Goal: Transaction & Acquisition: Purchase product/service

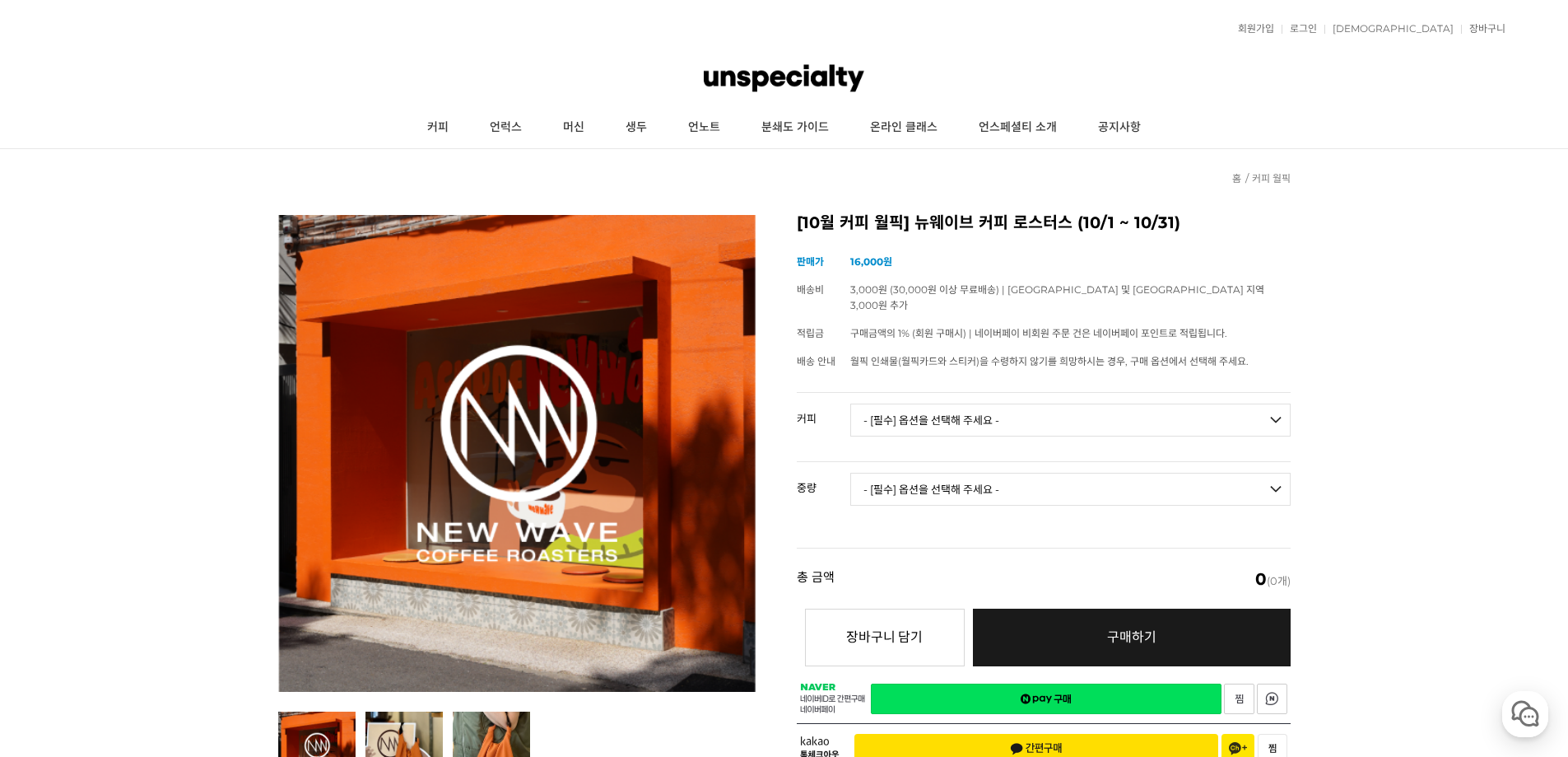
click at [905, 404] on select "- [필수] 옵션을 선택해 주세요 - ------------------- 언스페셜티 분쇄도 가이드 종이 받기 (주문 1건당 최대 1개 제공) …" at bounding box center [1071, 419] width 441 height 33
click at [1024, 404] on select "- [필수] 옵션을 선택해 주세요 - ------------------- 언스페셜티 분쇄도 가이드 종이 받기 (주문 1건당 최대 1개 제공) …" at bounding box center [1071, 419] width 441 height 33
select select "[10.8 오픈] 트로피컬 캔디 (언스페셜티 블렌드)"
click at [850, 404] on select "- [필수] 옵션을 선택해 주세요 - ------------------- 언스페셜티 분쇄도 가이드 종이 받기 (주문 1건당 최대 1개 제공) …" at bounding box center [1071, 419] width 441 height 33
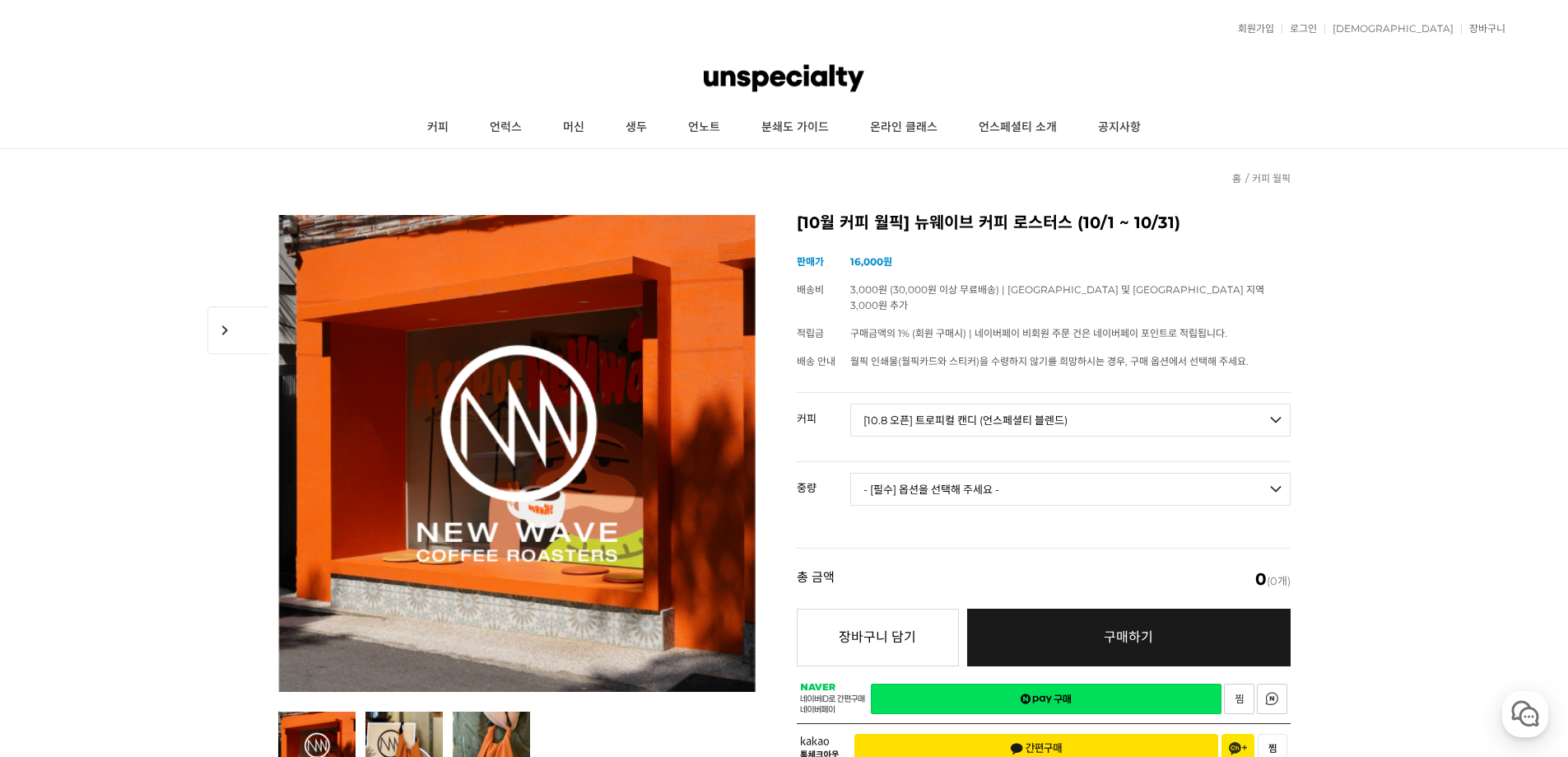
click at [1019, 472] on select "- [필수] 옵션을 선택해 주세요 - ------------------- 200g" at bounding box center [1071, 488] width 441 height 33
select select "200g"
click at [850, 472] on select "- [필수] 옵션을 선택해 주세요 - ------------------- 200g" at bounding box center [1071, 488] width 441 height 33
select select "*"
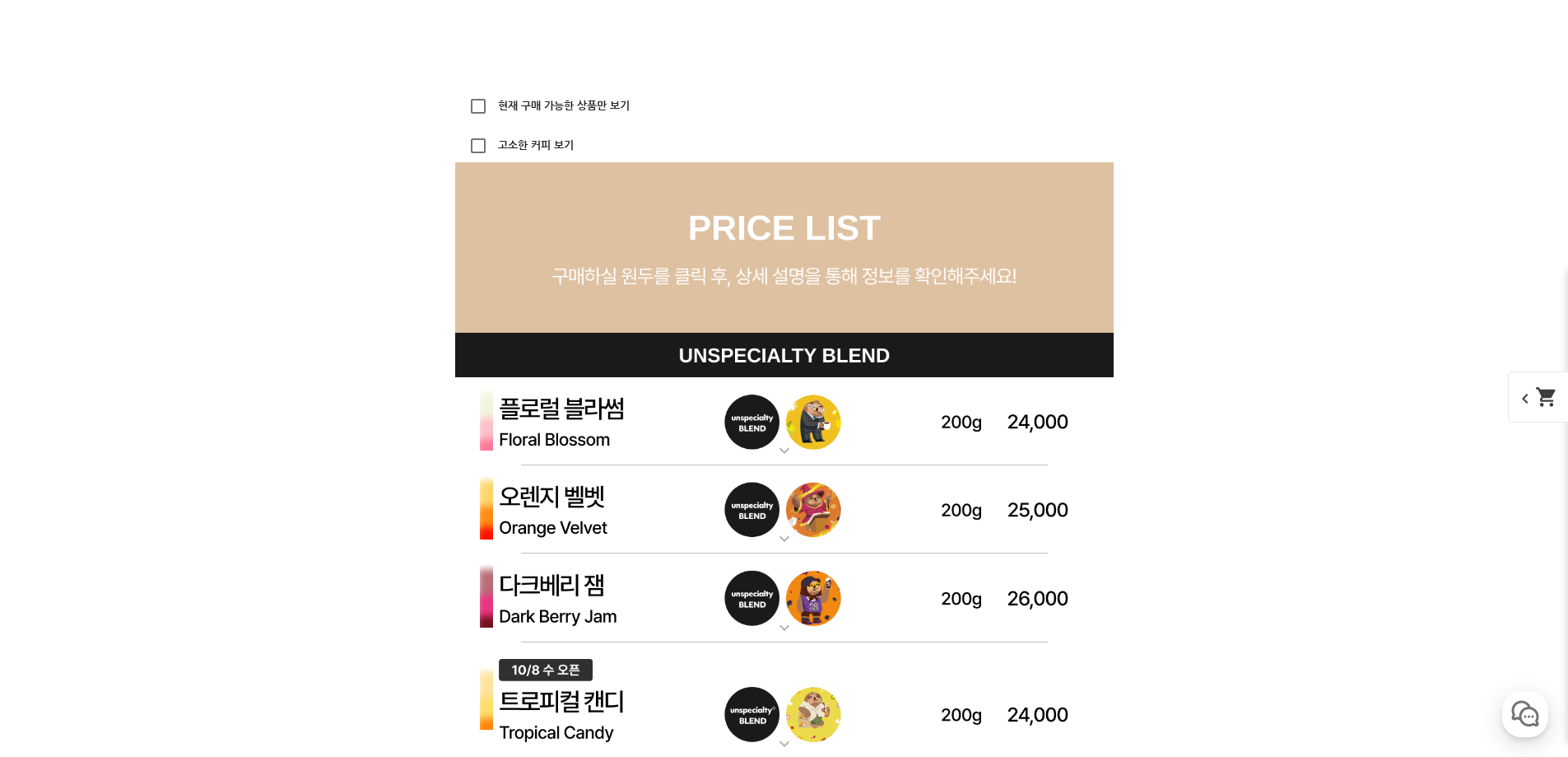
scroll to position [4741, 0]
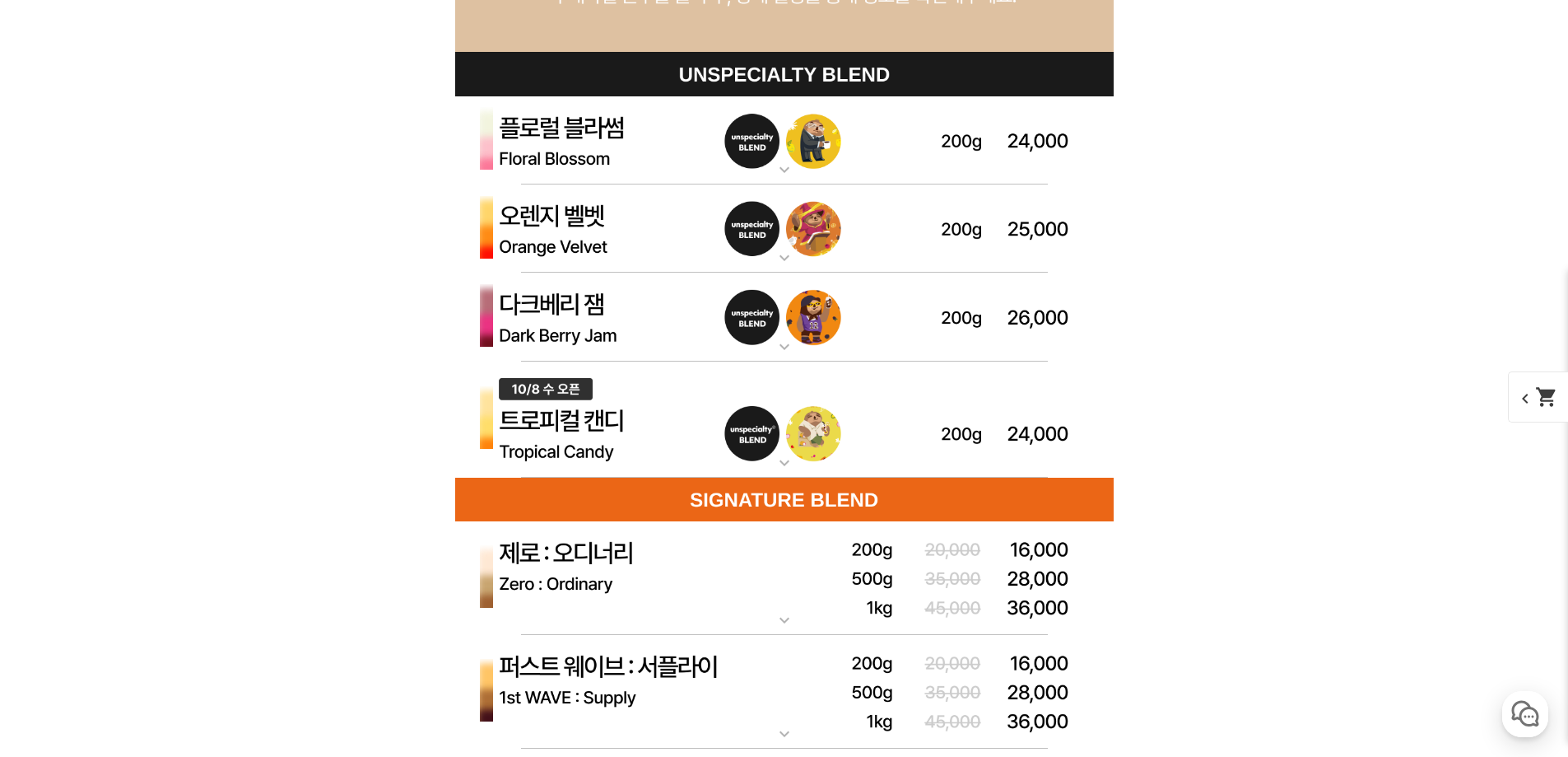
click at [858, 429] on img at bounding box center [784, 420] width 658 height 117
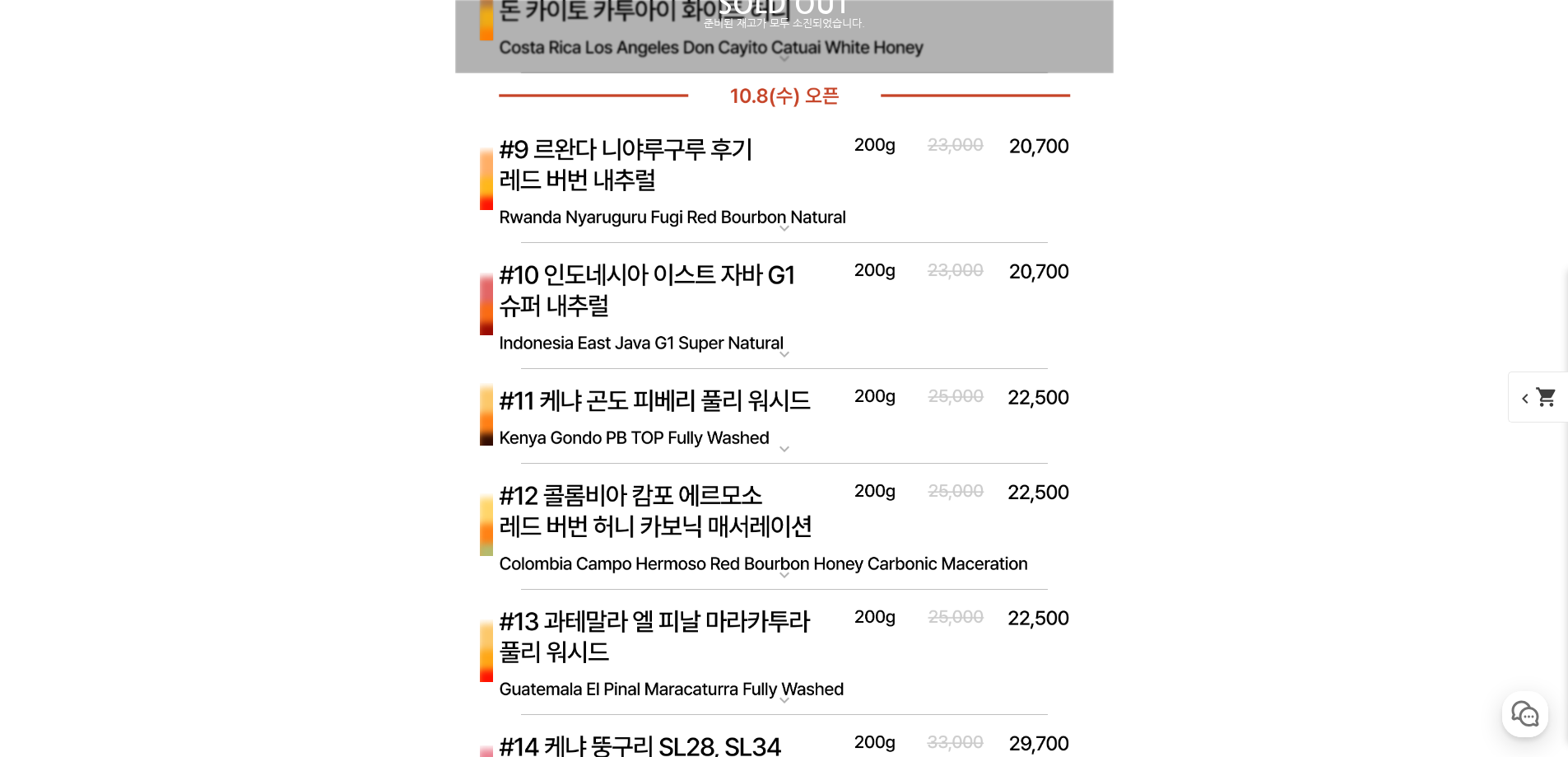
scroll to position [7498, 0]
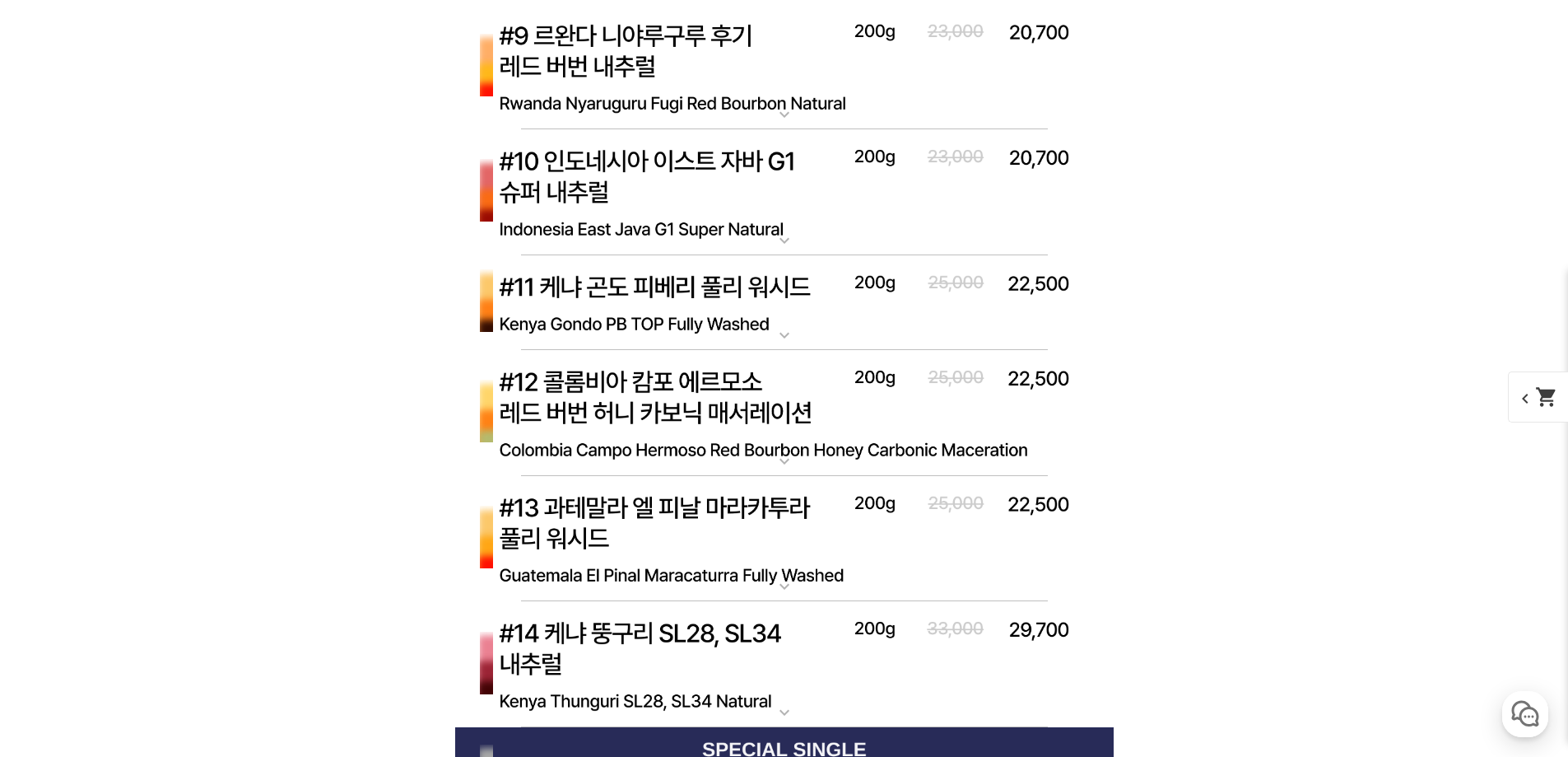
click at [776, 219] on img at bounding box center [784, 193] width 658 height 126
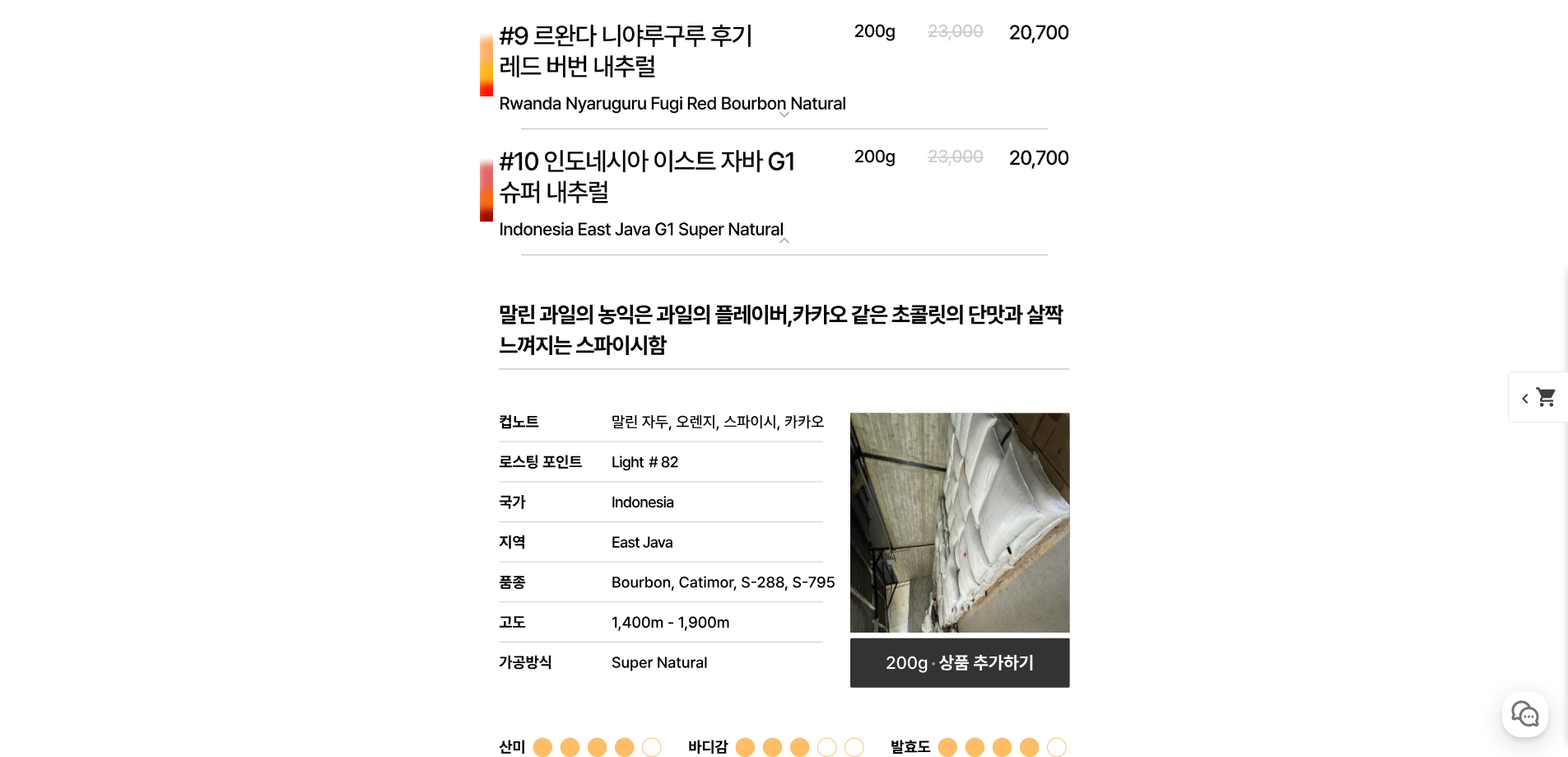
click at [776, 219] on img at bounding box center [784, 193] width 658 height 126
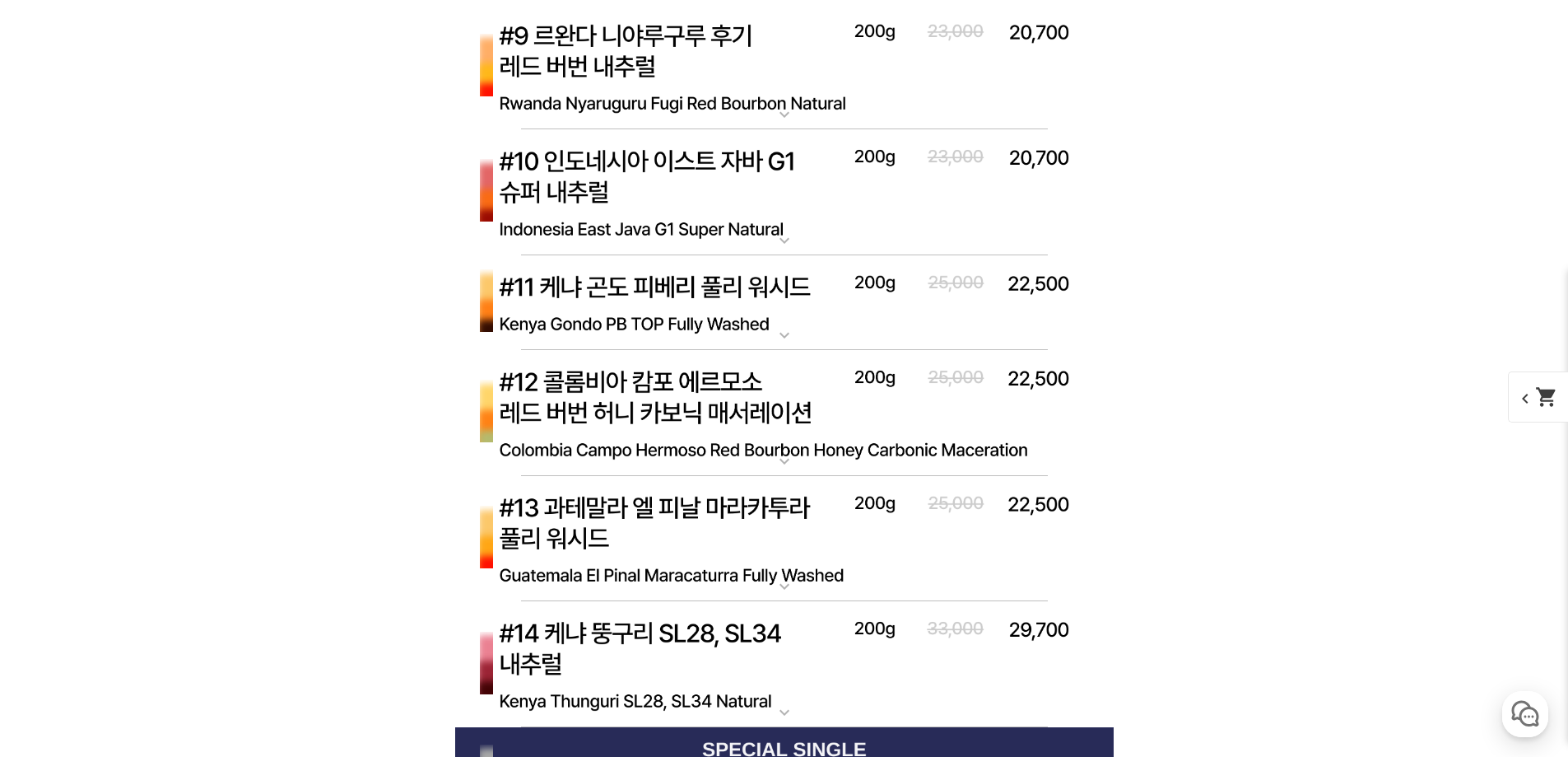
click at [823, 448] on img at bounding box center [784, 413] width 658 height 126
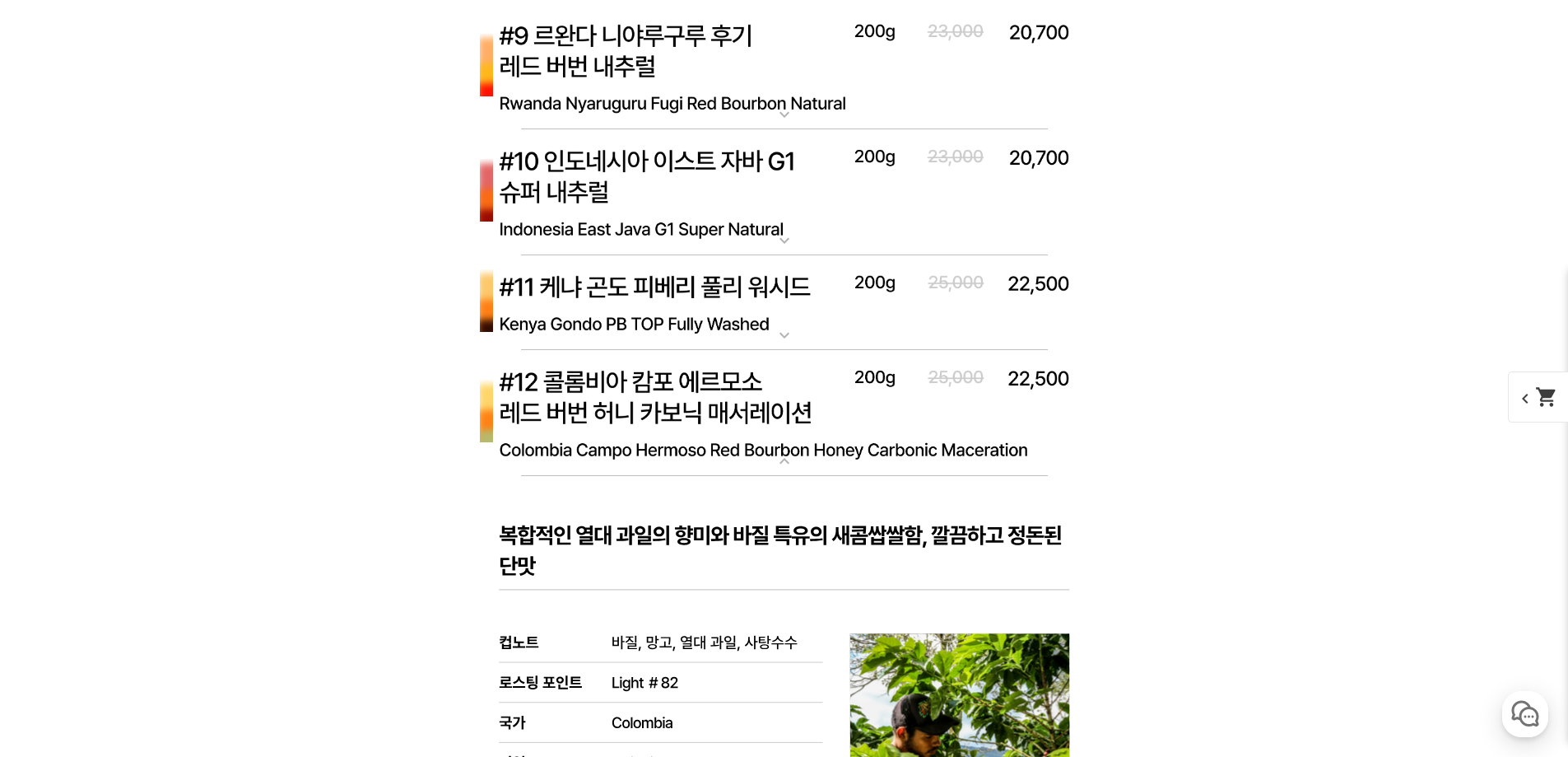
click at [823, 448] on img at bounding box center [784, 413] width 658 height 126
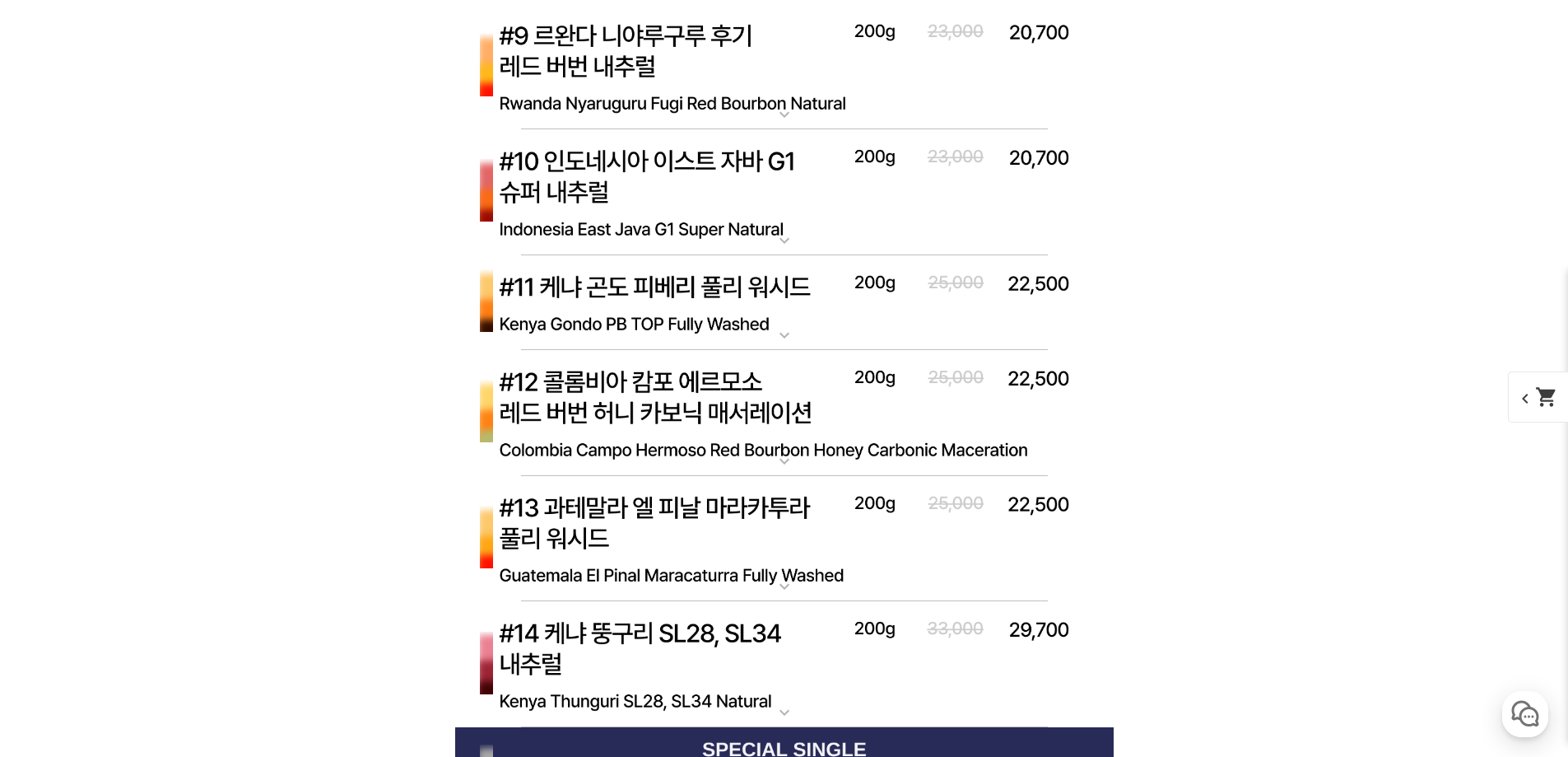
click at [797, 507] on img at bounding box center [784, 539] width 658 height 126
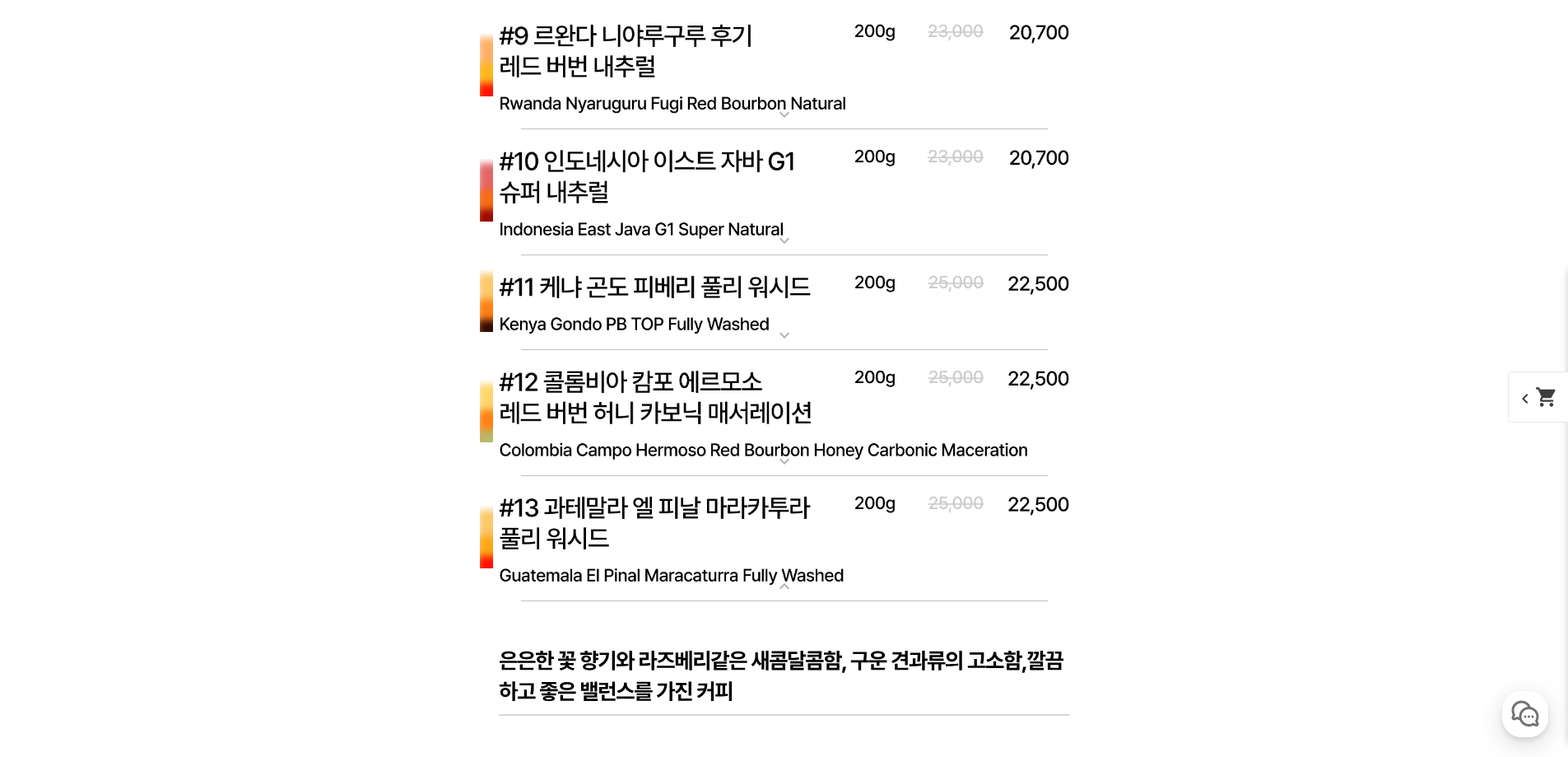
click at [797, 507] on img at bounding box center [784, 539] width 658 height 126
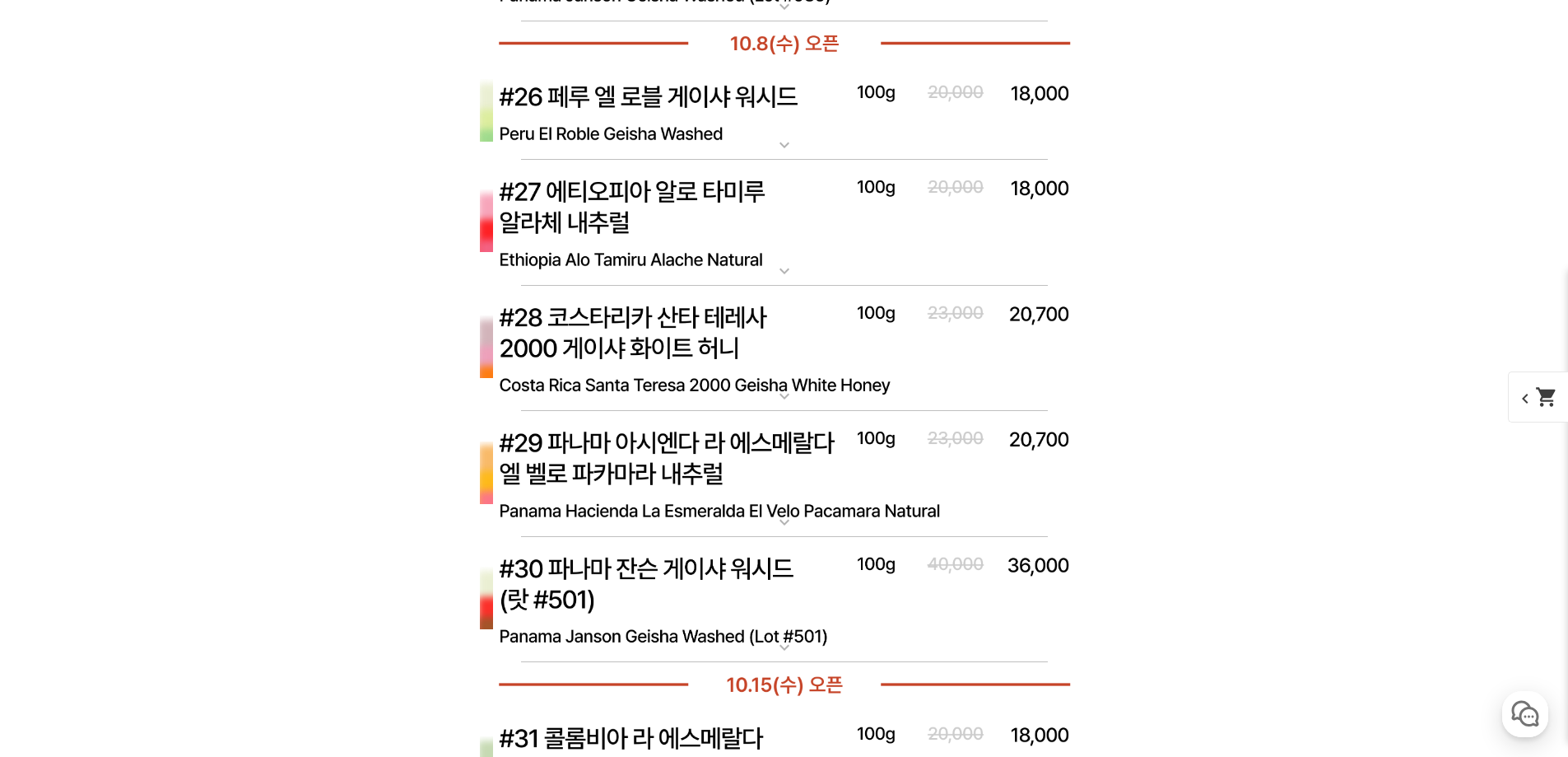
scroll to position [8939, 0]
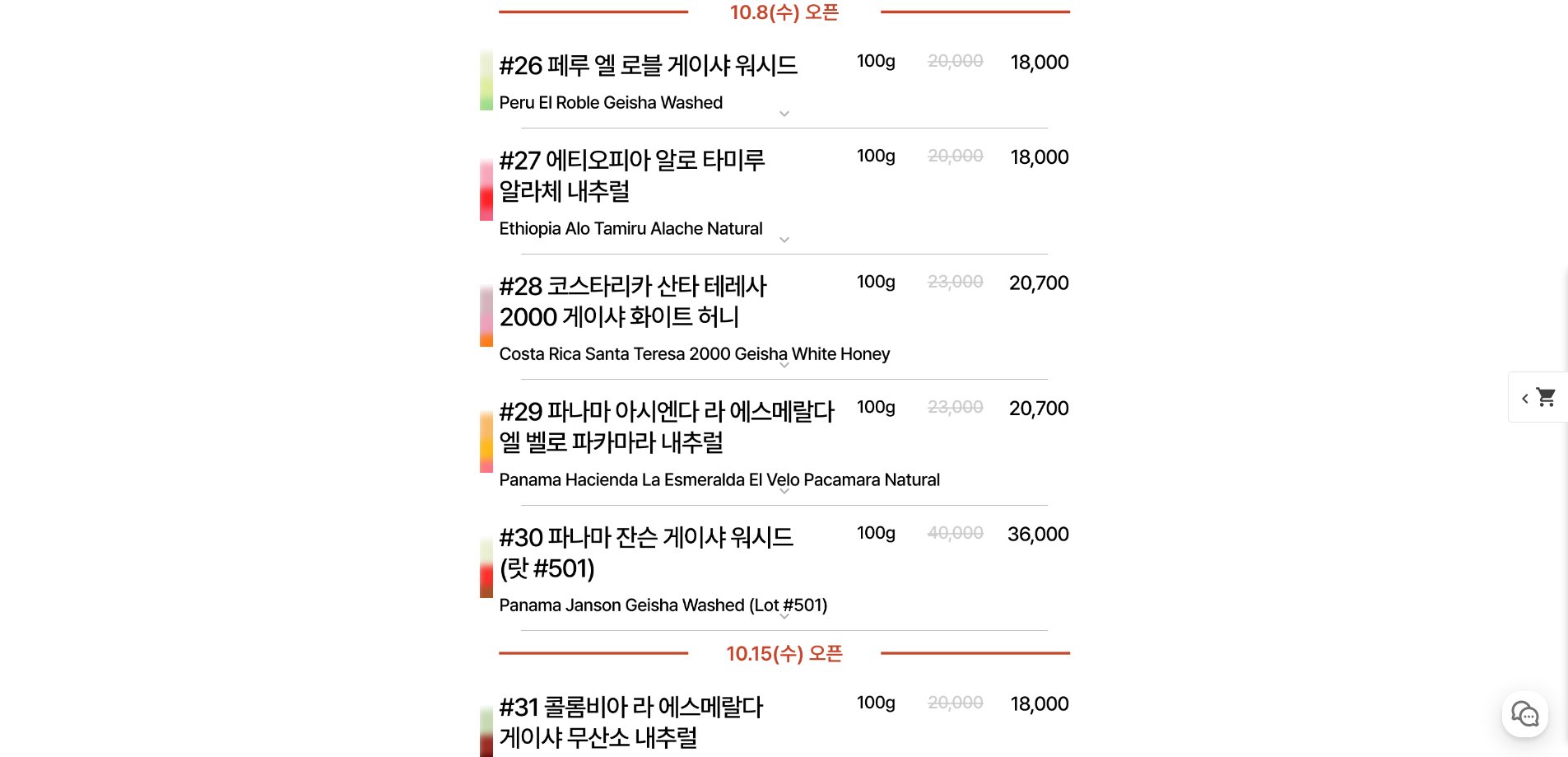
click at [736, 92] on img at bounding box center [784, 81] width 658 height 96
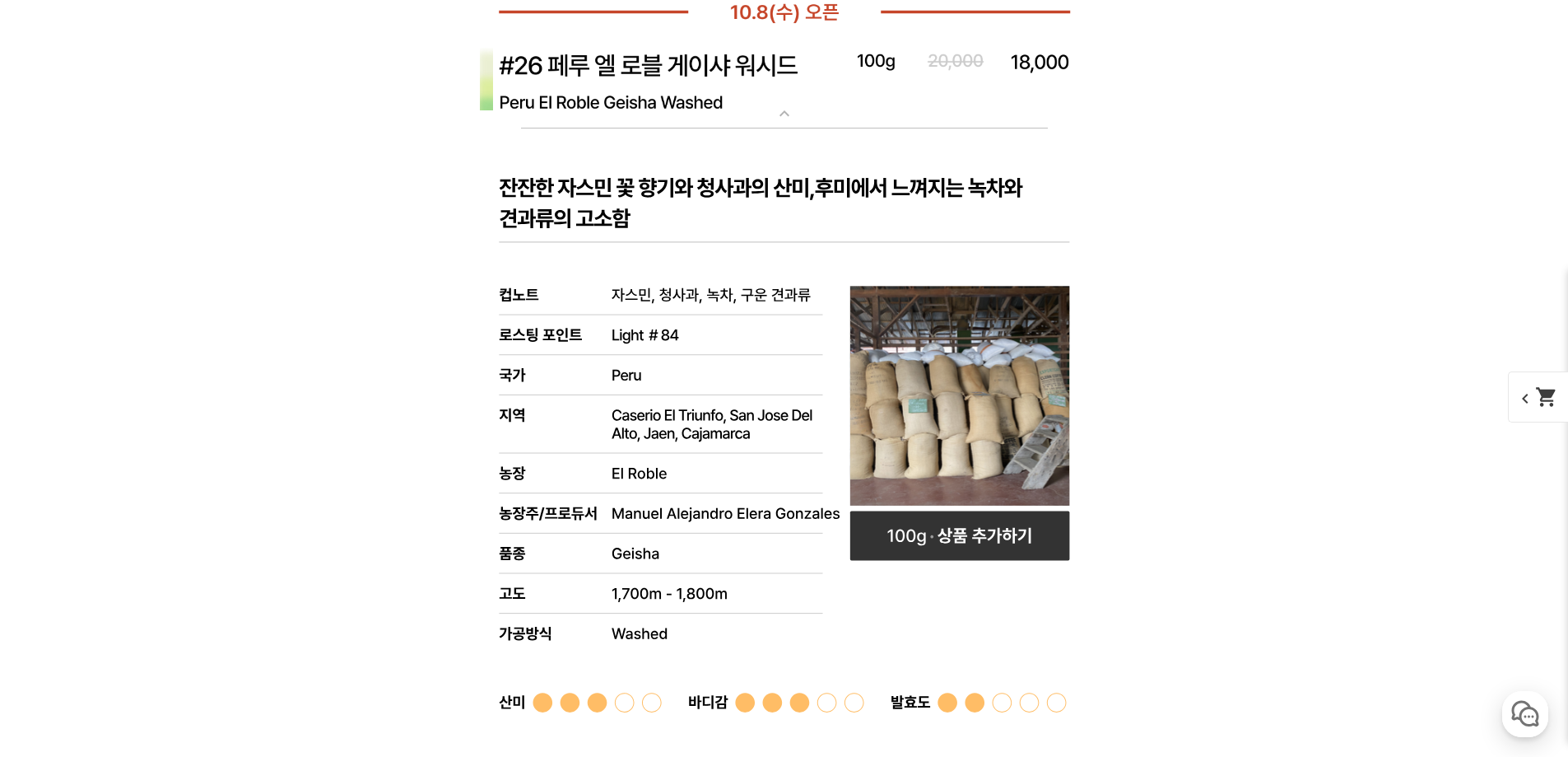
click at [736, 92] on img at bounding box center [784, 81] width 658 height 96
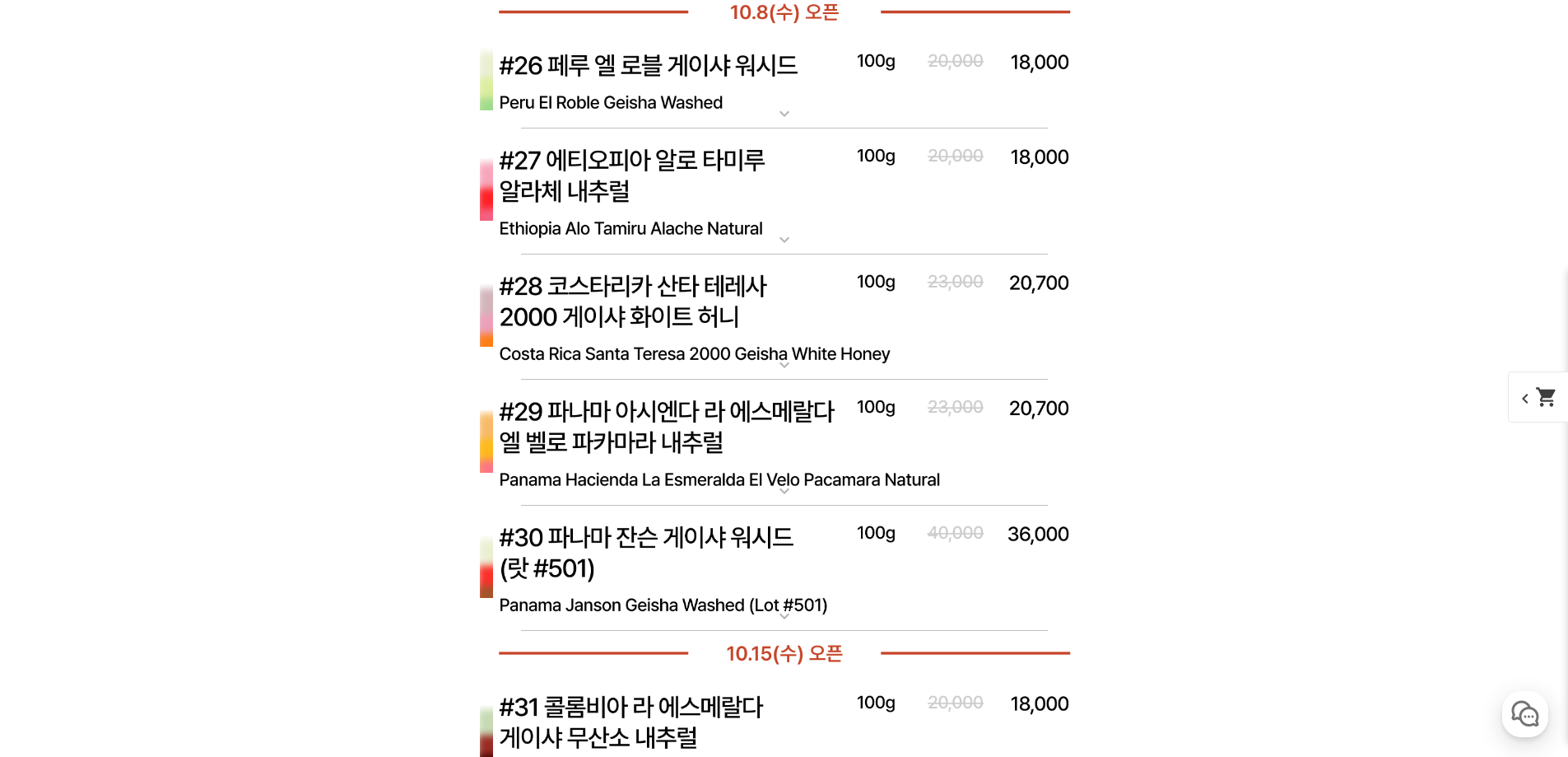
click at [724, 147] on img at bounding box center [784, 192] width 658 height 126
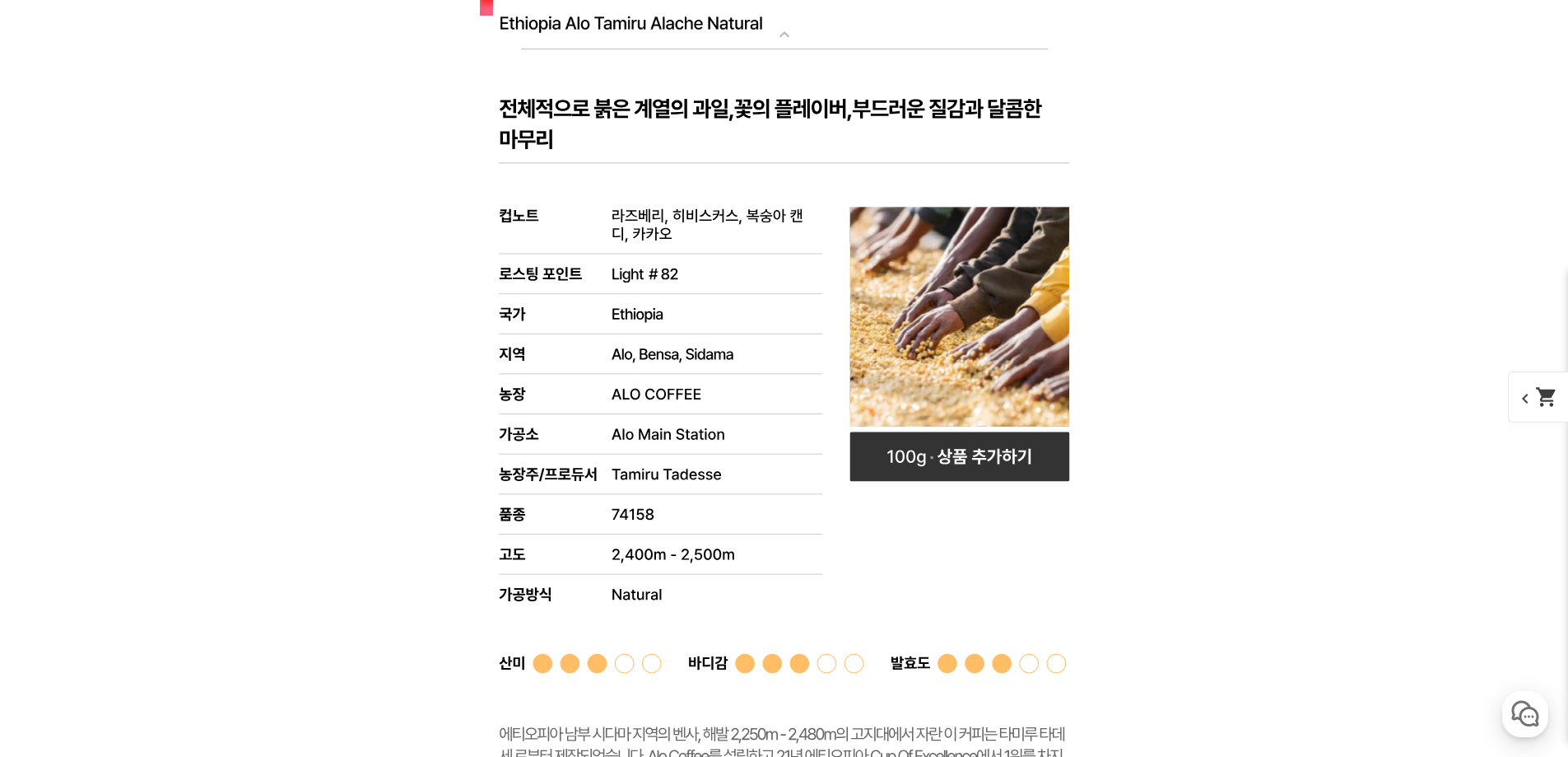
scroll to position [9048, 0]
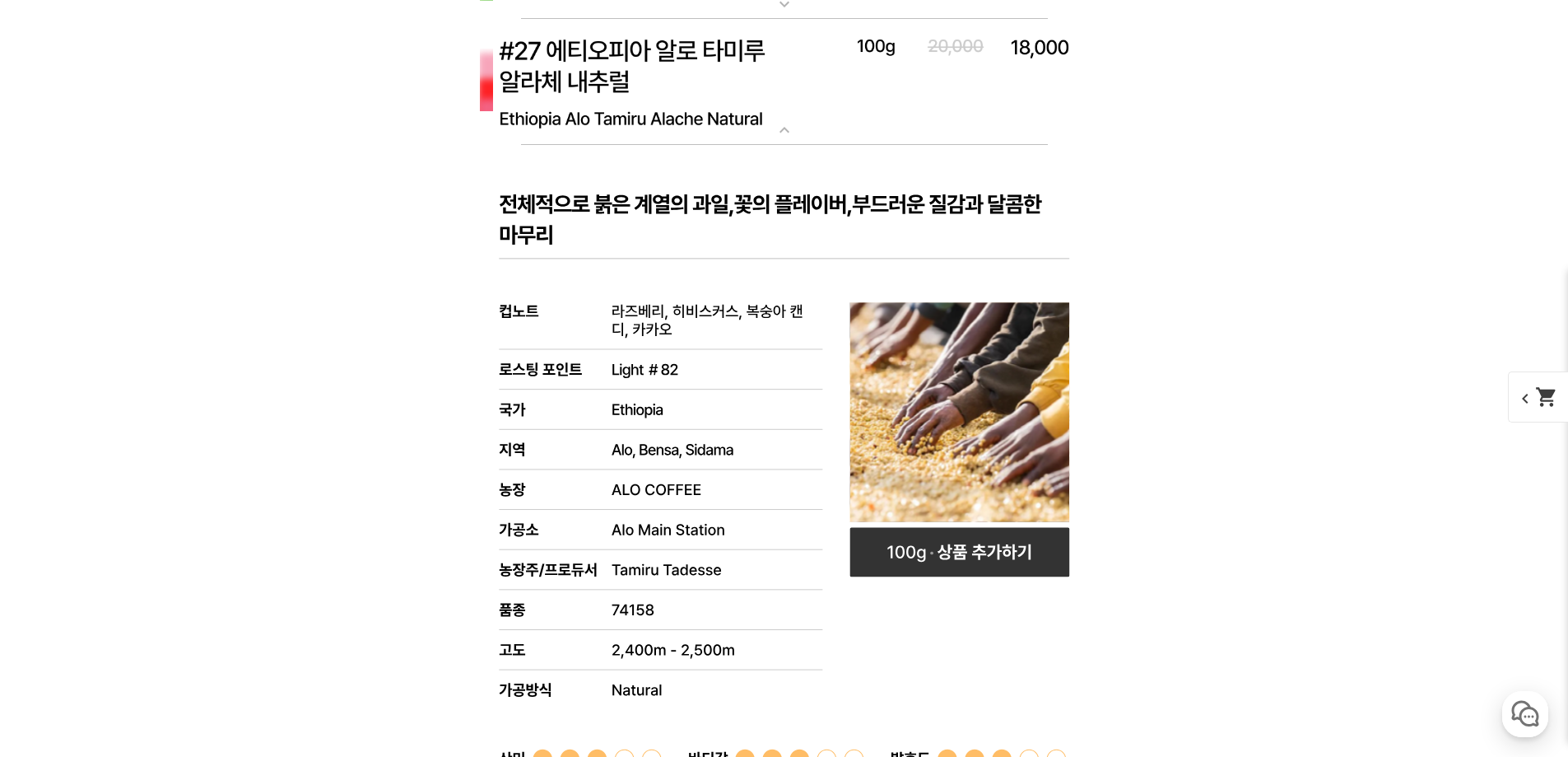
click at [728, 83] on img at bounding box center [784, 82] width 658 height 126
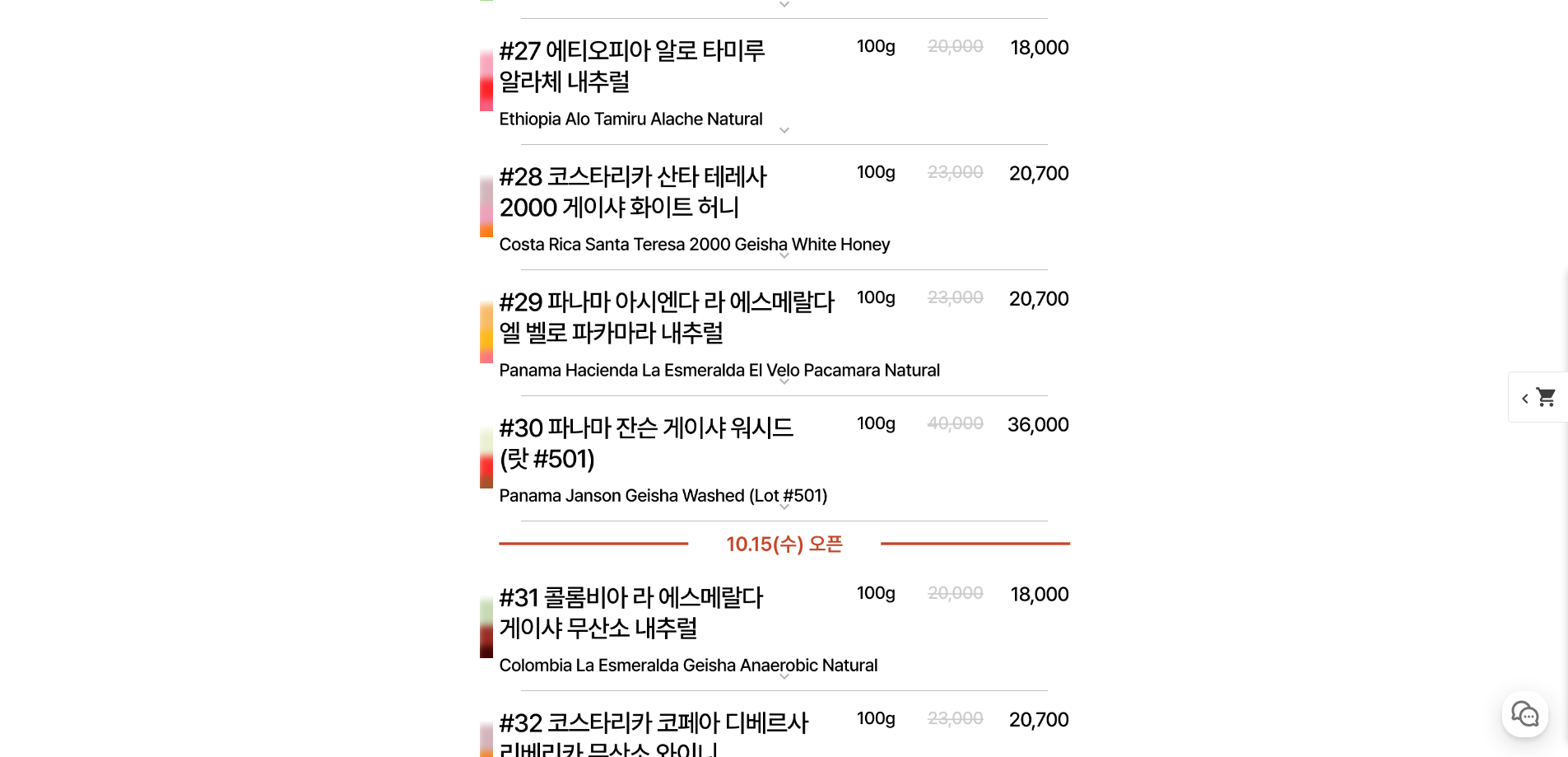
click at [764, 236] on img at bounding box center [784, 208] width 658 height 126
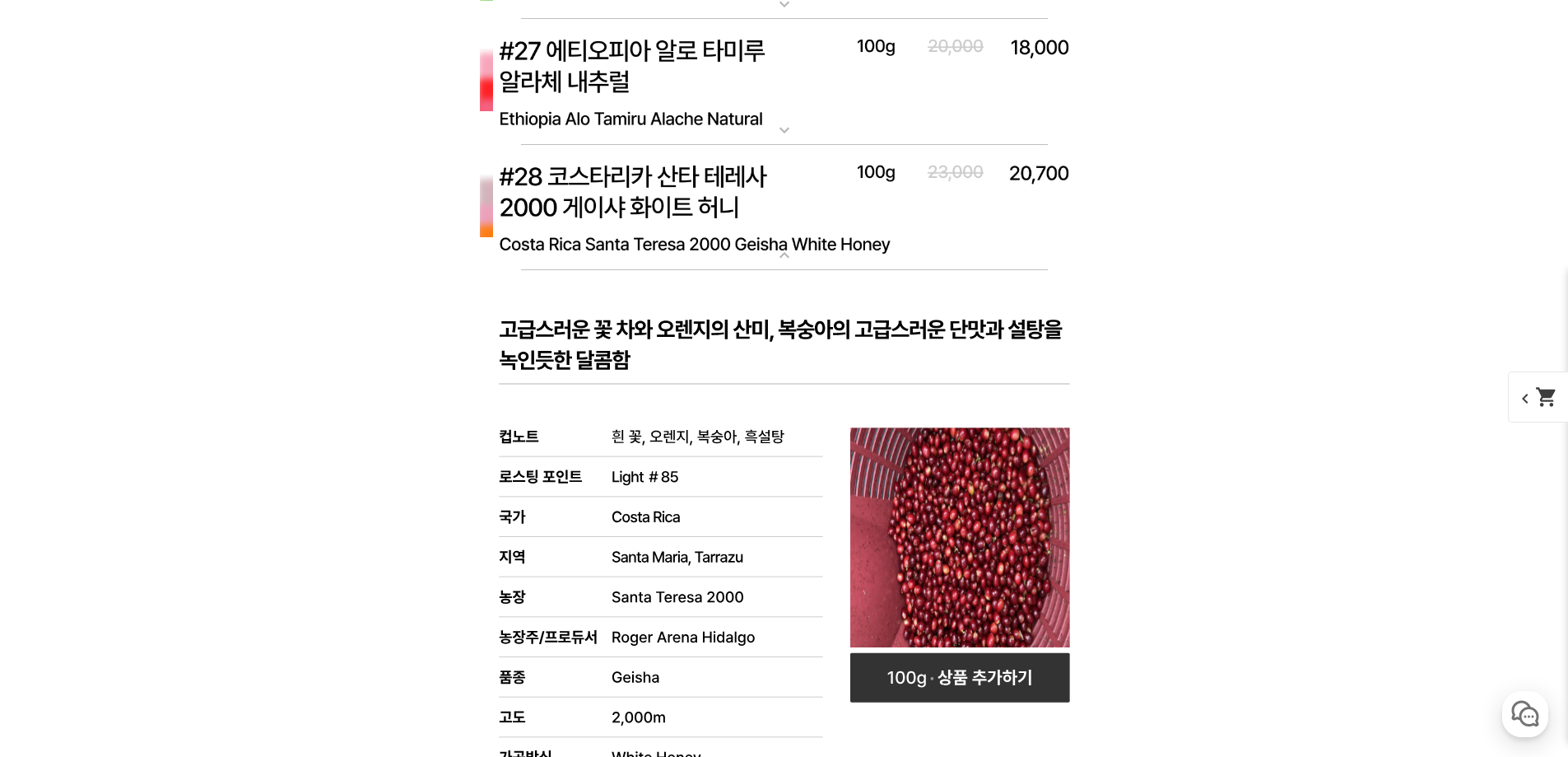
click at [751, 104] on img at bounding box center [784, 82] width 658 height 126
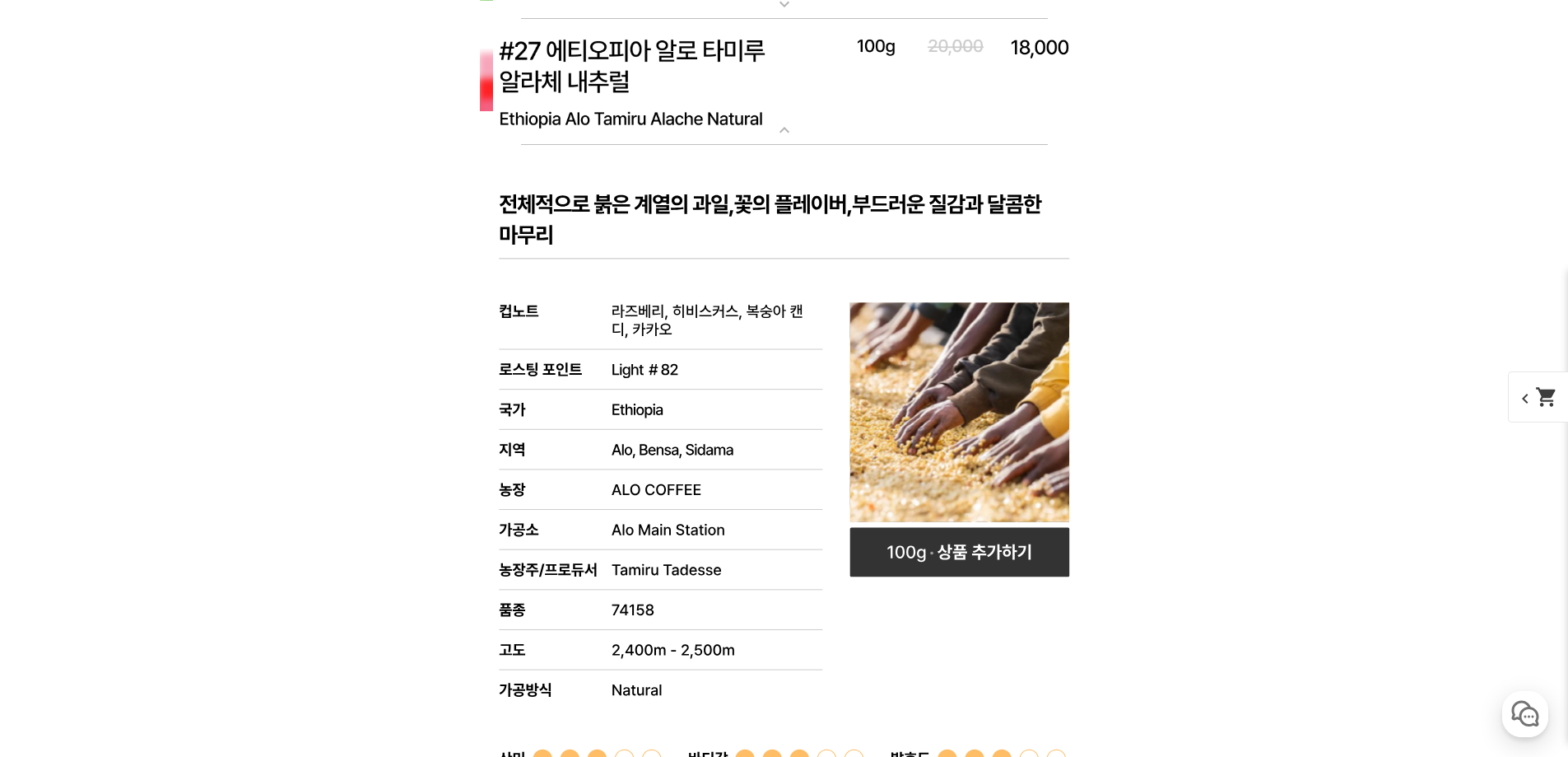
click at [751, 104] on img at bounding box center [784, 82] width 658 height 126
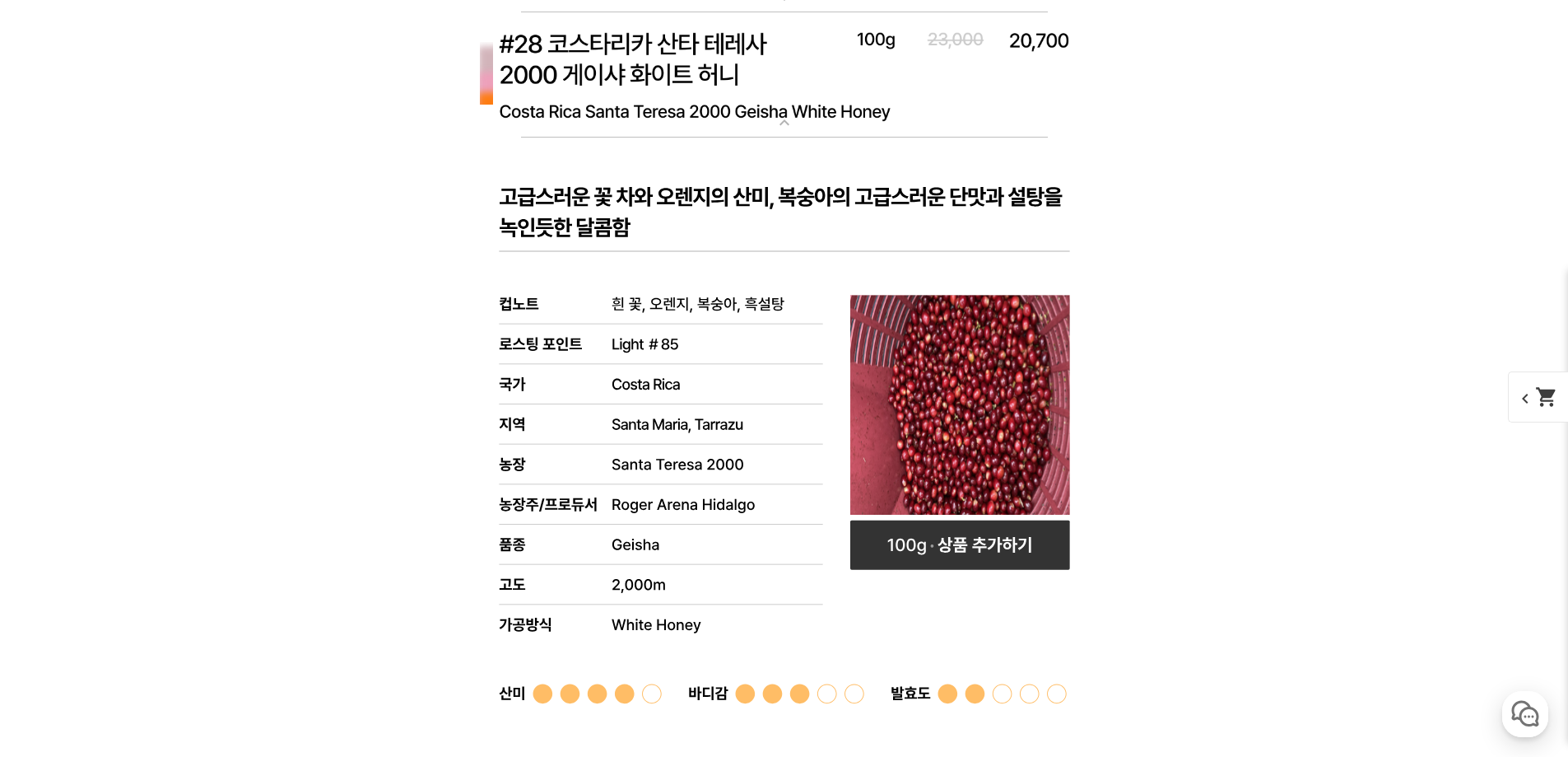
scroll to position [9157, 0]
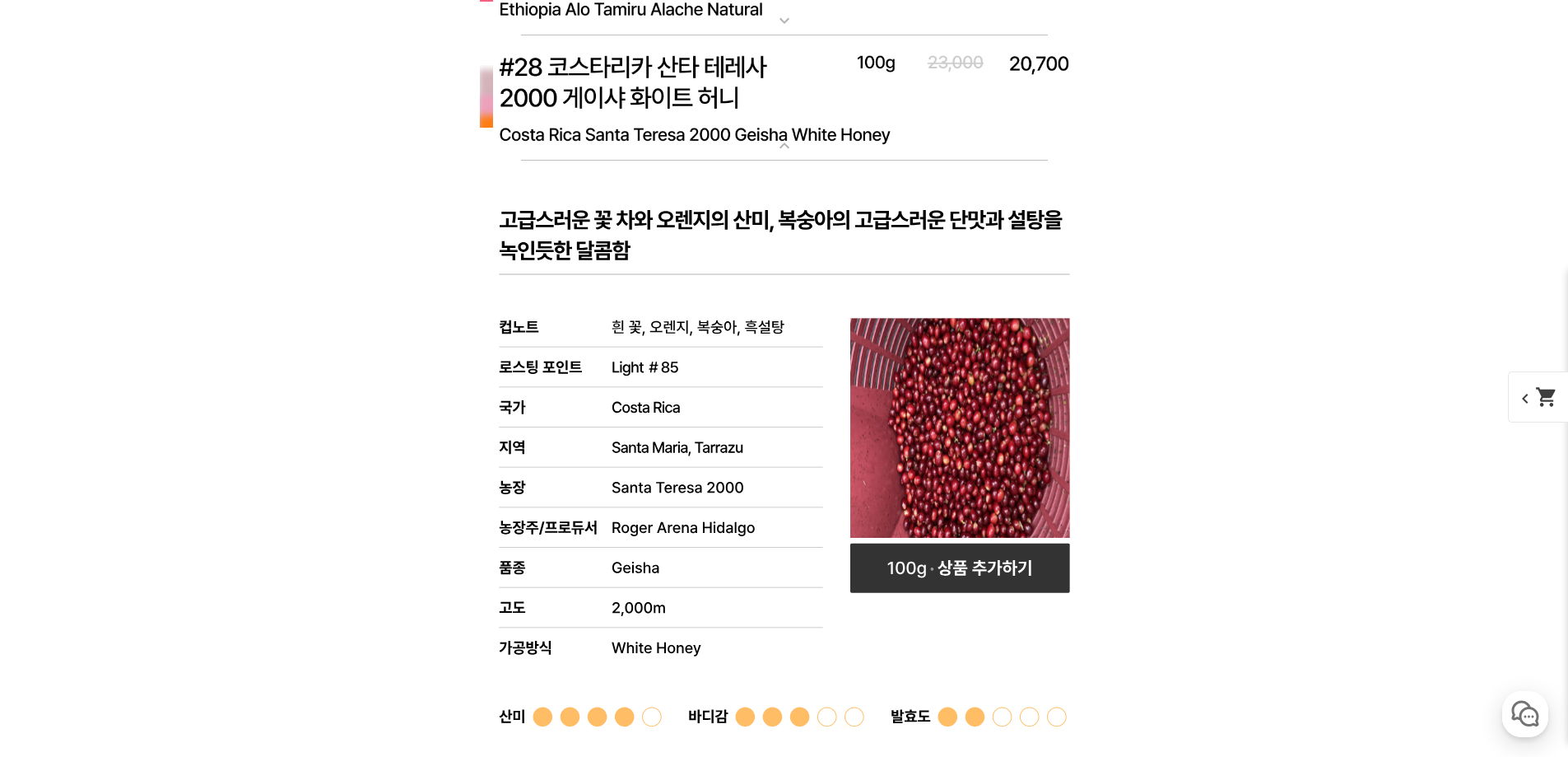
click at [719, 212] on rect at bounding box center [784, 622] width 658 height 923
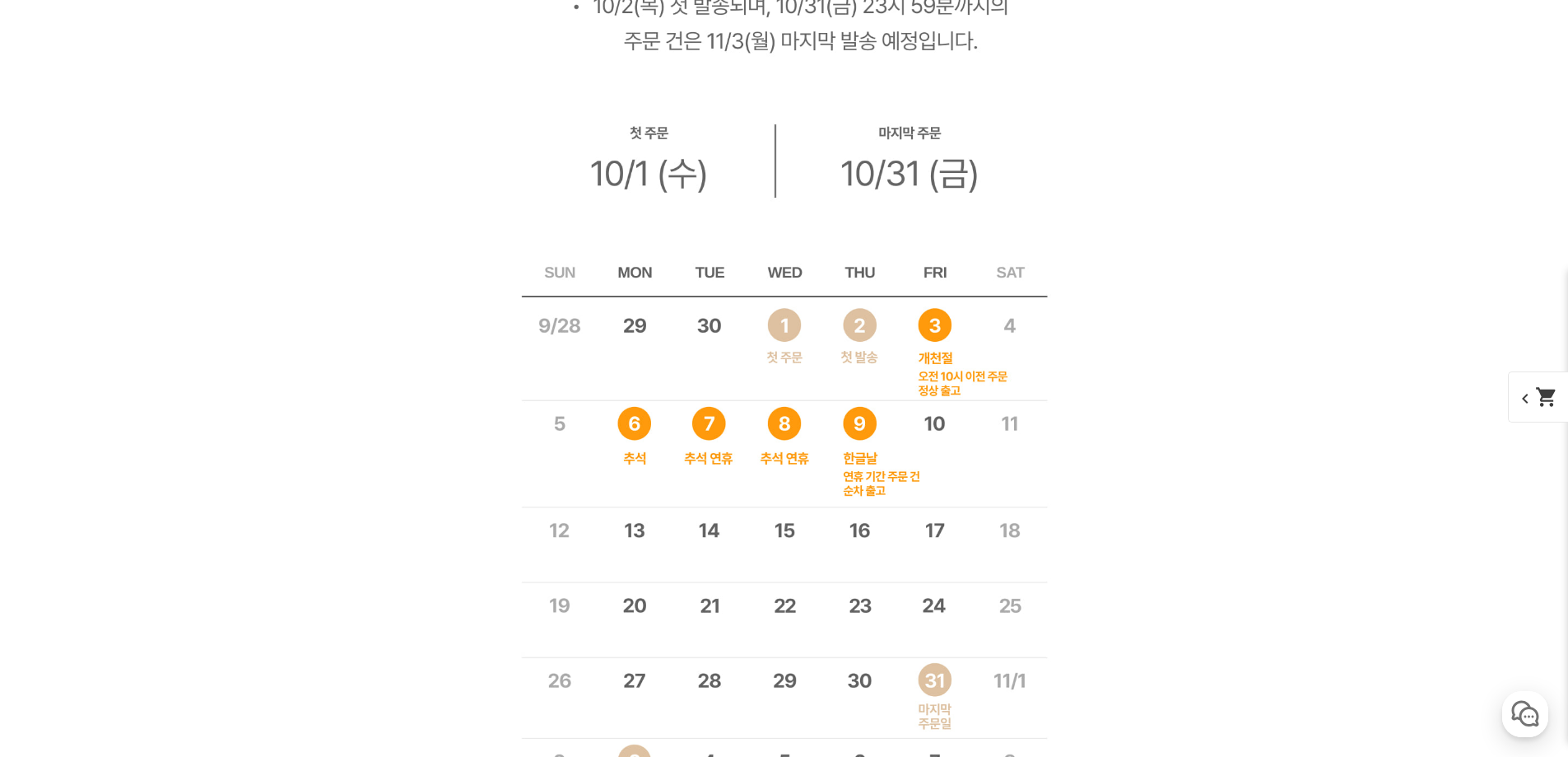
scroll to position [10477, 0]
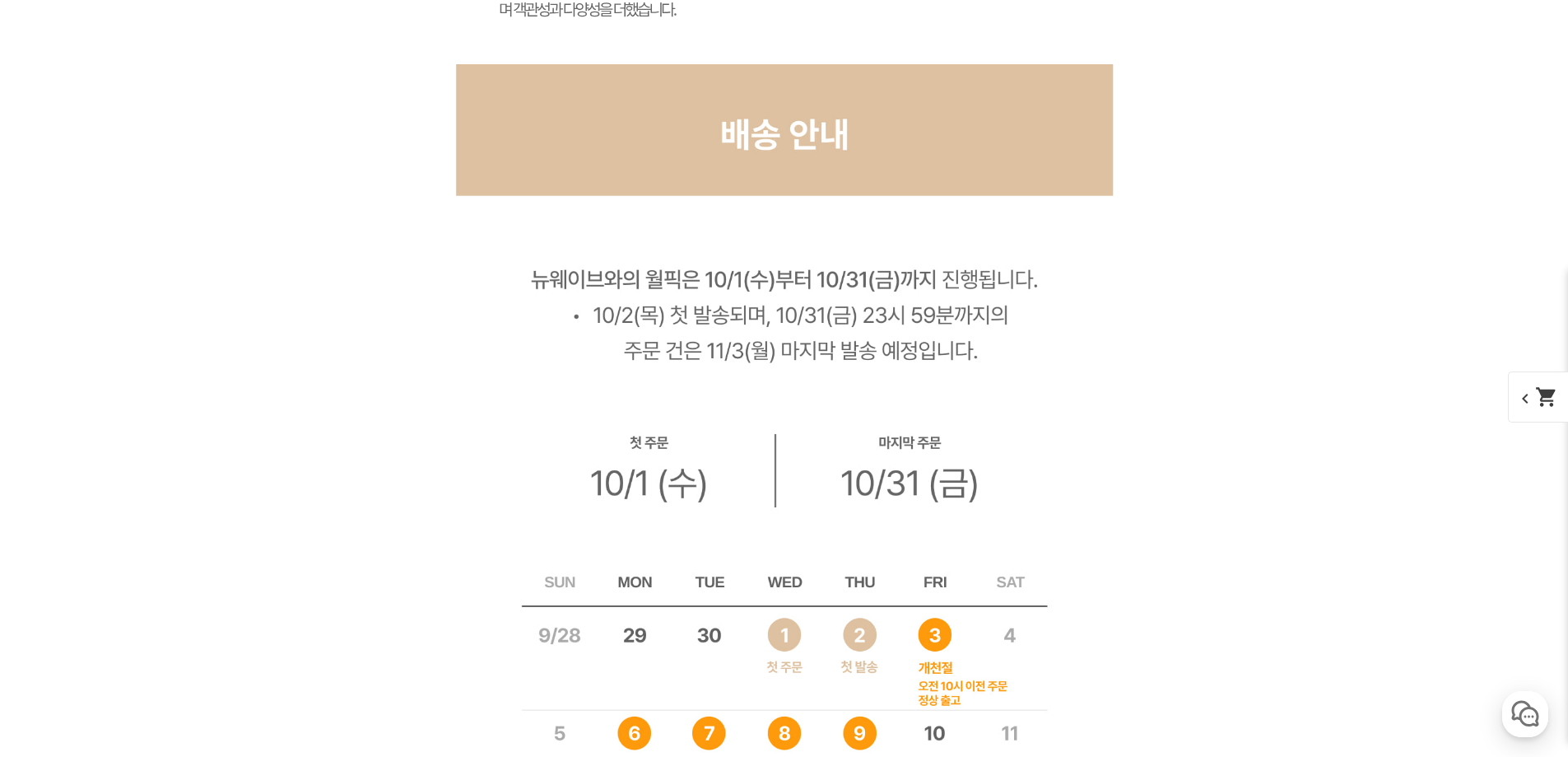
scroll to position [10806, 0]
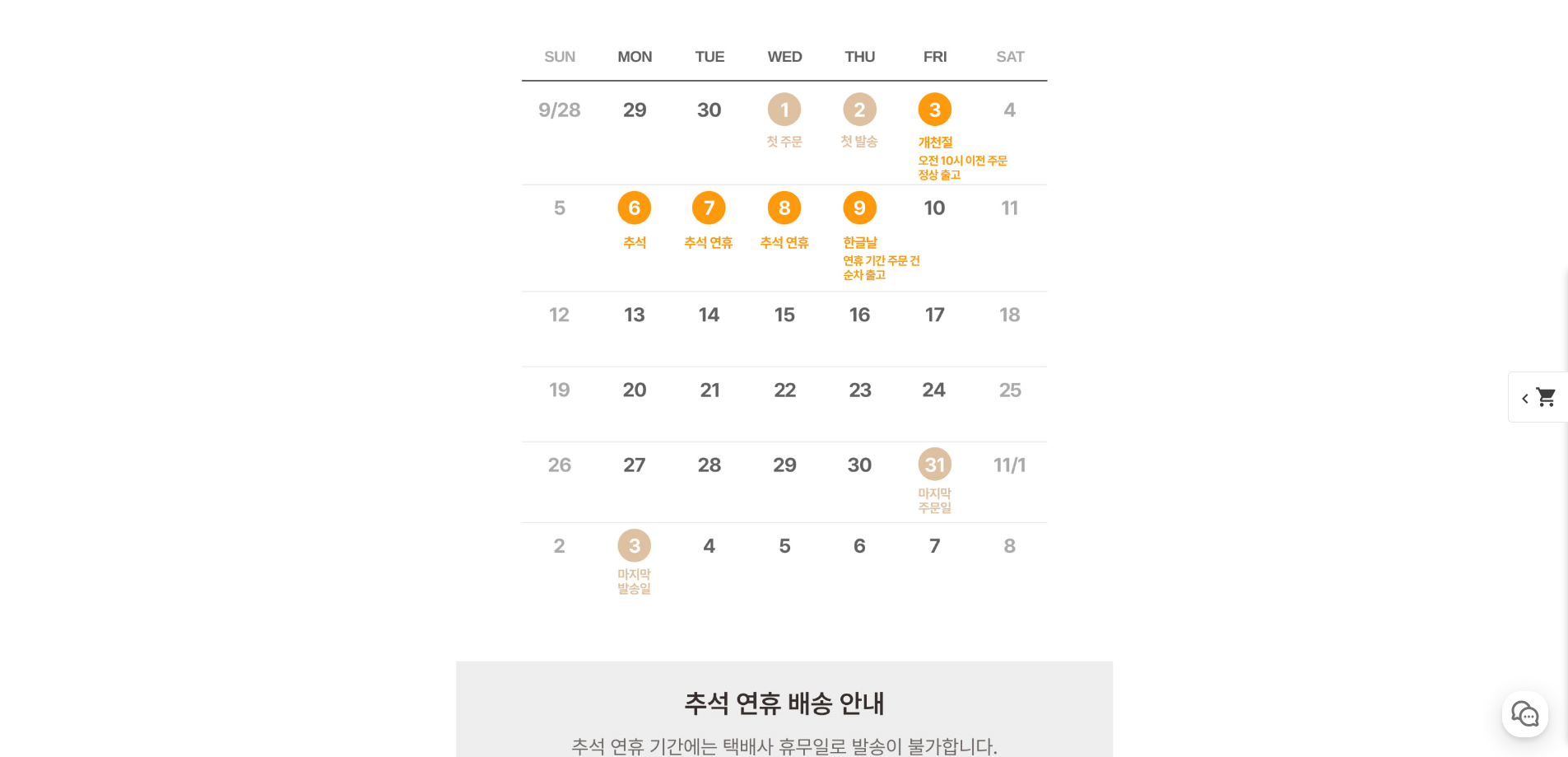
scroll to position [10697, 0]
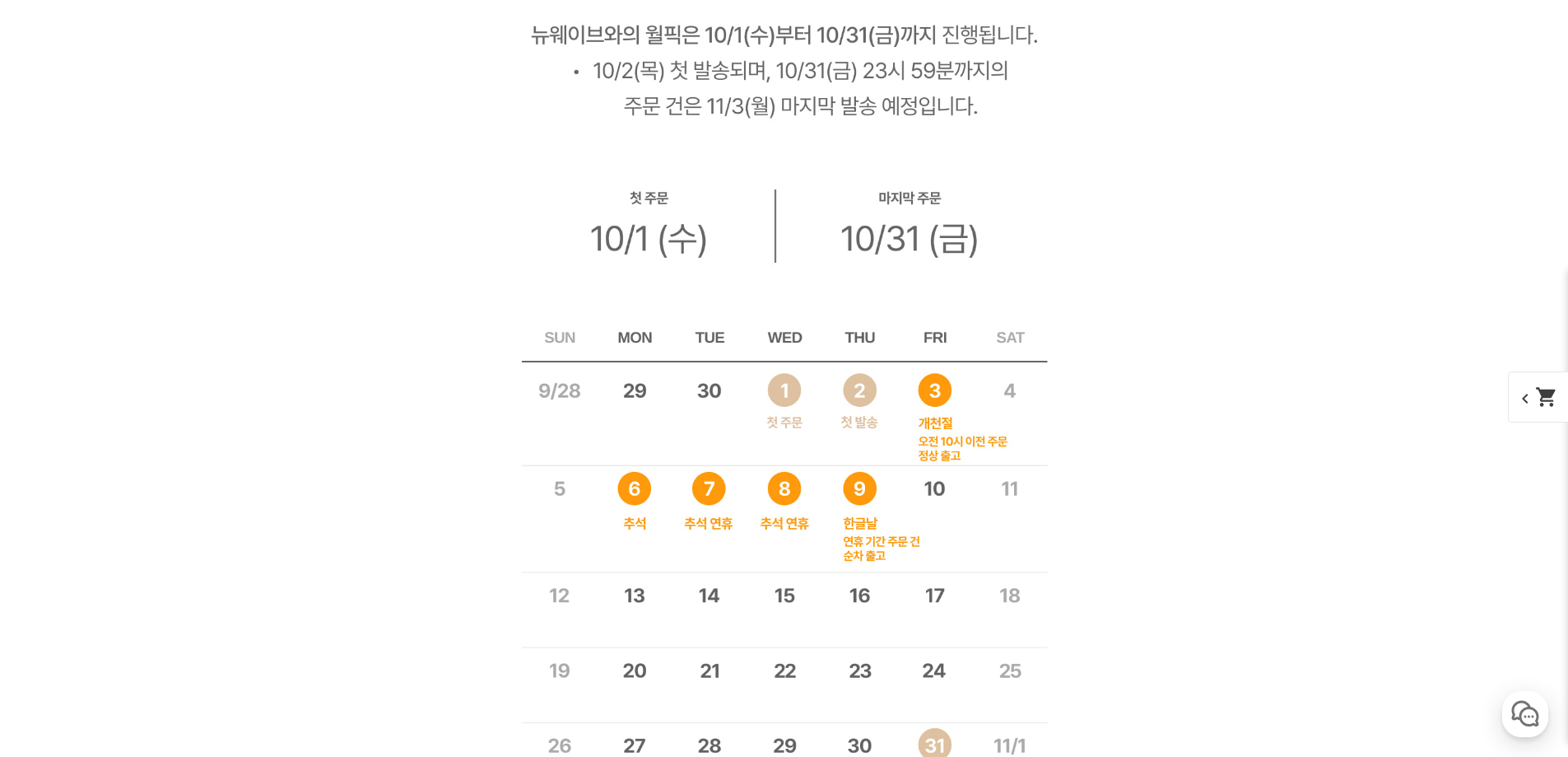
scroll to position [10587, 0]
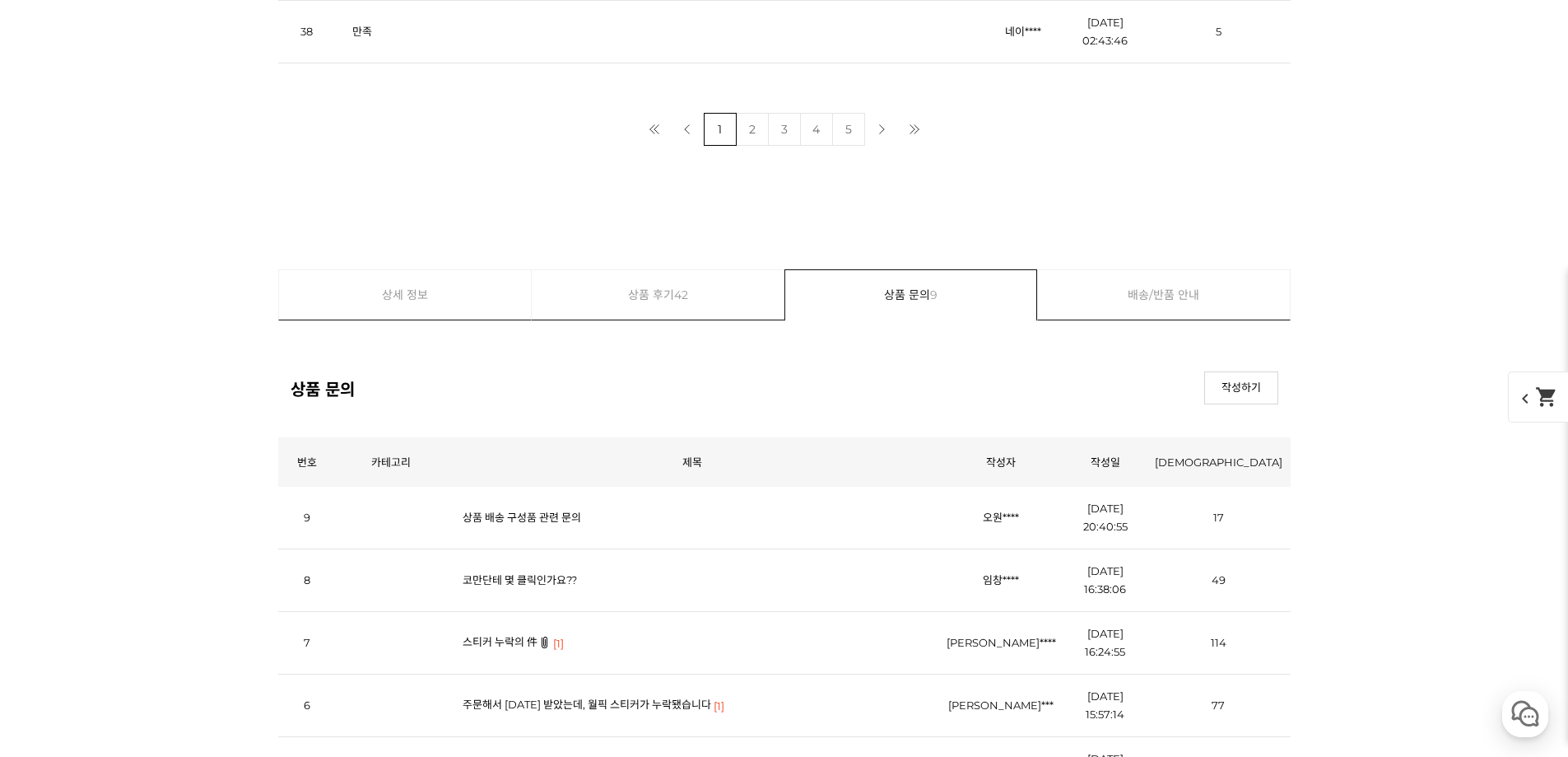
scroll to position [24466, 0]
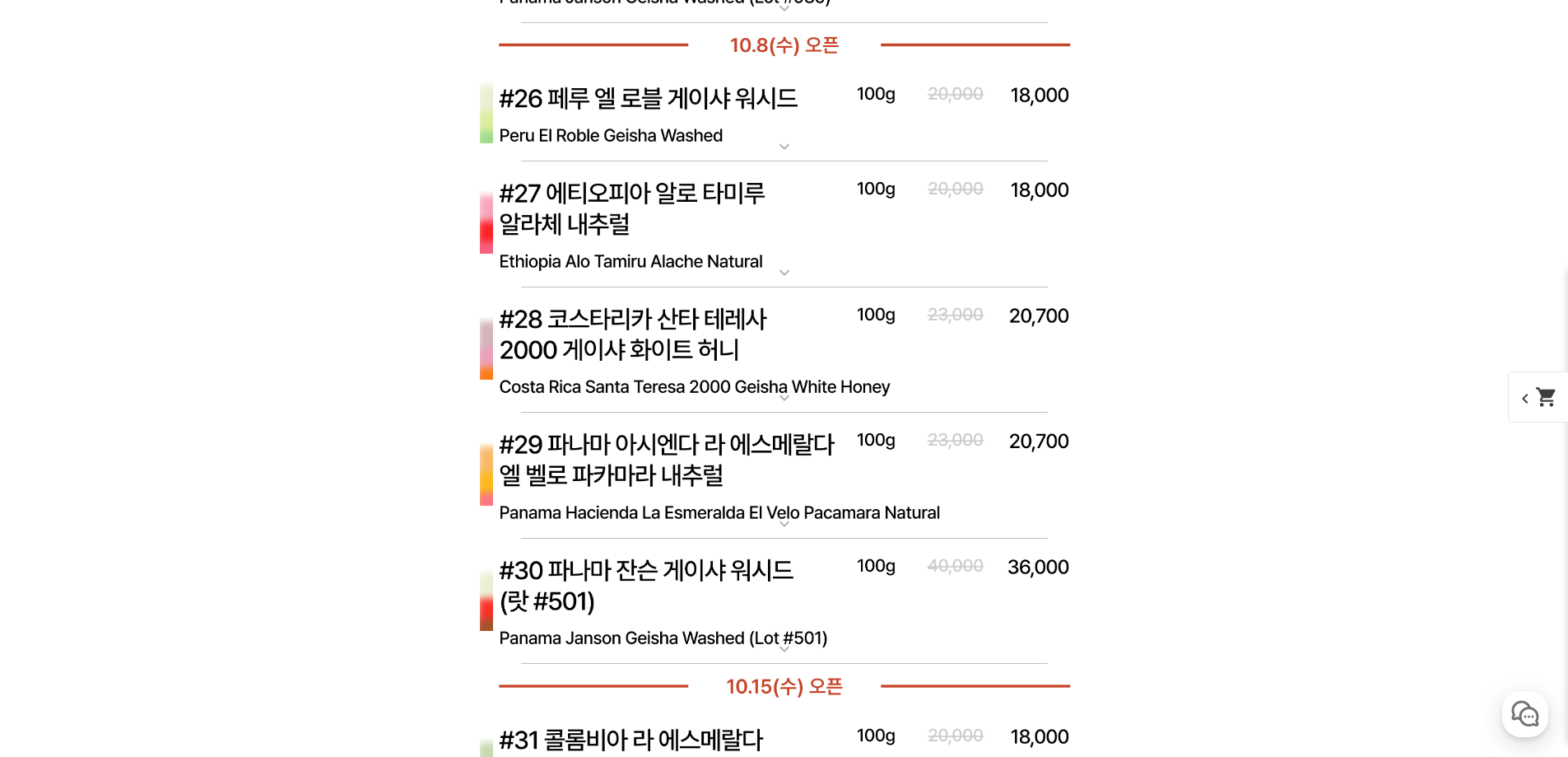
scroll to position [8892, 0]
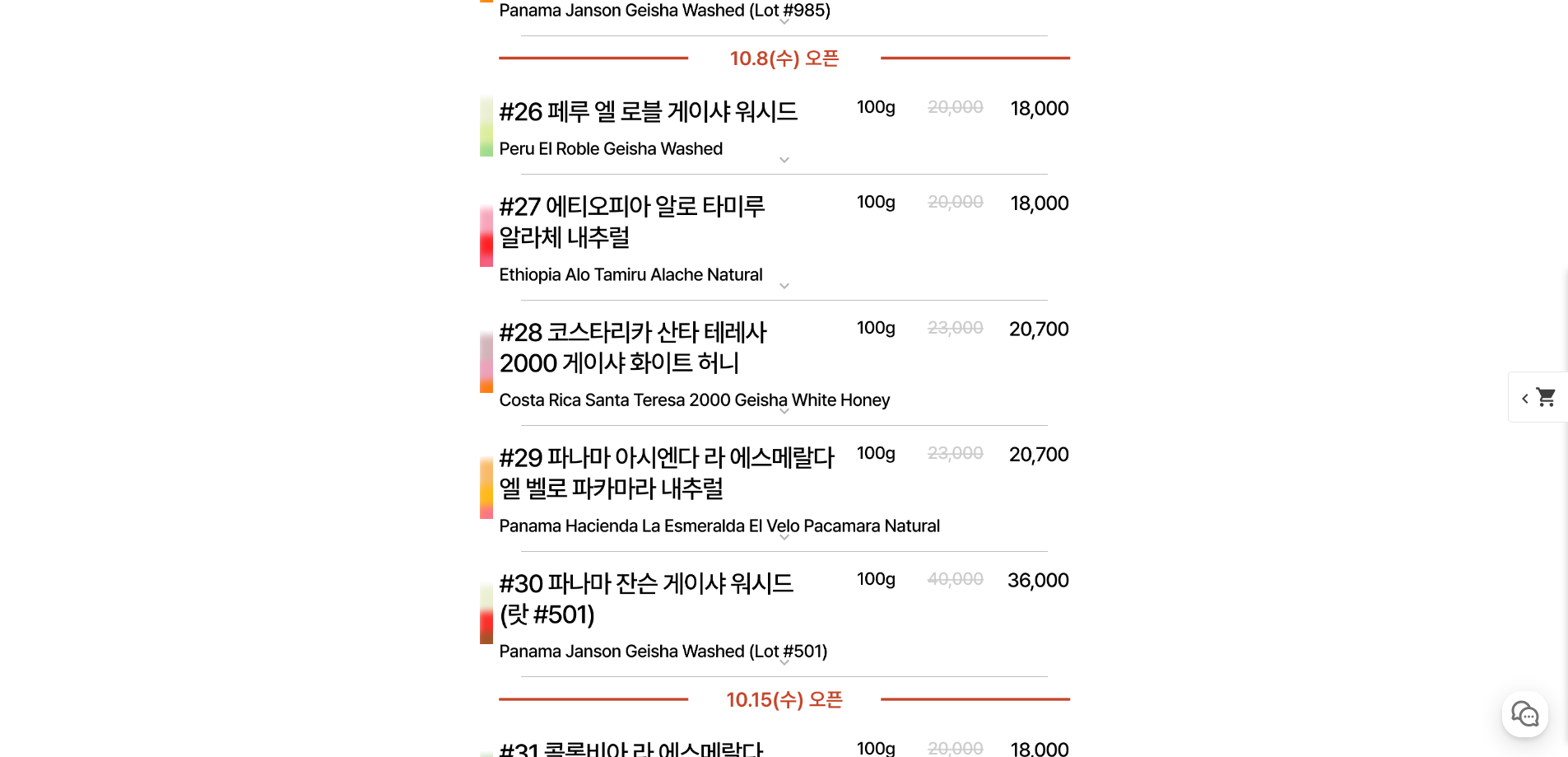
click at [756, 478] on img at bounding box center [784, 489] width 658 height 126
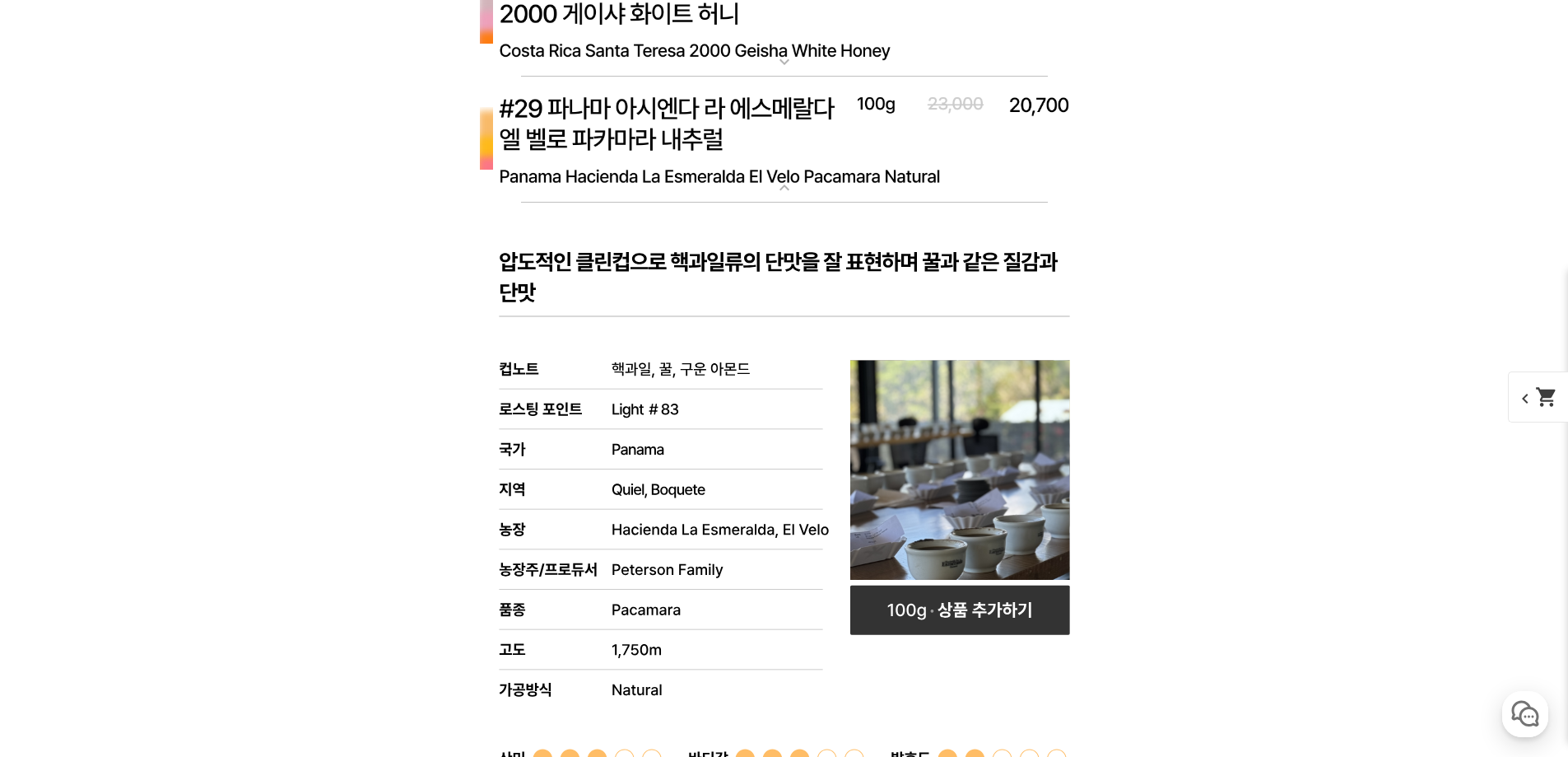
scroll to position [9112, 0]
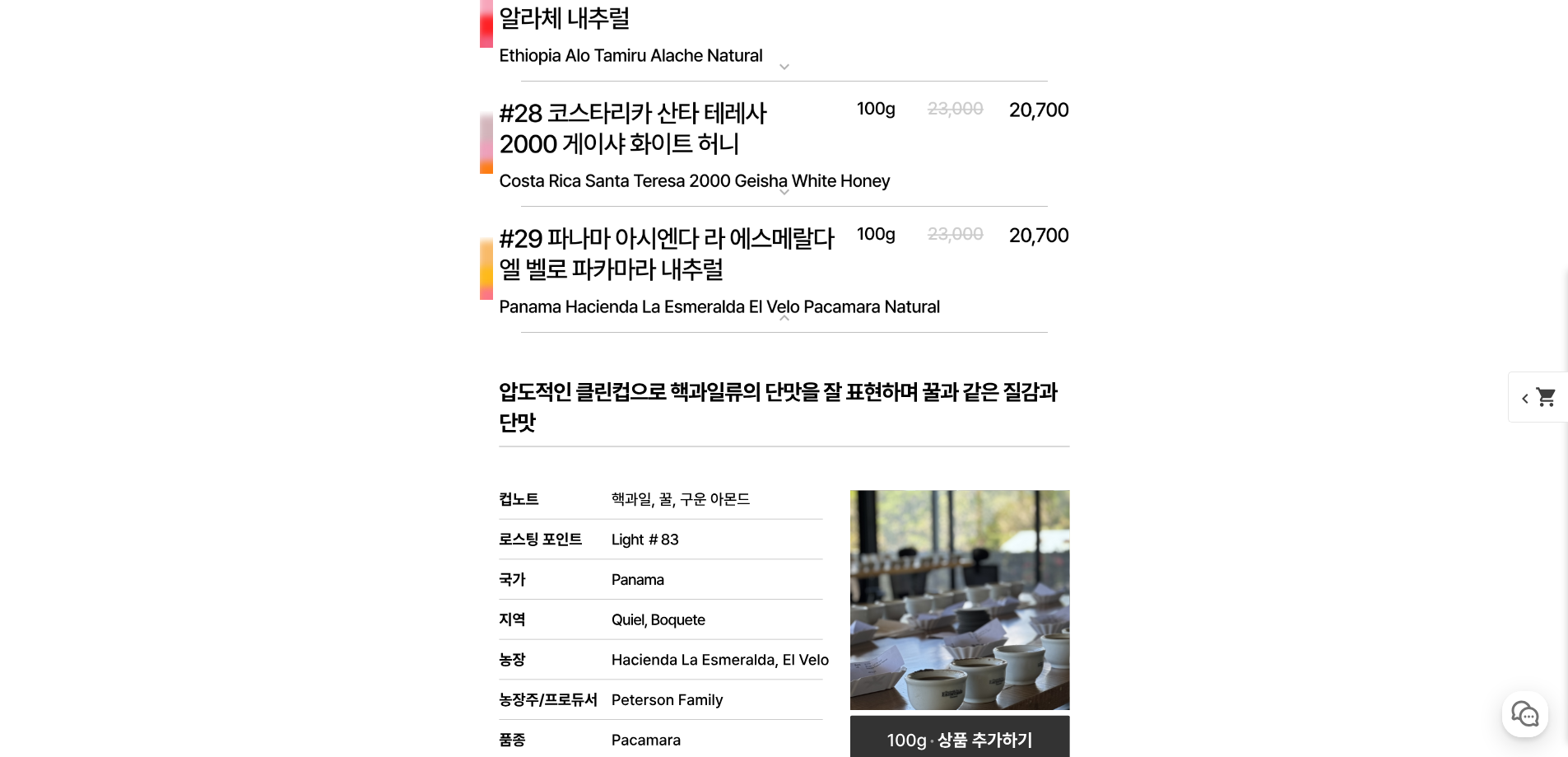
click at [744, 258] on img at bounding box center [784, 270] width 658 height 126
click at [745, 159] on img at bounding box center [784, 145] width 658 height 126
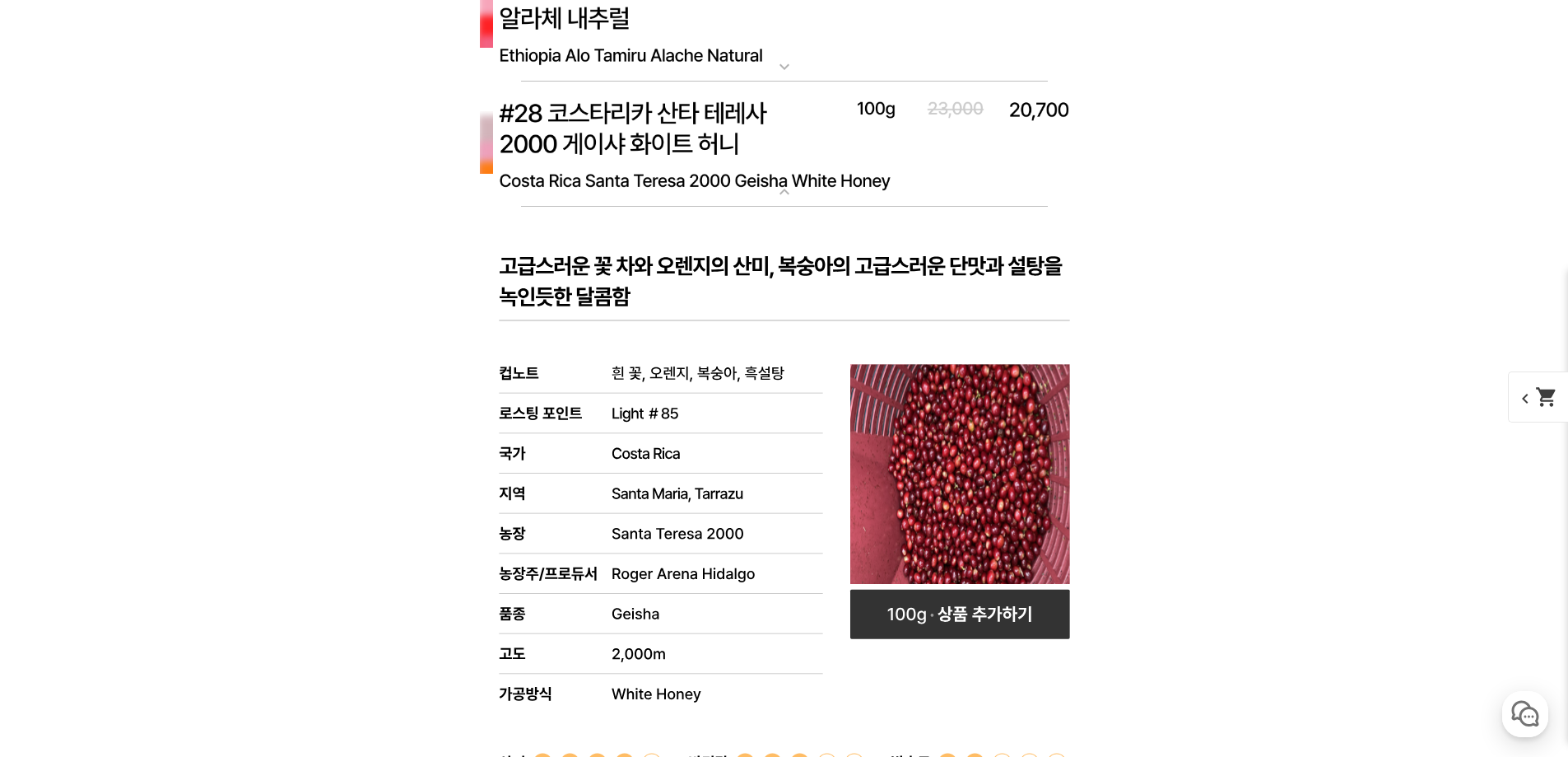
click at [705, 142] on img at bounding box center [784, 145] width 658 height 126
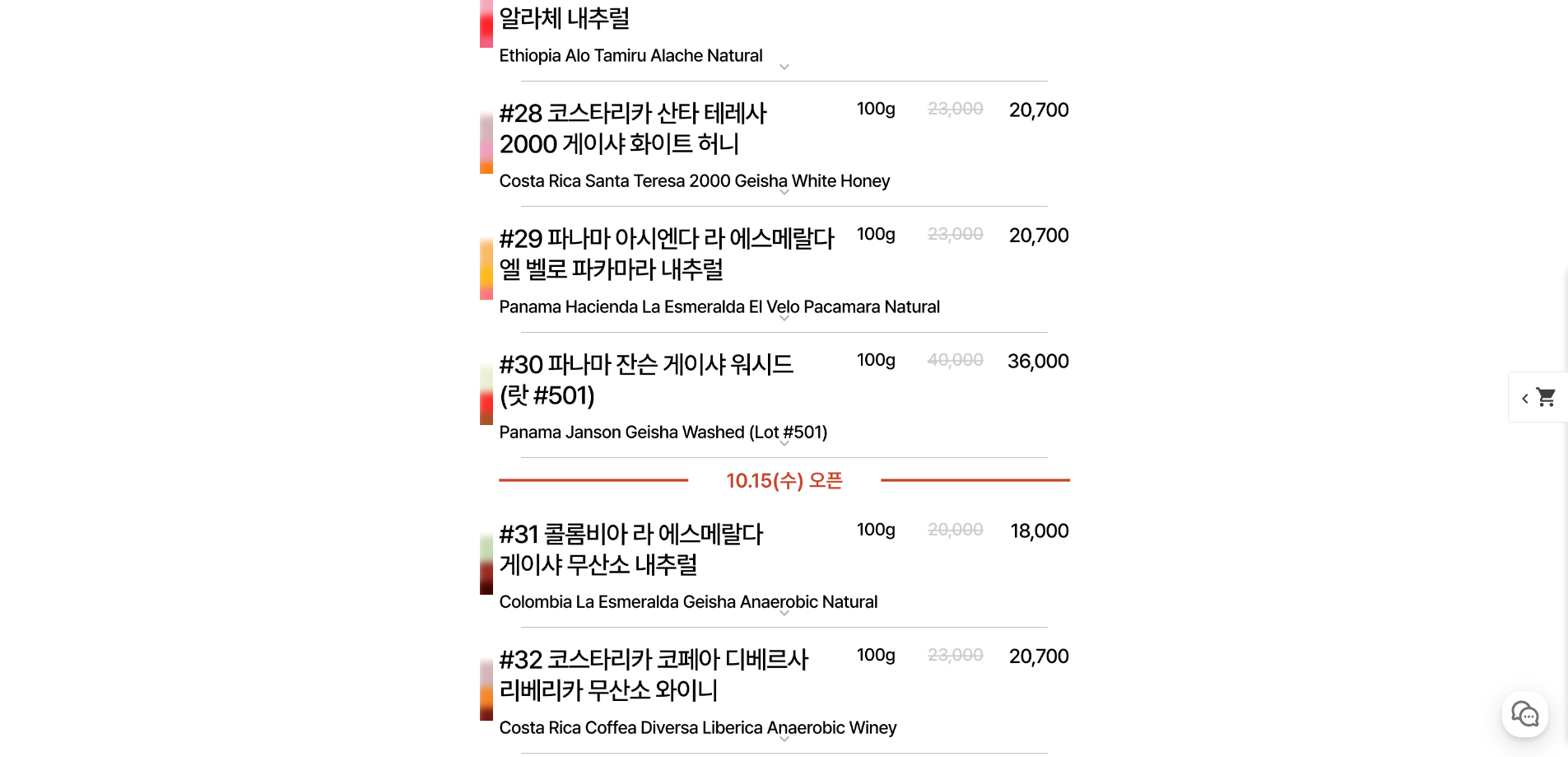
scroll to position [9002, 0]
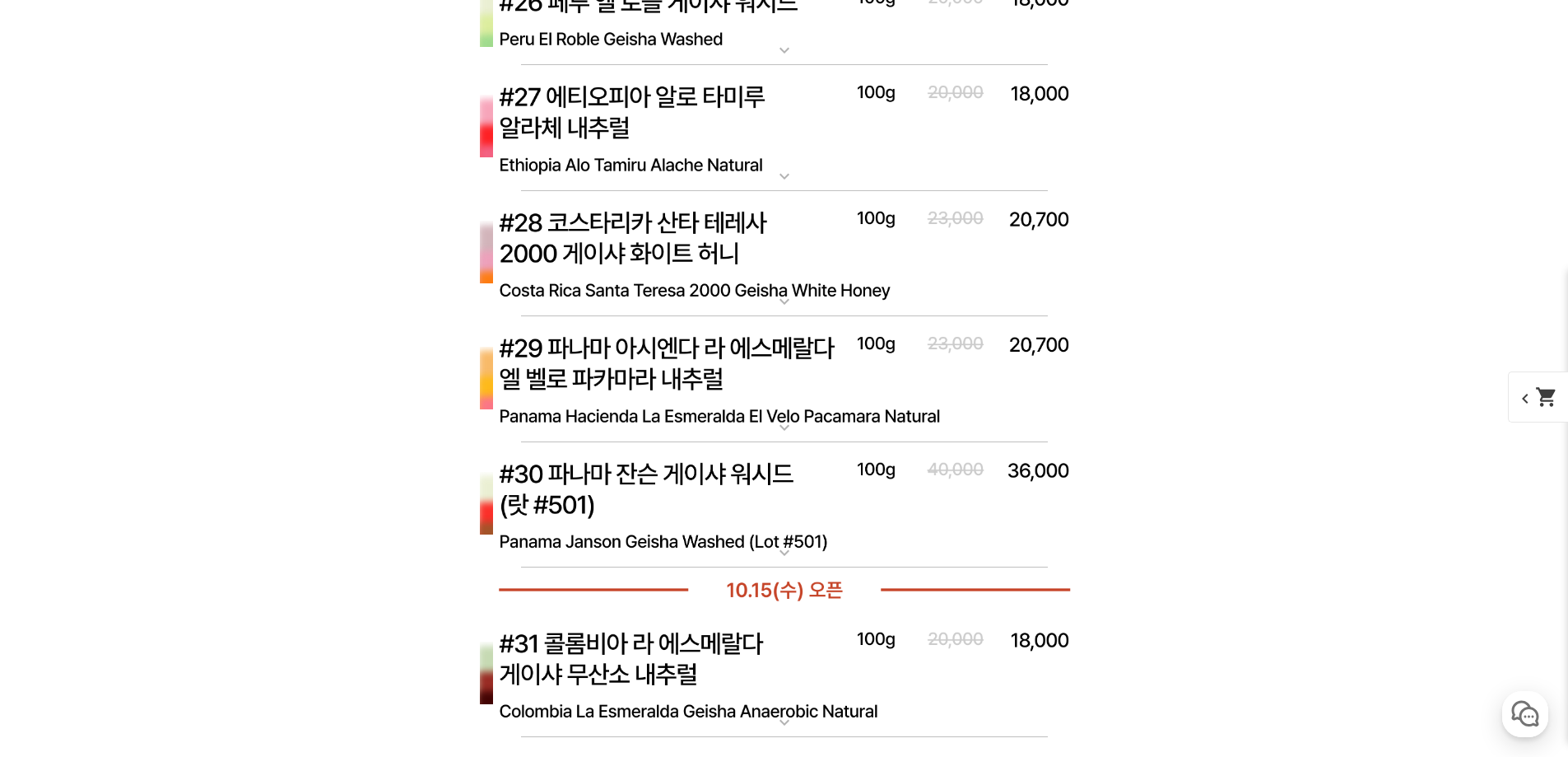
click at [717, 132] on img at bounding box center [784, 128] width 658 height 126
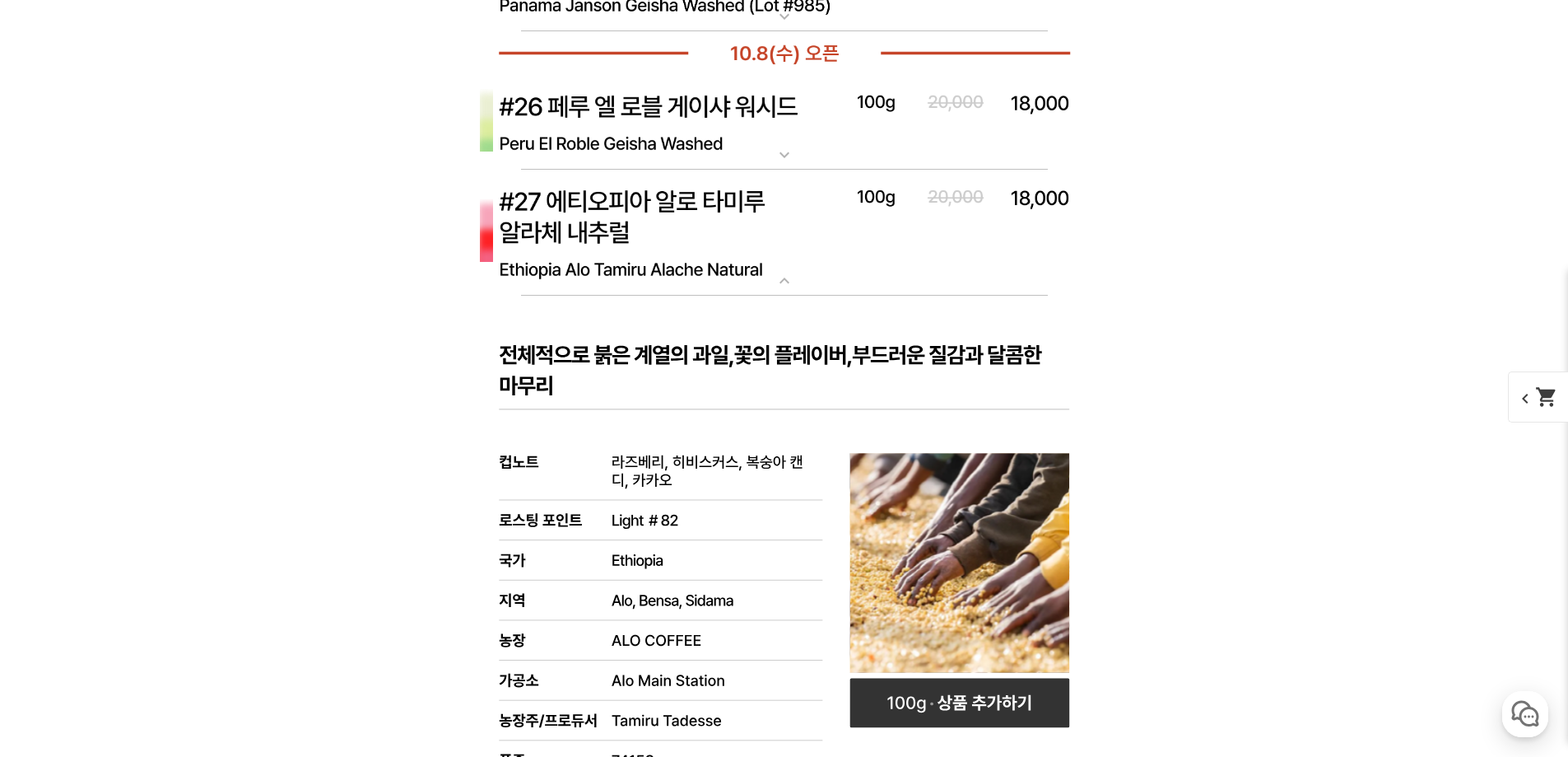
scroll to position [8892, 0]
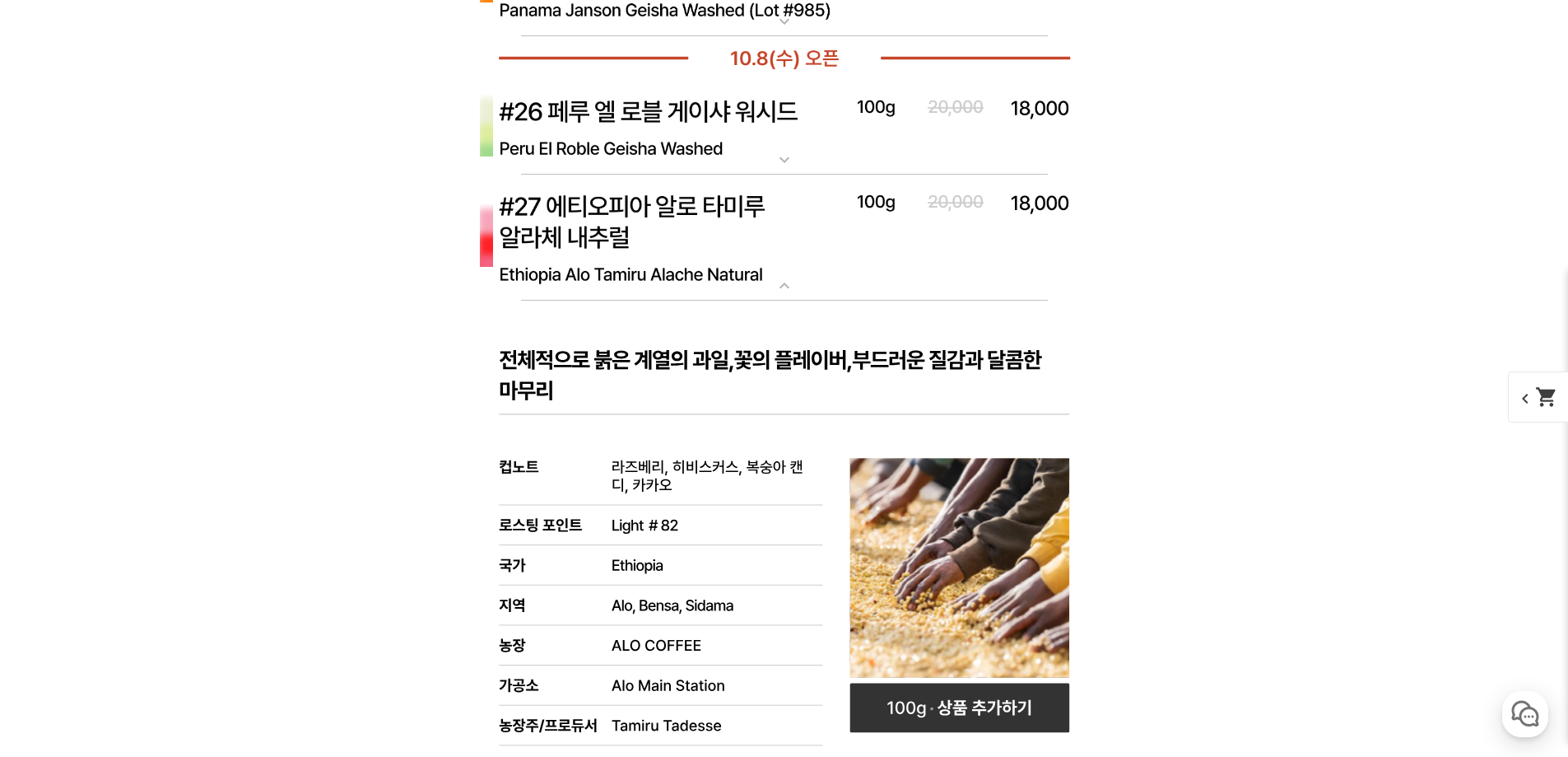
click at [728, 243] on img at bounding box center [784, 238] width 658 height 126
click at [717, 137] on img at bounding box center [784, 127] width 658 height 96
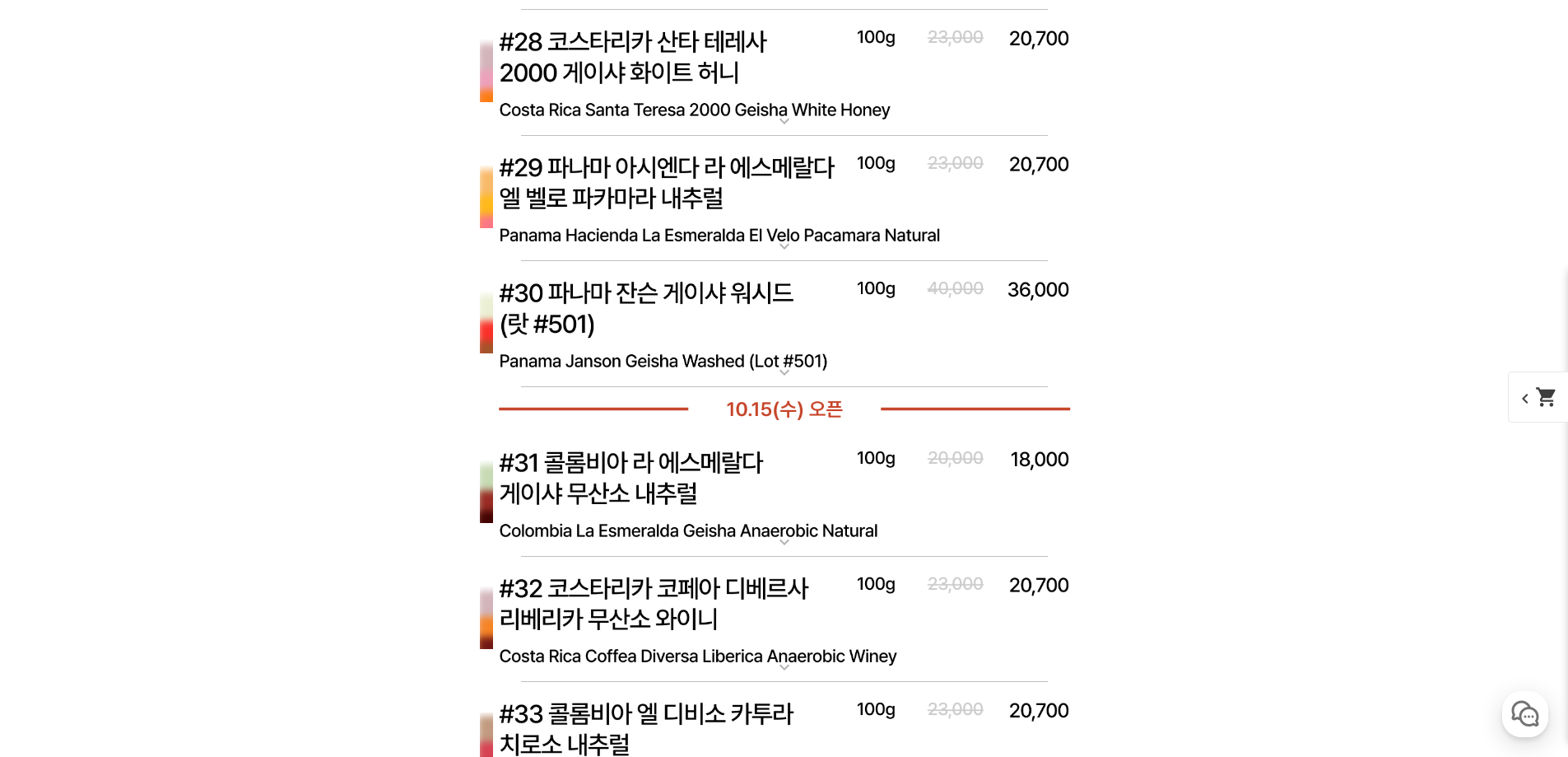
scroll to position [9881, 0]
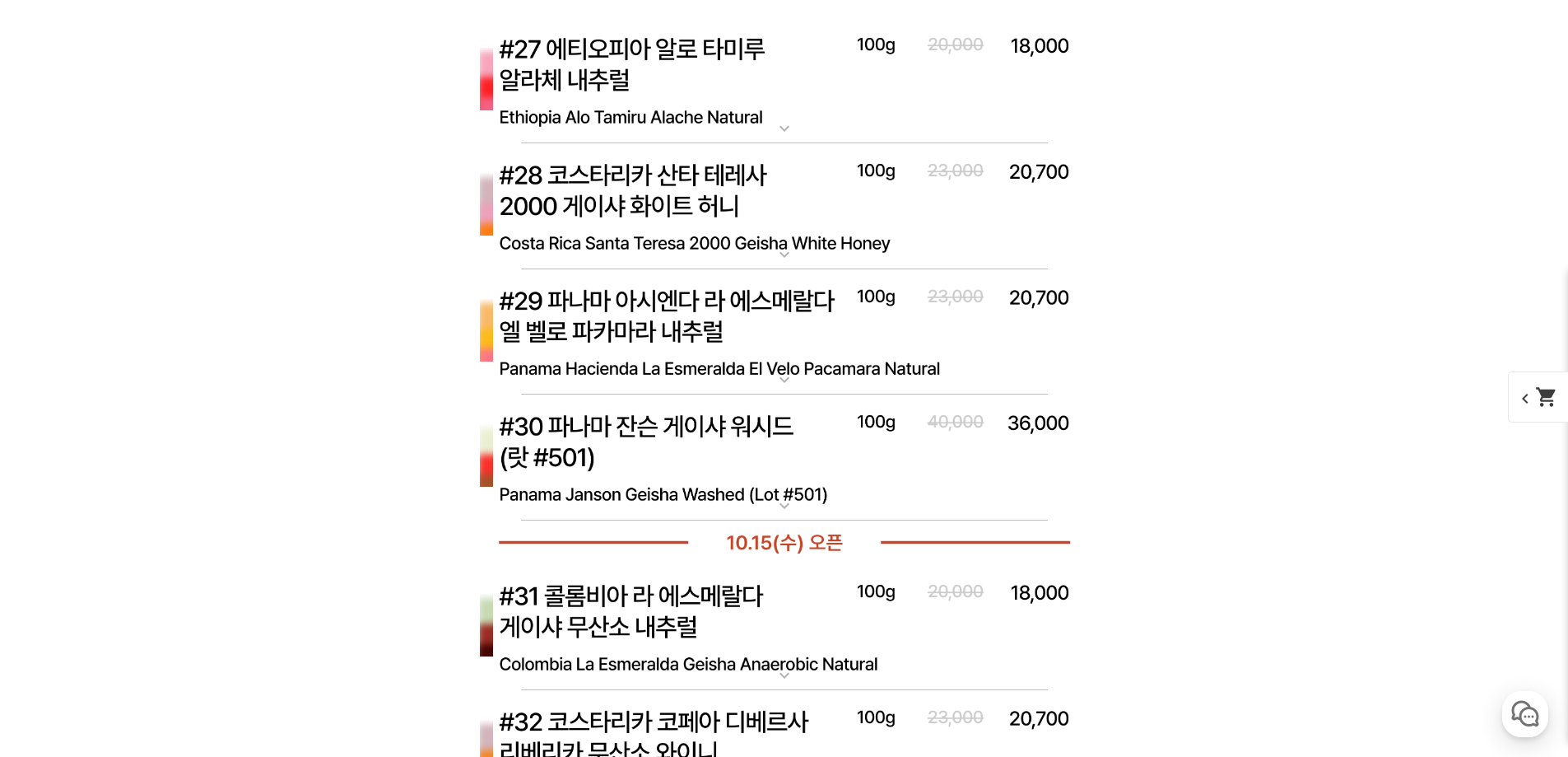
click at [751, 448] on img at bounding box center [784, 458] width 658 height 126
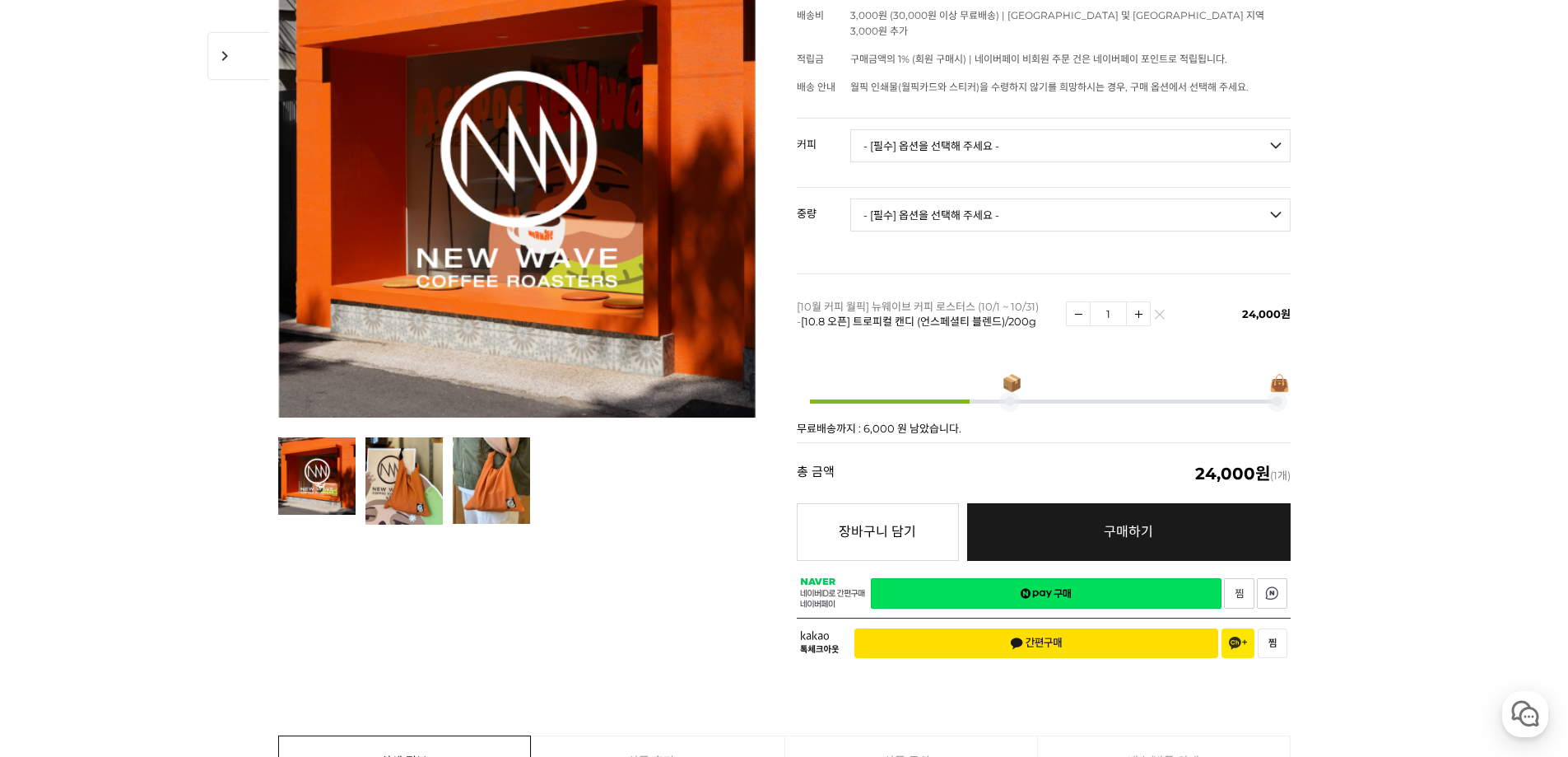
scroll to position [329, 0]
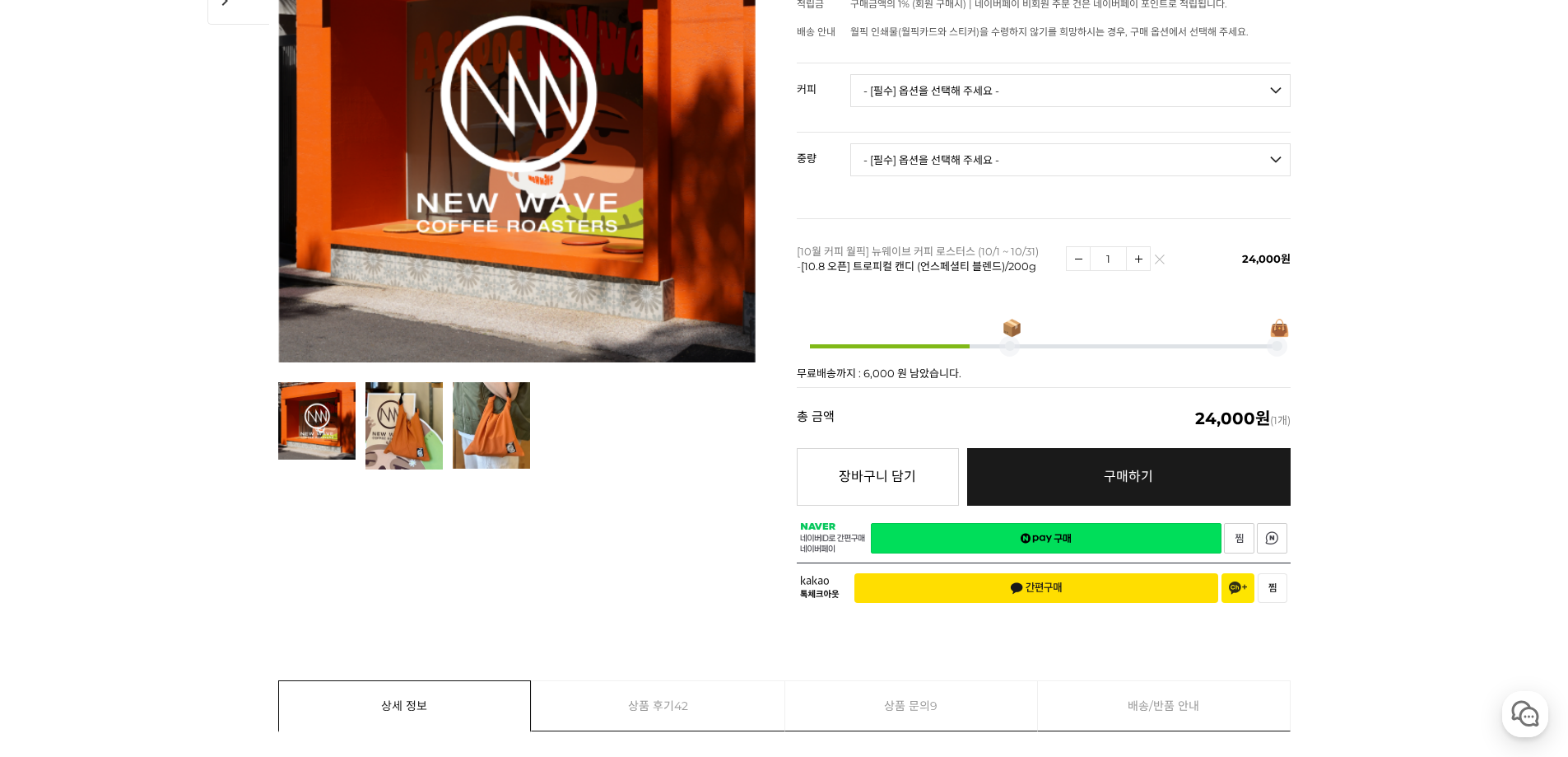
click at [1069, 460] on link "구매하기 예약주문 REGULAR DELIVERY" at bounding box center [1128, 477] width 323 height 58
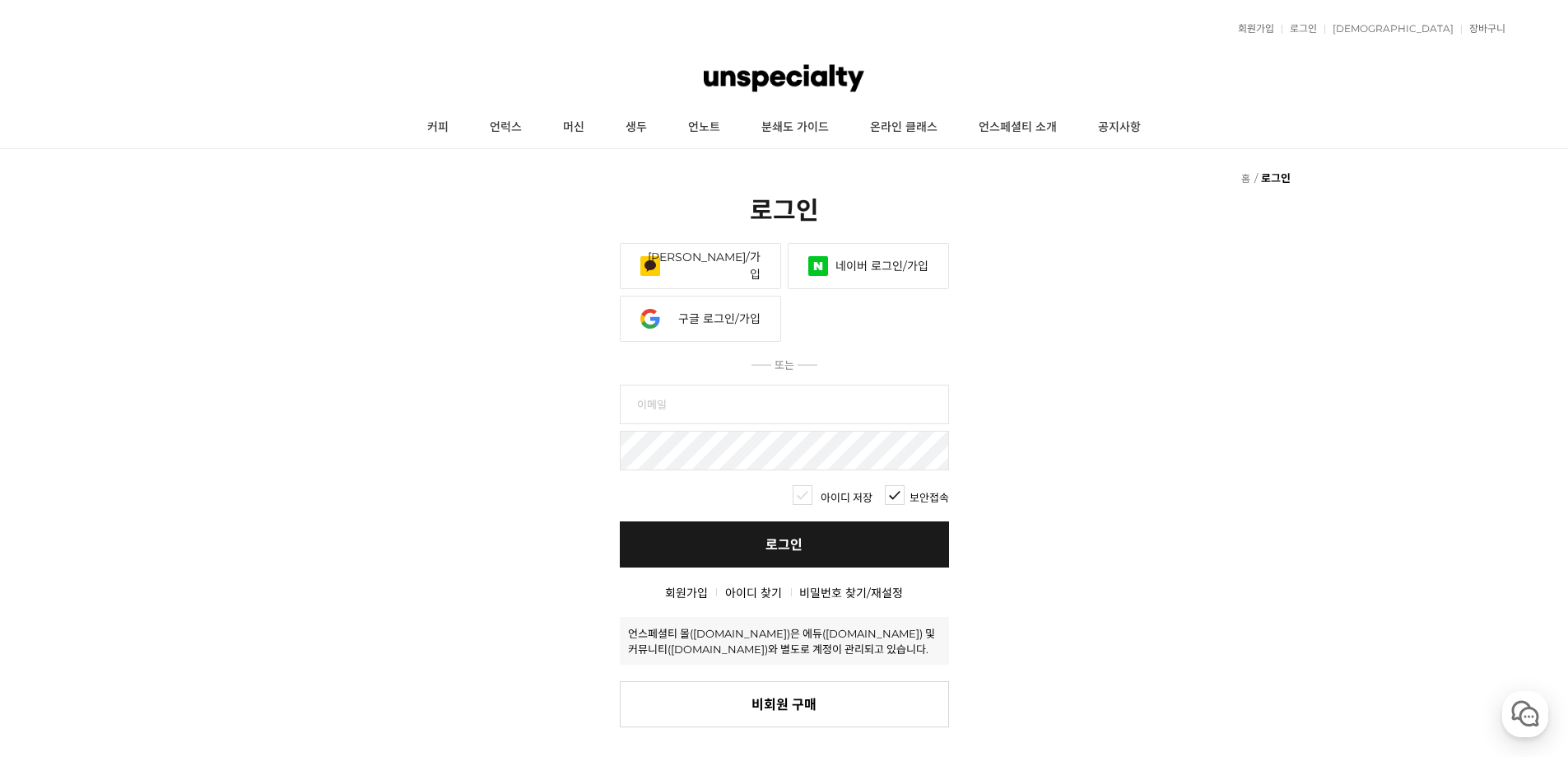
click at [846, 264] on link "네이버 로그인/가입" at bounding box center [868, 266] width 162 height 46
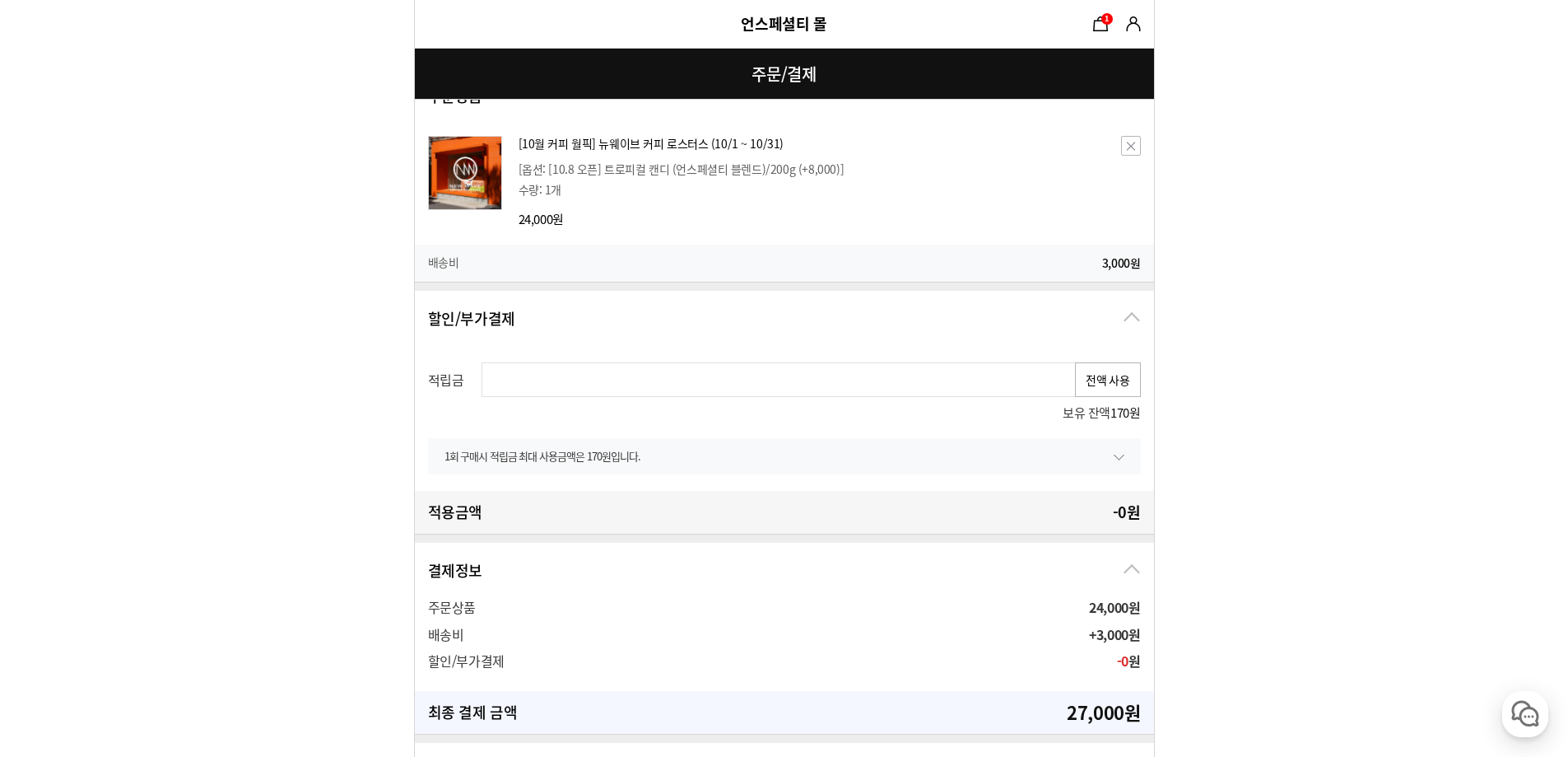
scroll to position [365, 0]
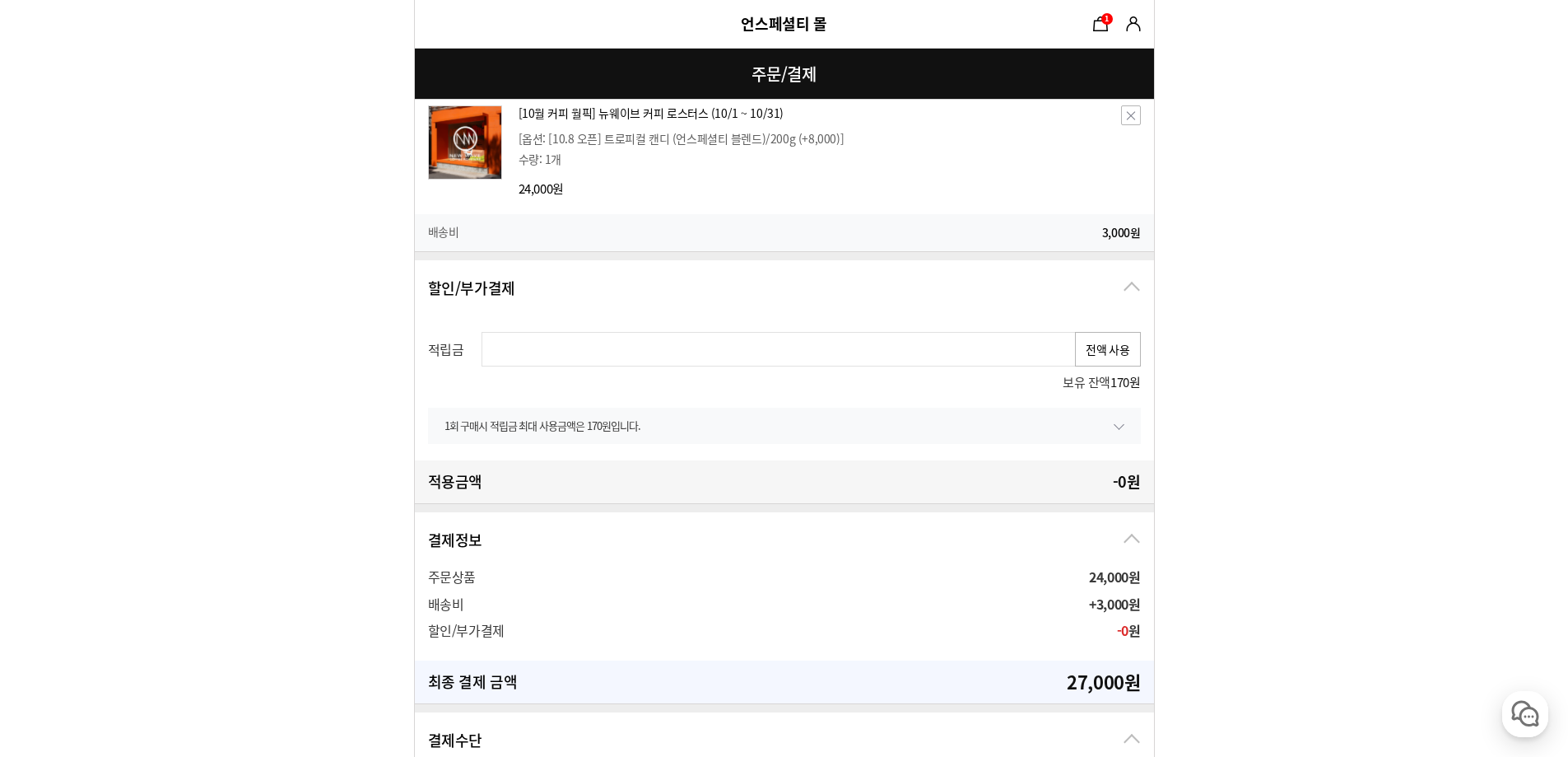
click at [1125, 348] on button "전액 사용" at bounding box center [1107, 349] width 66 height 34
type input "170"
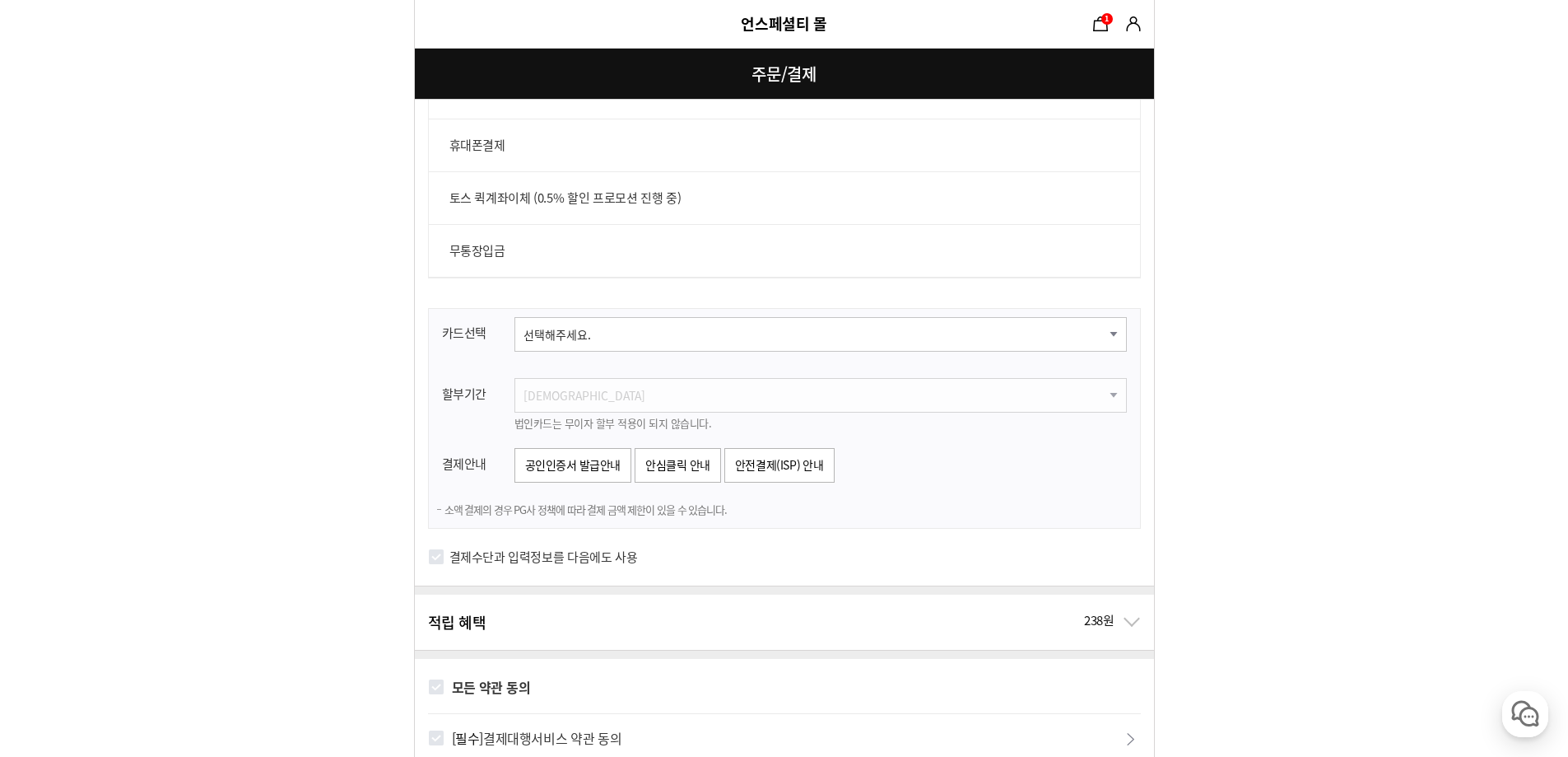
scroll to position [1301, 0]
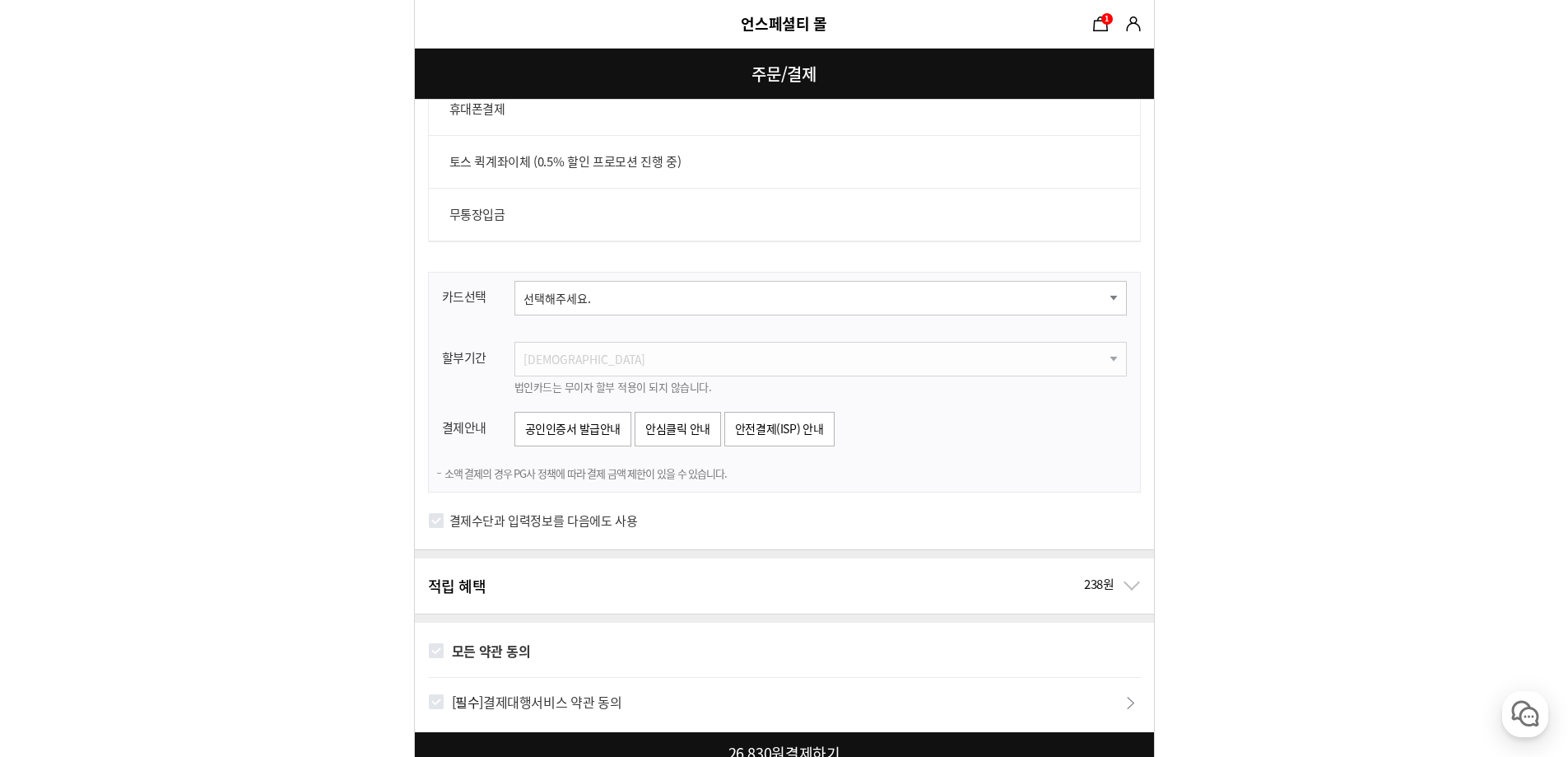
click at [693, 285] on select "선택해주세요. 신한카드 비씨카드 우리카드 KB국민카드 롯데카드 현대카드 삼성카드 NH카드 하나카드 씨티카드 카카오뱅크 광주카드 전북카드 수협카…" at bounding box center [820, 298] width 613 height 34
drag, startPoint x: 693, startPoint y: 285, endPoint x: 696, endPoint y: 293, distance: 8.5
click at [693, 285] on select "선택해주세요. 신한카드 비씨카드 우리카드 KB국민카드 롯데카드 현대카드 삼성카드 NH카드 하나카드 씨티카드 카카오뱅크 광주카드 전북카드 수협카…" at bounding box center [820, 298] width 613 height 34
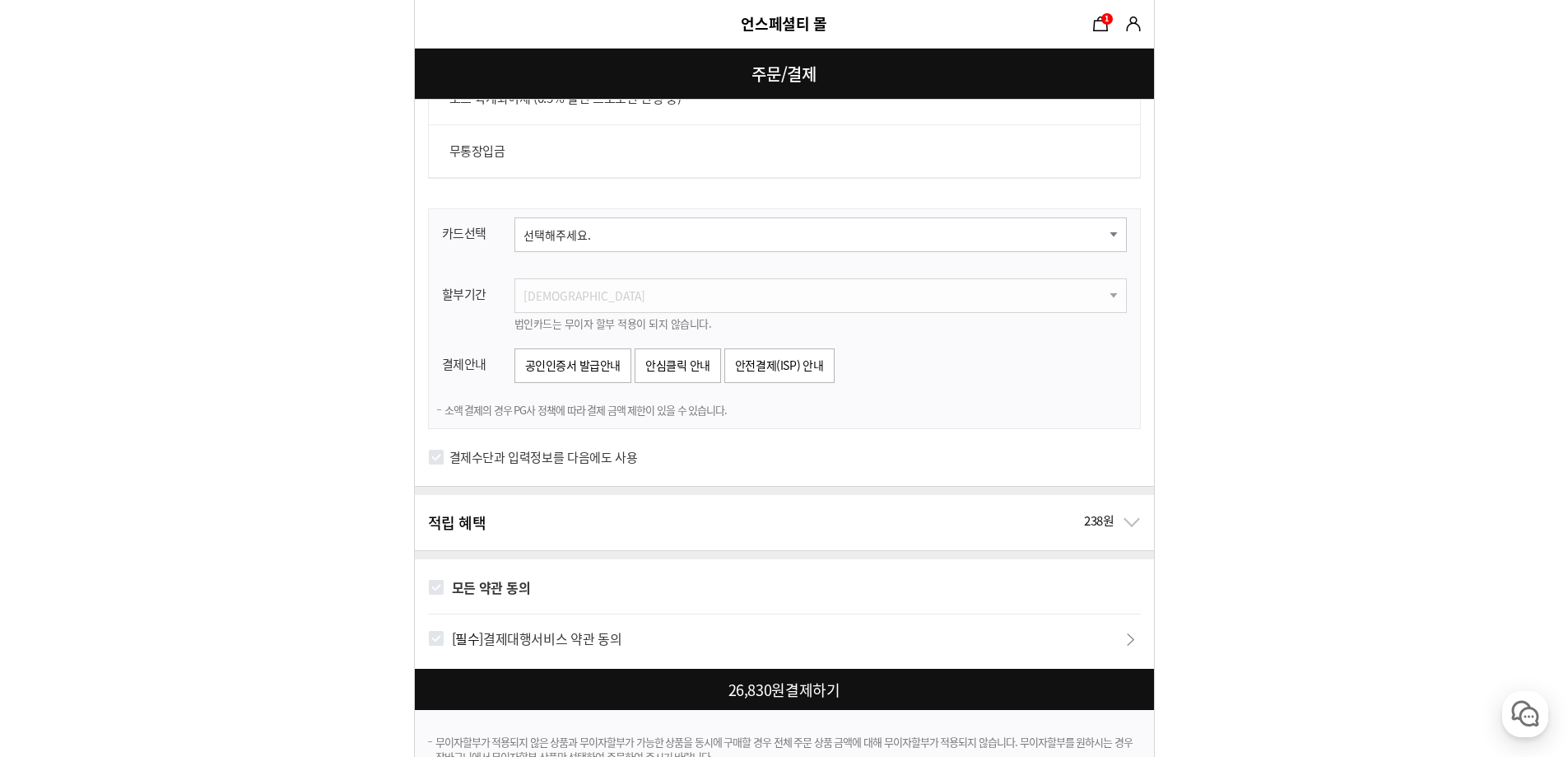
scroll to position [0, 0]
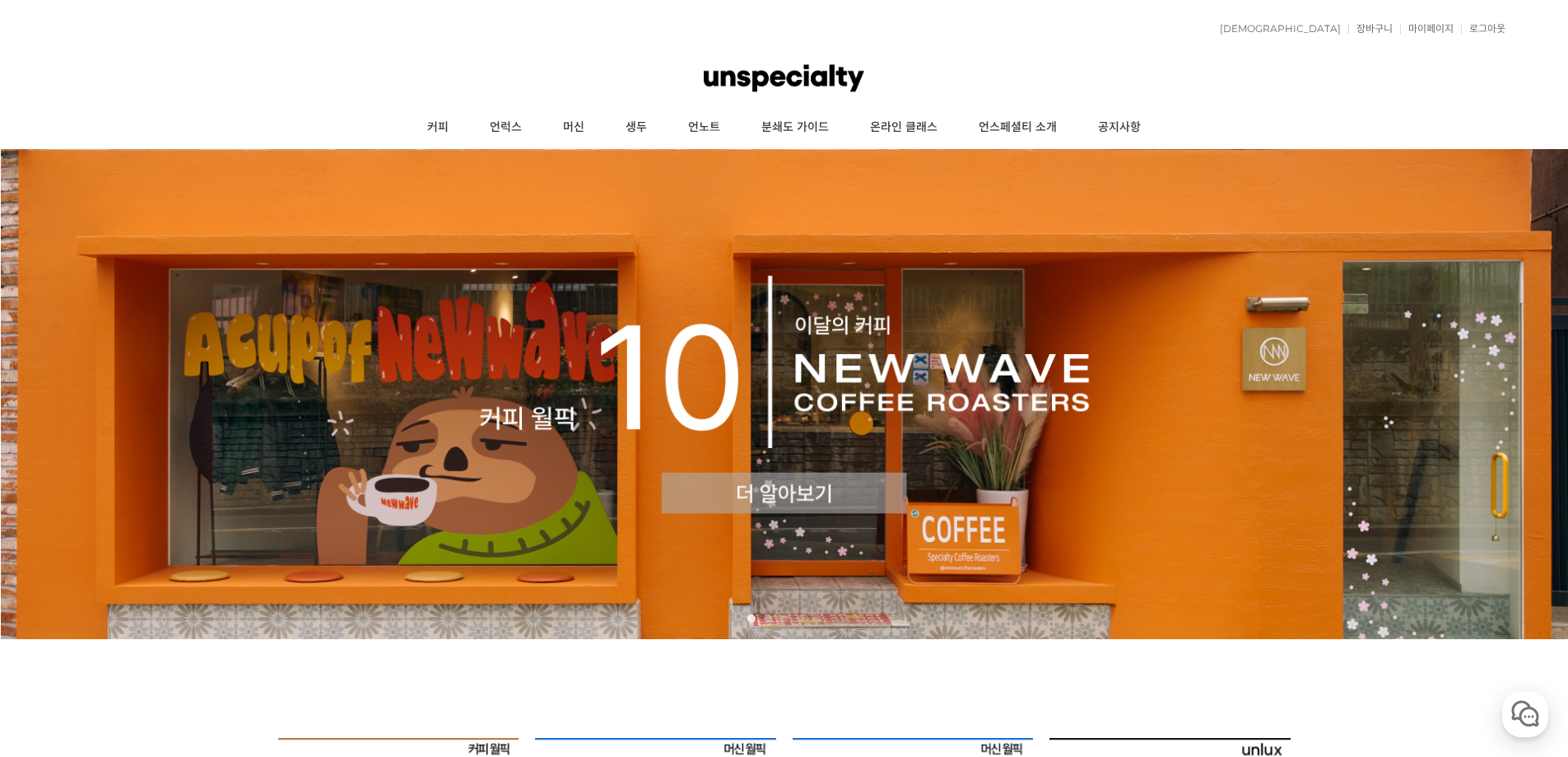
scroll to position [385, 0]
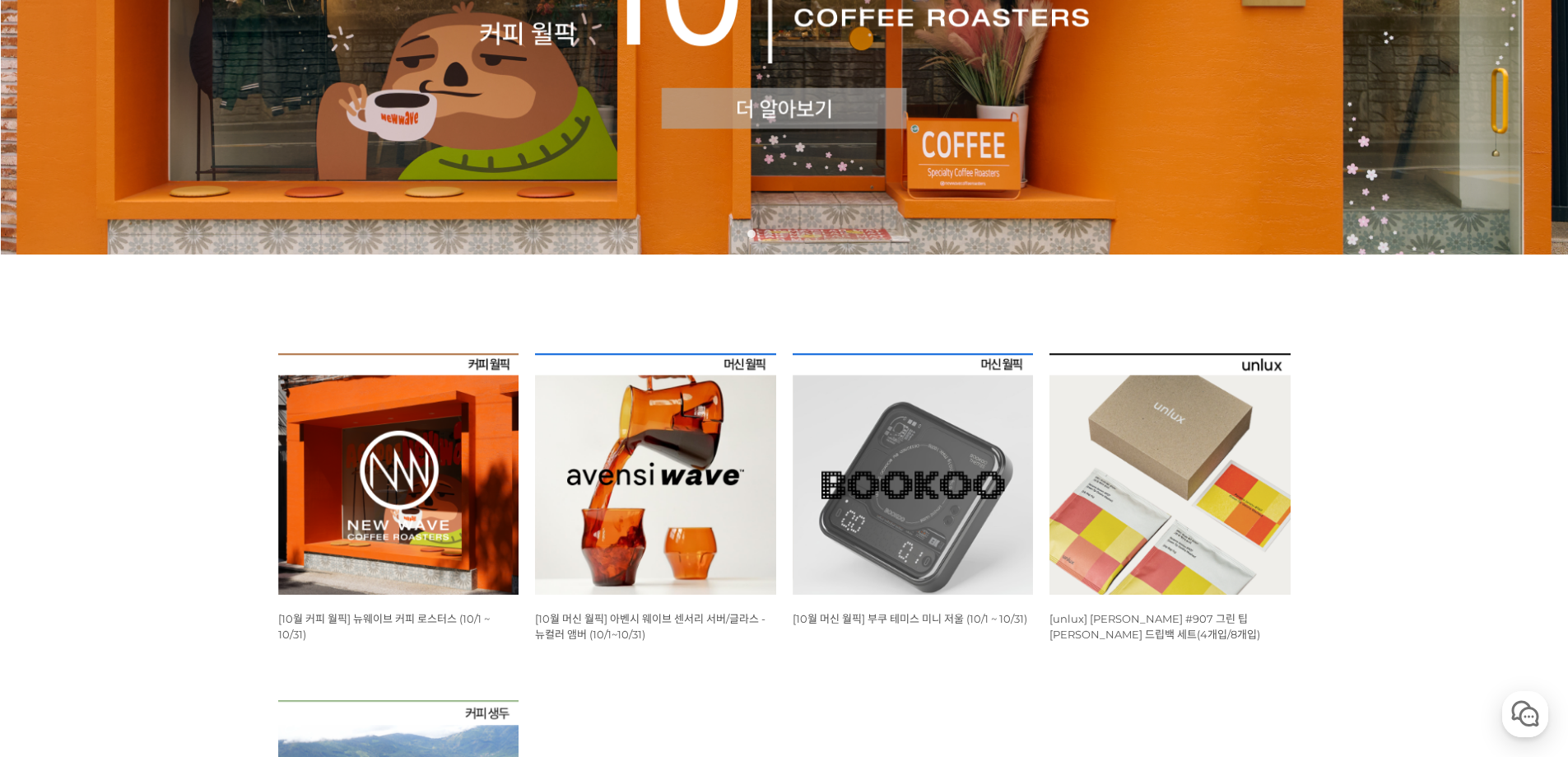
click at [468, 469] on img at bounding box center [398, 473] width 241 height 241
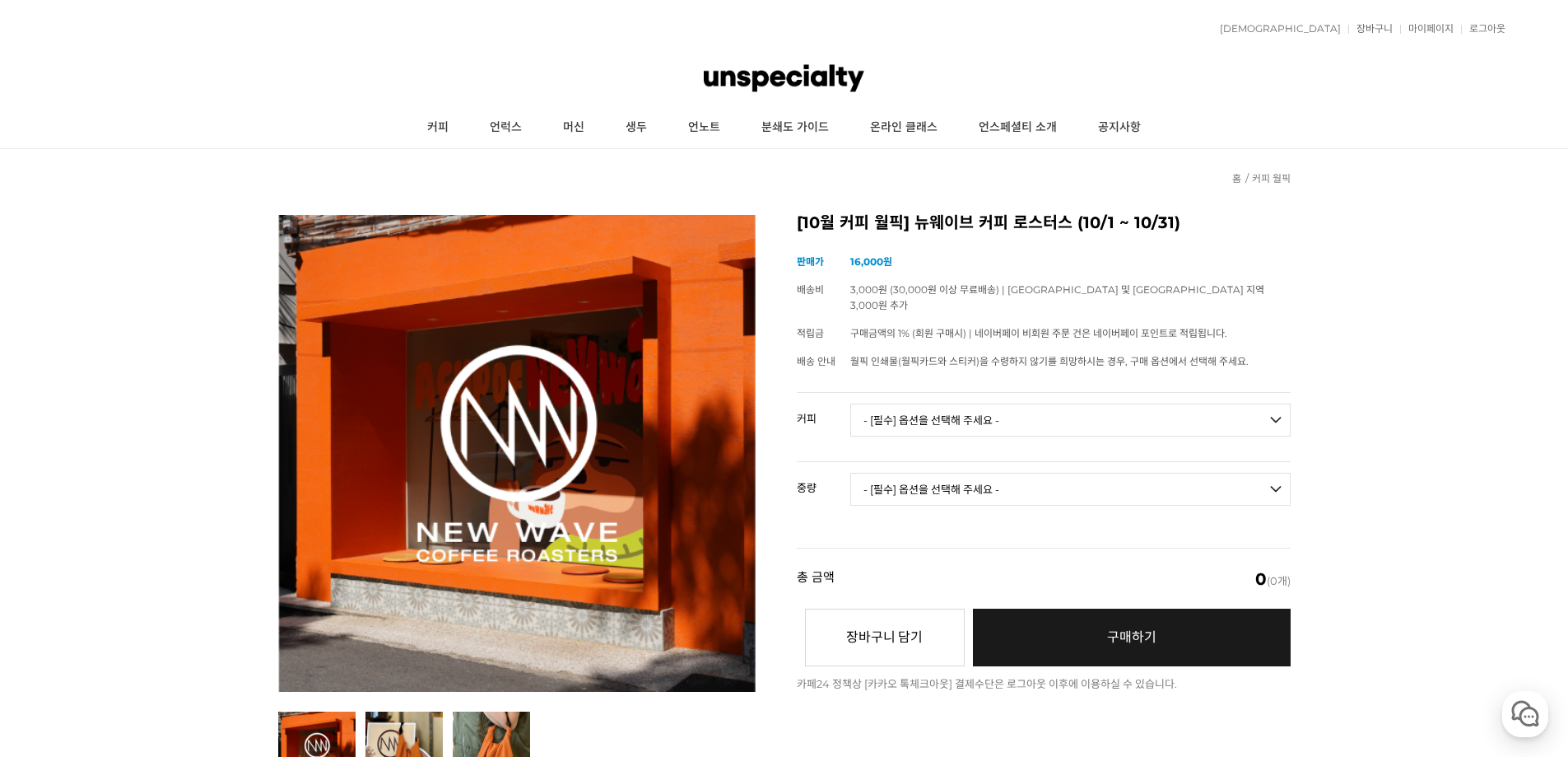
click at [952, 406] on select "- [필수] 옵션을 선택해 주세요 - ------------------- 언스페셜티 분쇄도 가이드 종이 받기 (주문 1건당 최대 1개 제공) …" at bounding box center [1071, 419] width 441 height 33
select select "[10.8 오픈] 트로피컬 캔디 (언스페셜티 블렌드)"
click at [850, 404] on select "- [필수] 옵션을 선택해 주세요 - ------------------- 언스페셜티 분쇄도 가이드 종이 받기 (주문 1건당 최대 1개 제공) …" at bounding box center [1071, 419] width 441 height 33
click at [1036, 472] on select "- [필수] 옵션을 선택해 주세요 - ------------------- 200g" at bounding box center [1071, 488] width 441 height 33
select select "200g"
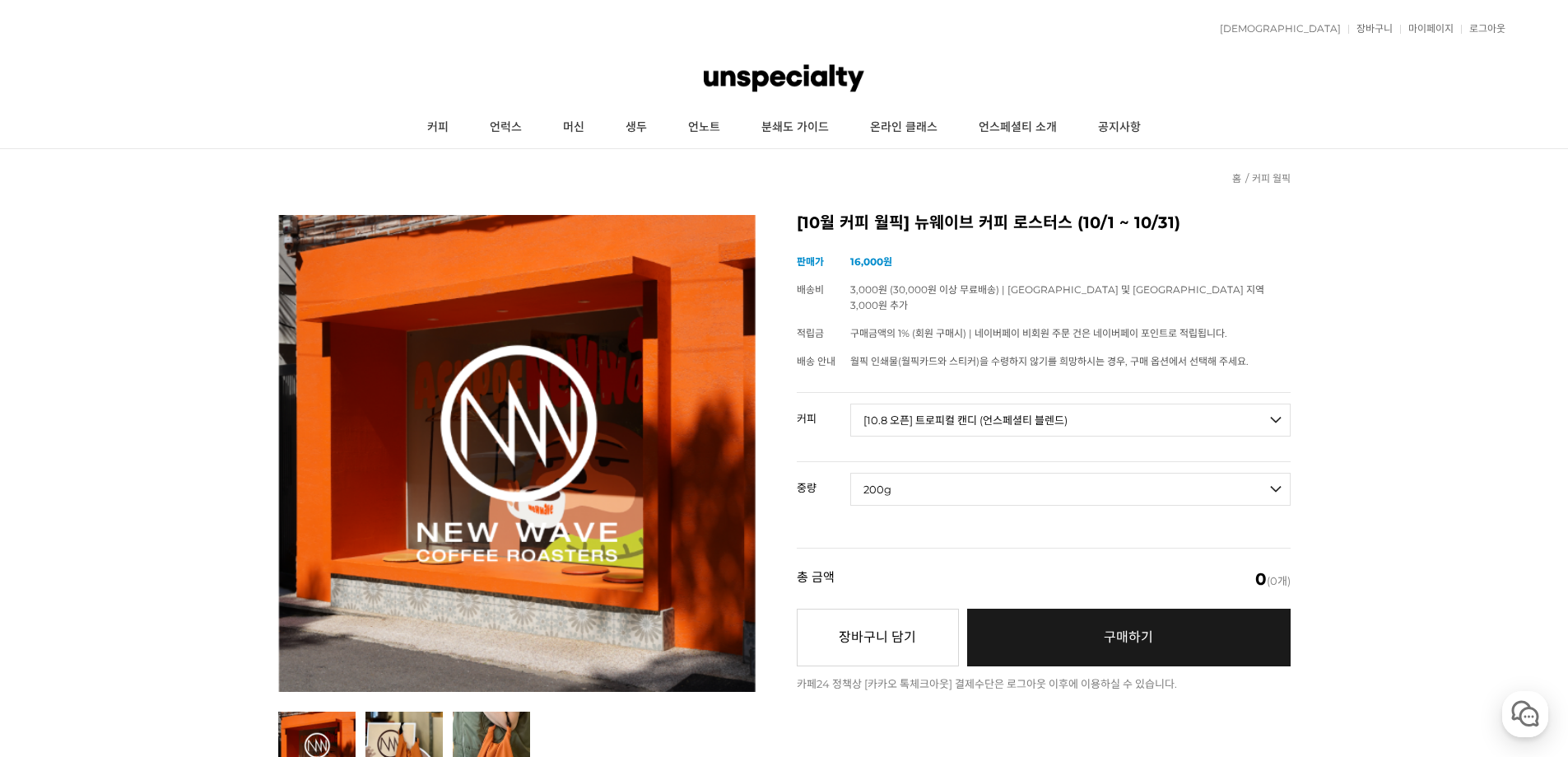
click at [850, 472] on select "- [필수] 옵션을 선택해 주세요 - ------------------- 200g" at bounding box center [1071, 488] width 441 height 33
select select "*"
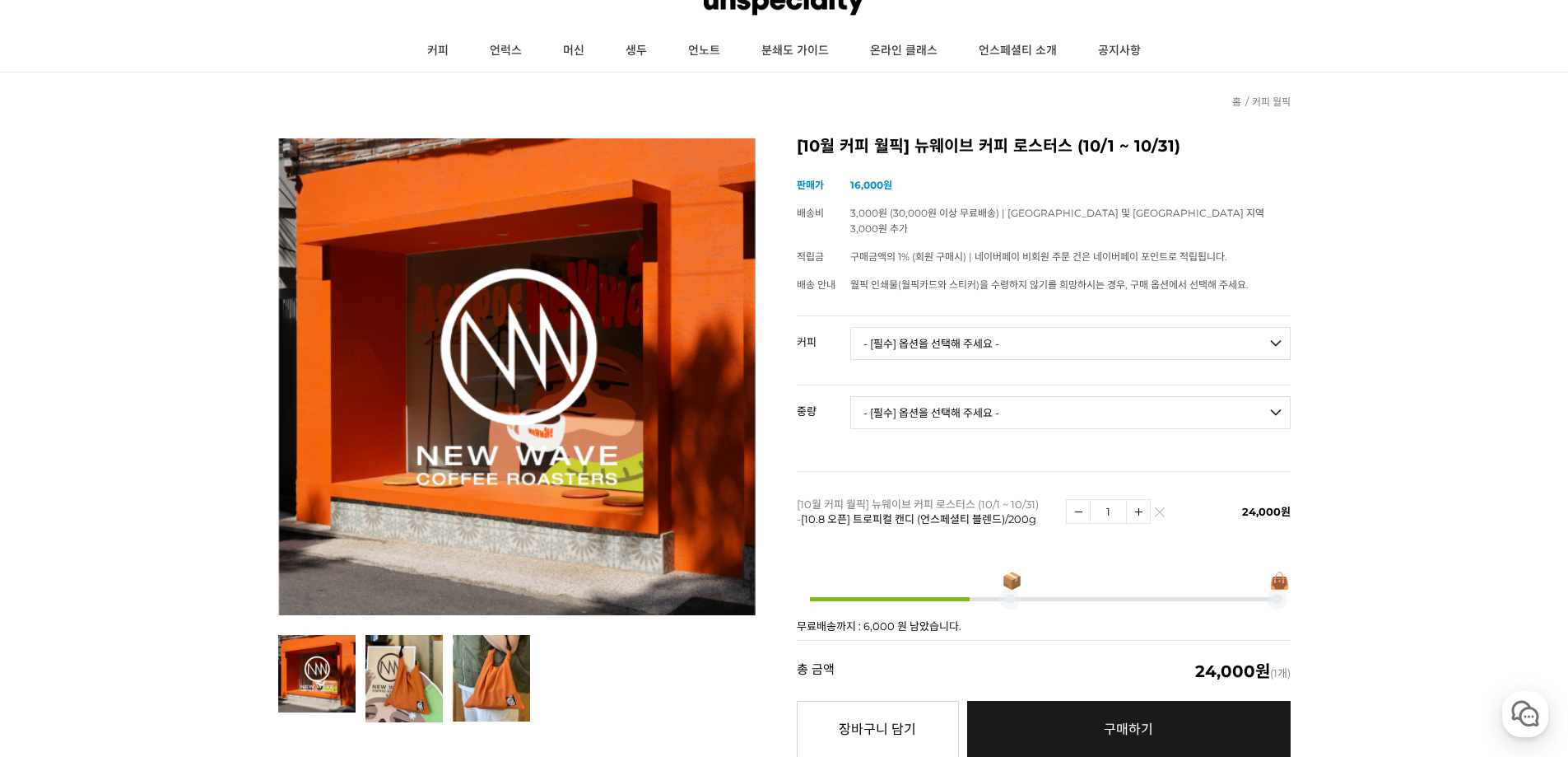
scroll to position [165, 0]
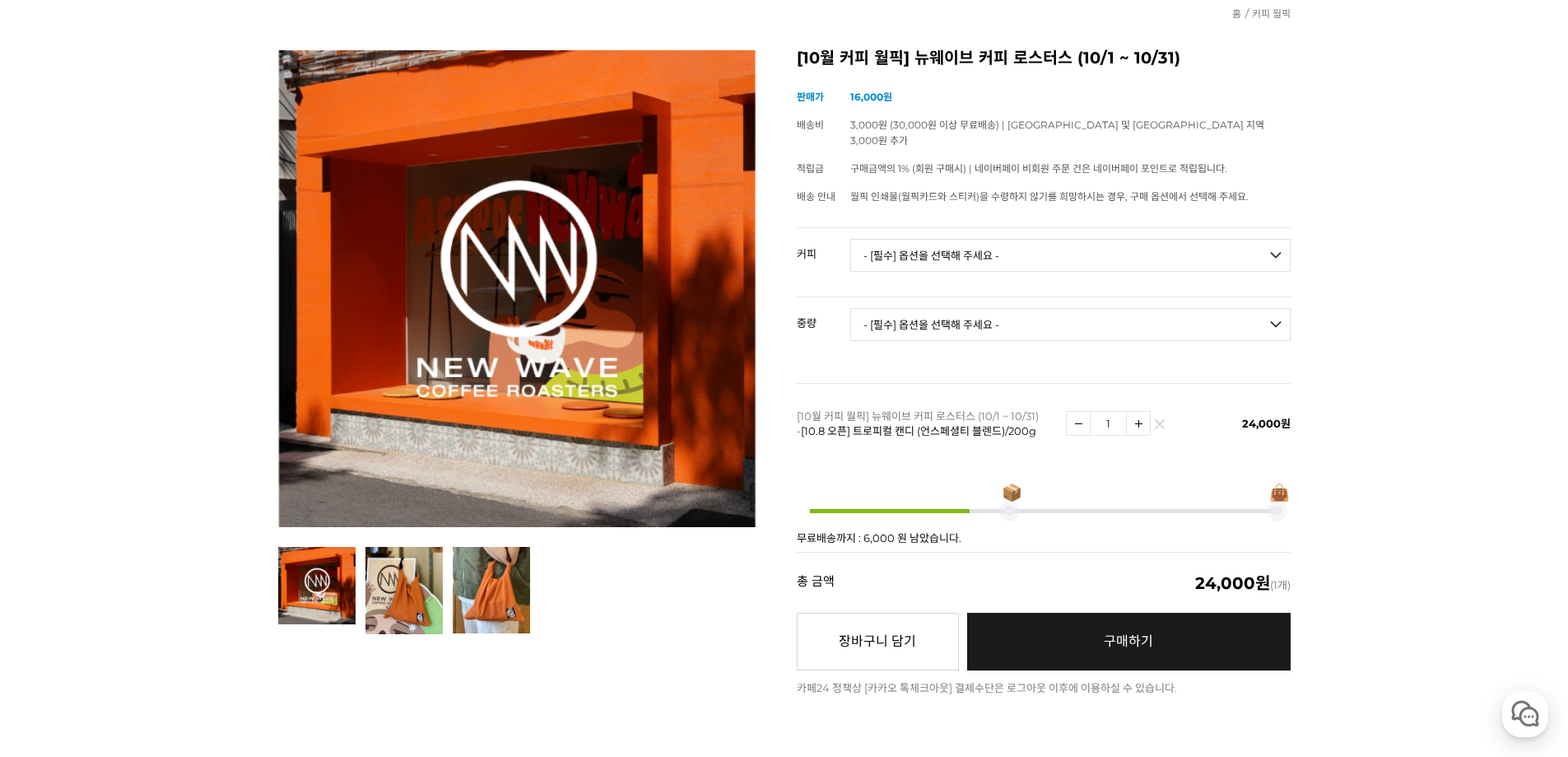
click at [1037, 644] on link "구매하기 예약주문 REGULAR DELIVERY" at bounding box center [1128, 642] width 323 height 58
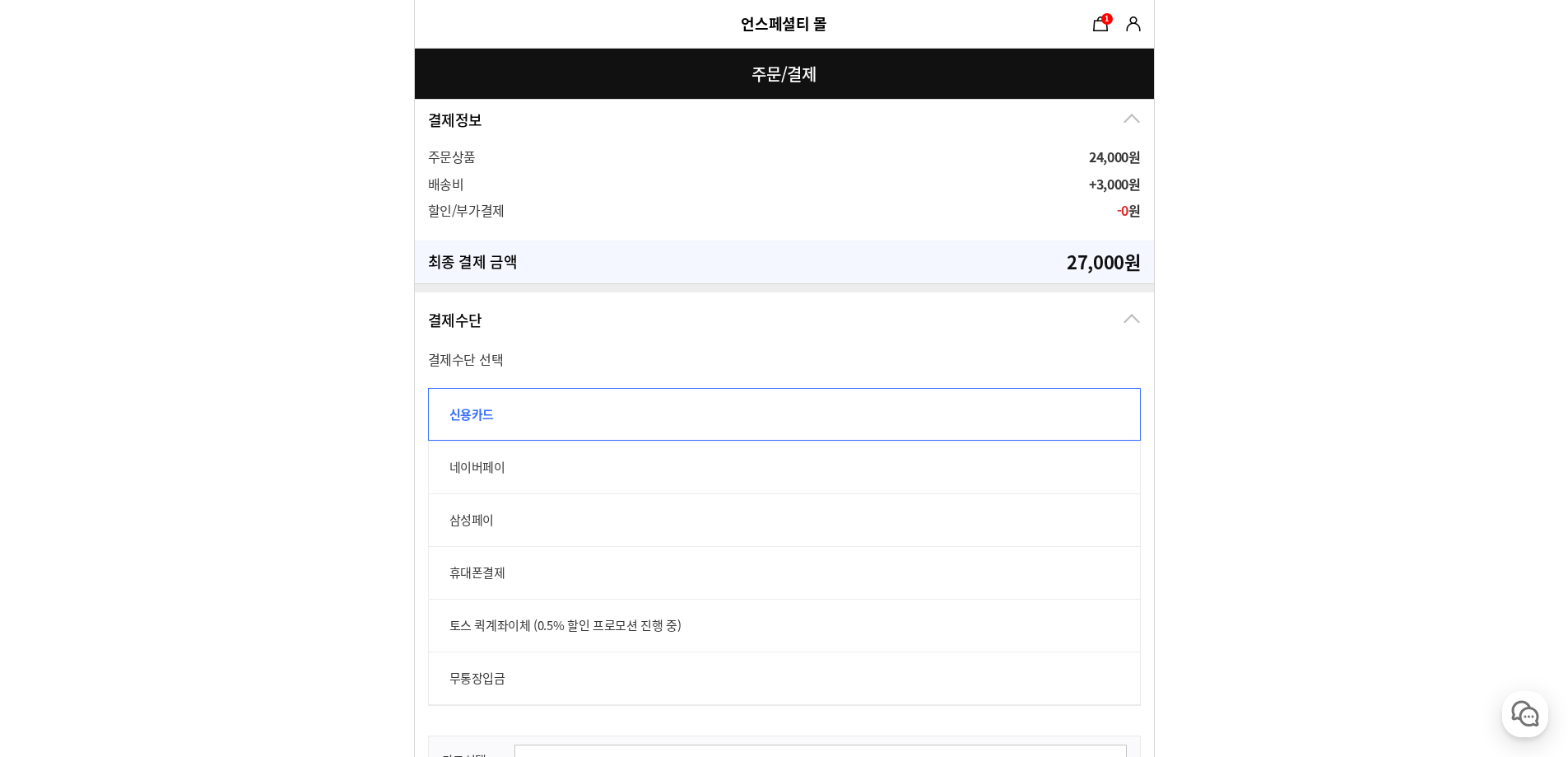
scroll to position [841, 0]
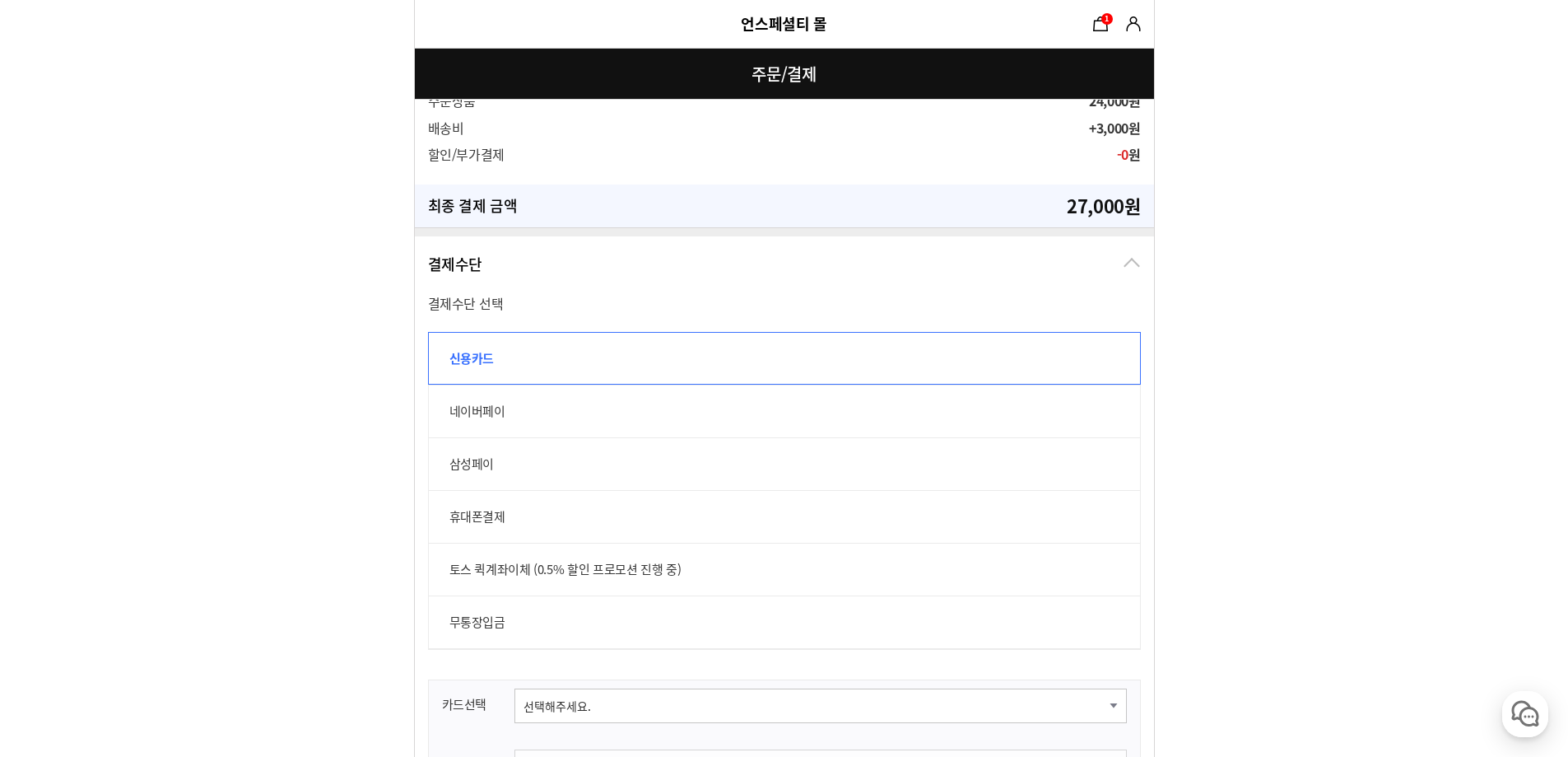
click at [491, 410] on label "네이버페이" at bounding box center [784, 411] width 713 height 53
click at [446, 403] on input "네이버페이" at bounding box center [436, 393] width 18 height 18
radio input "true"
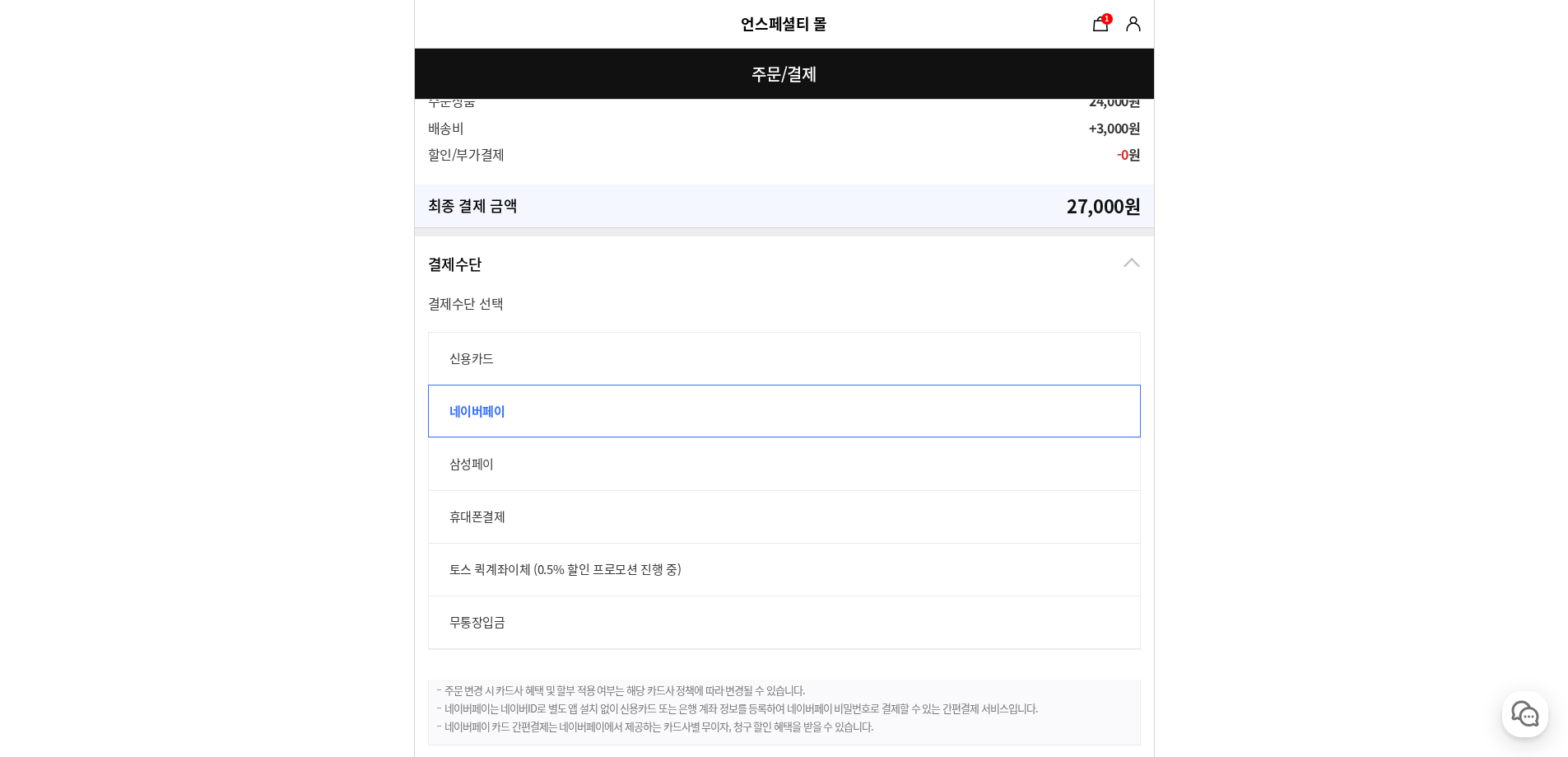
click at [528, 347] on label "신용카드" at bounding box center [784, 358] width 713 height 53
click at [446, 347] on input "신용카드" at bounding box center [436, 340] width 18 height 18
radio input "true"
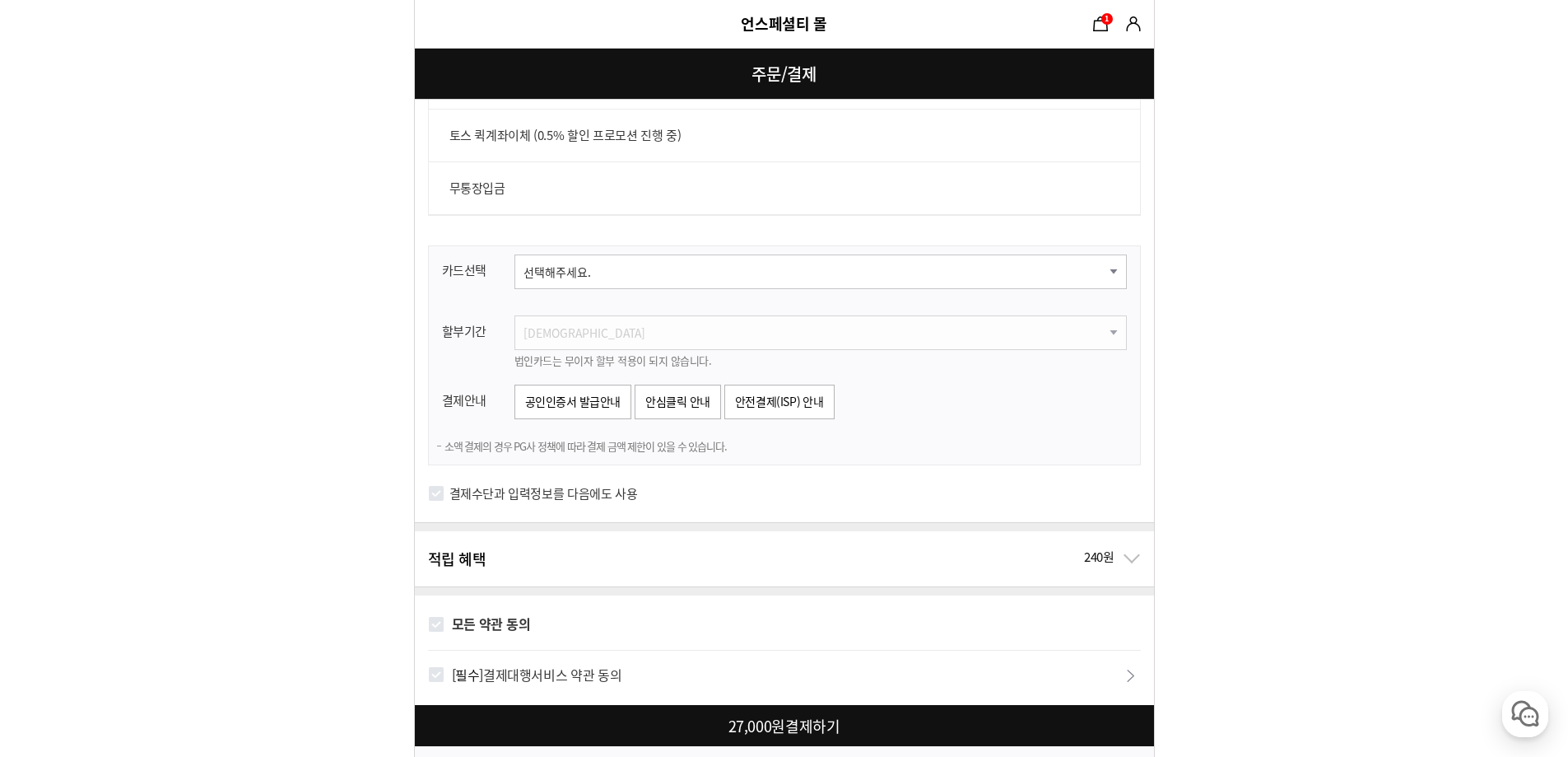
scroll to position [0, 0]
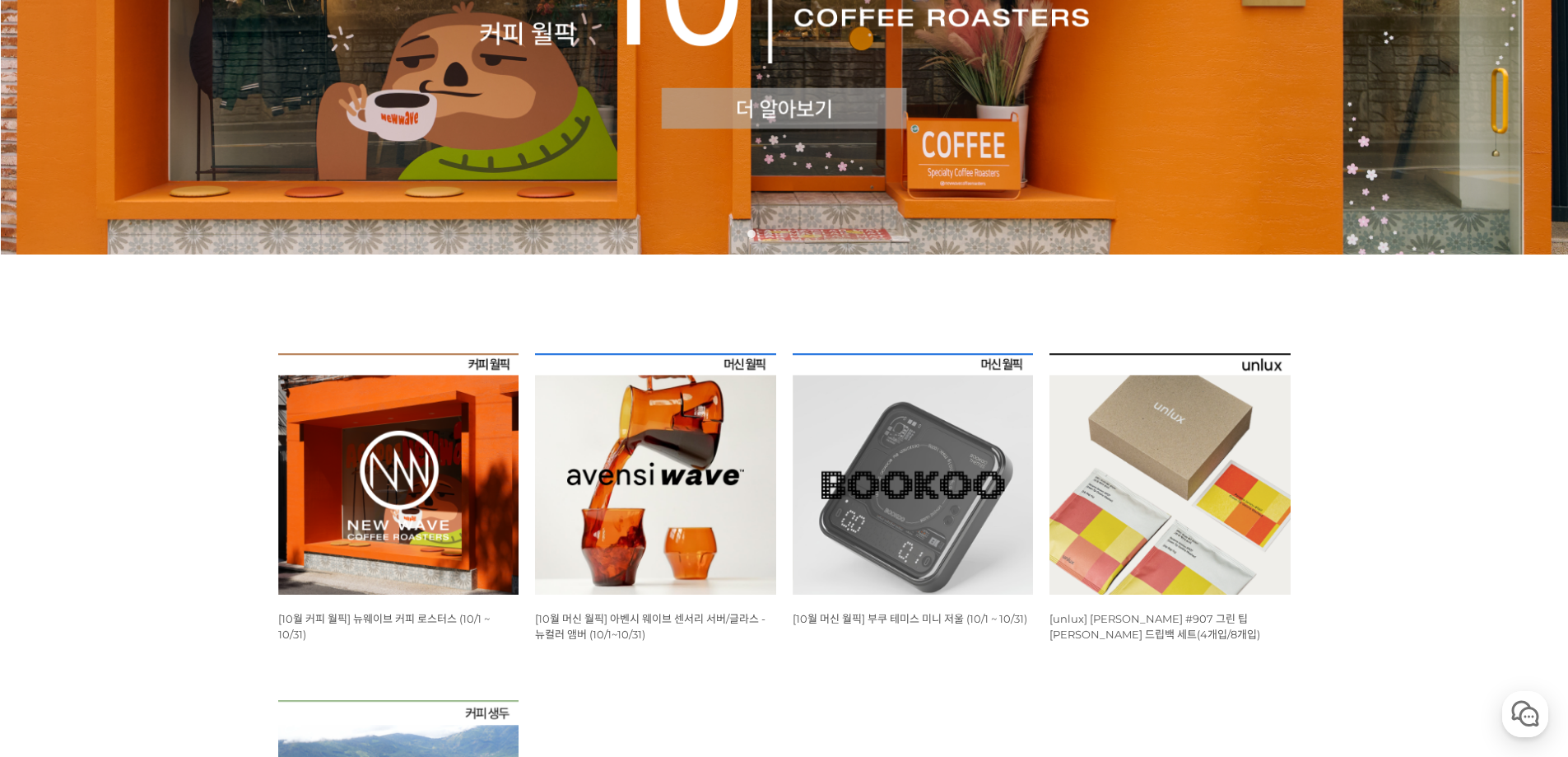
scroll to position [768, 0]
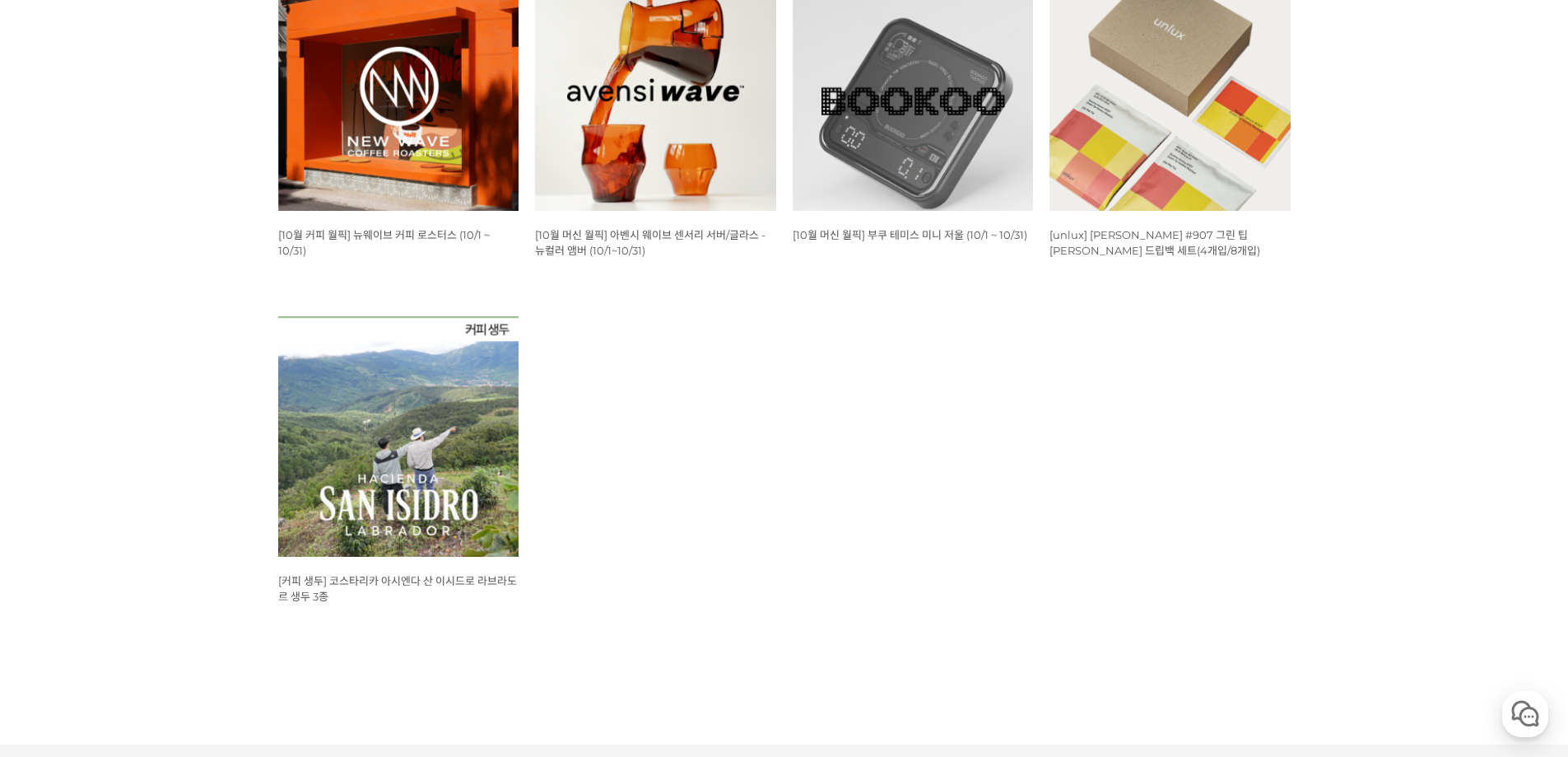
click at [408, 145] on img at bounding box center [398, 89] width 241 height 241
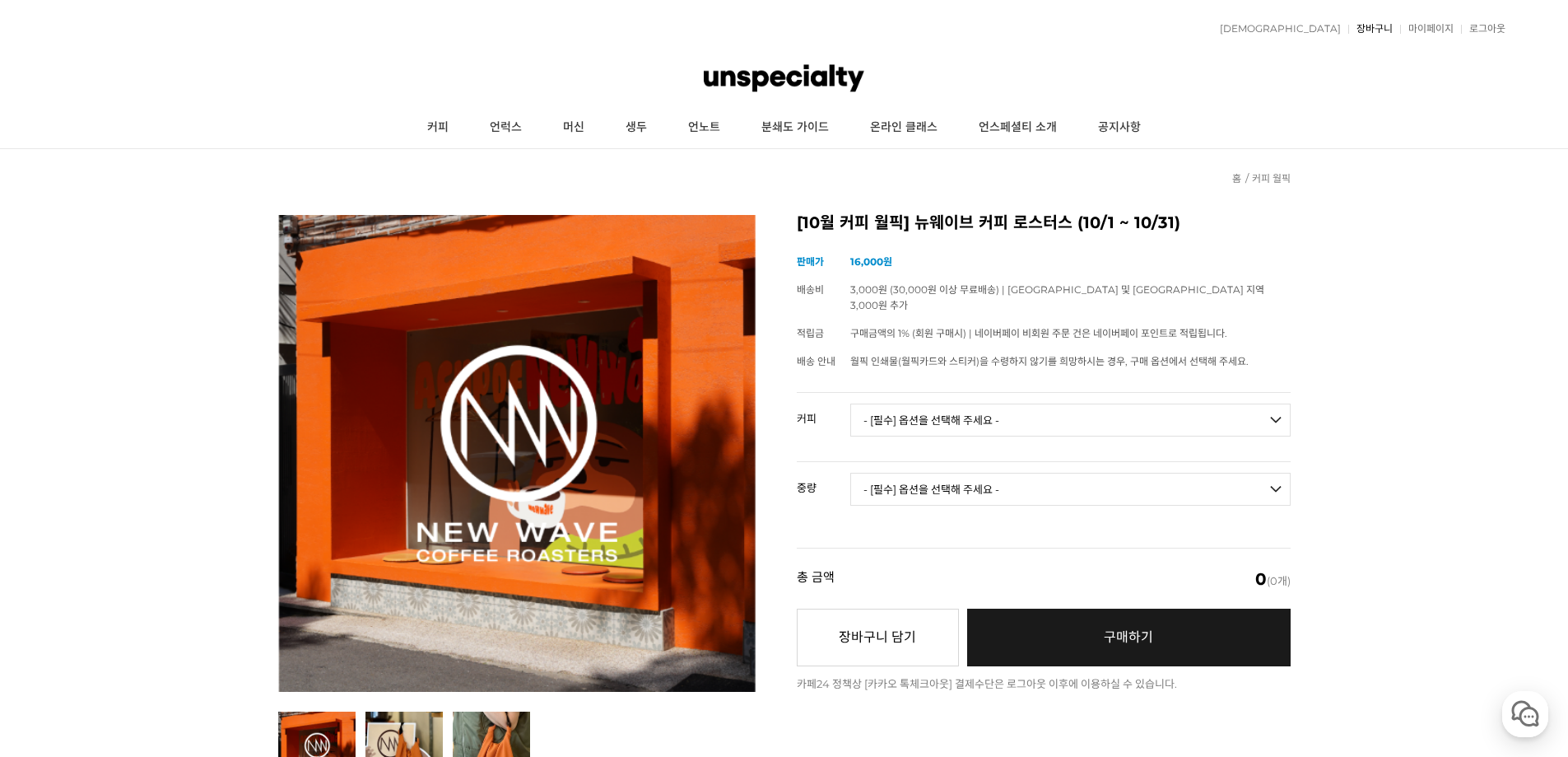
click at [1381, 29] on link "장바구니" at bounding box center [1370, 29] width 45 height 10
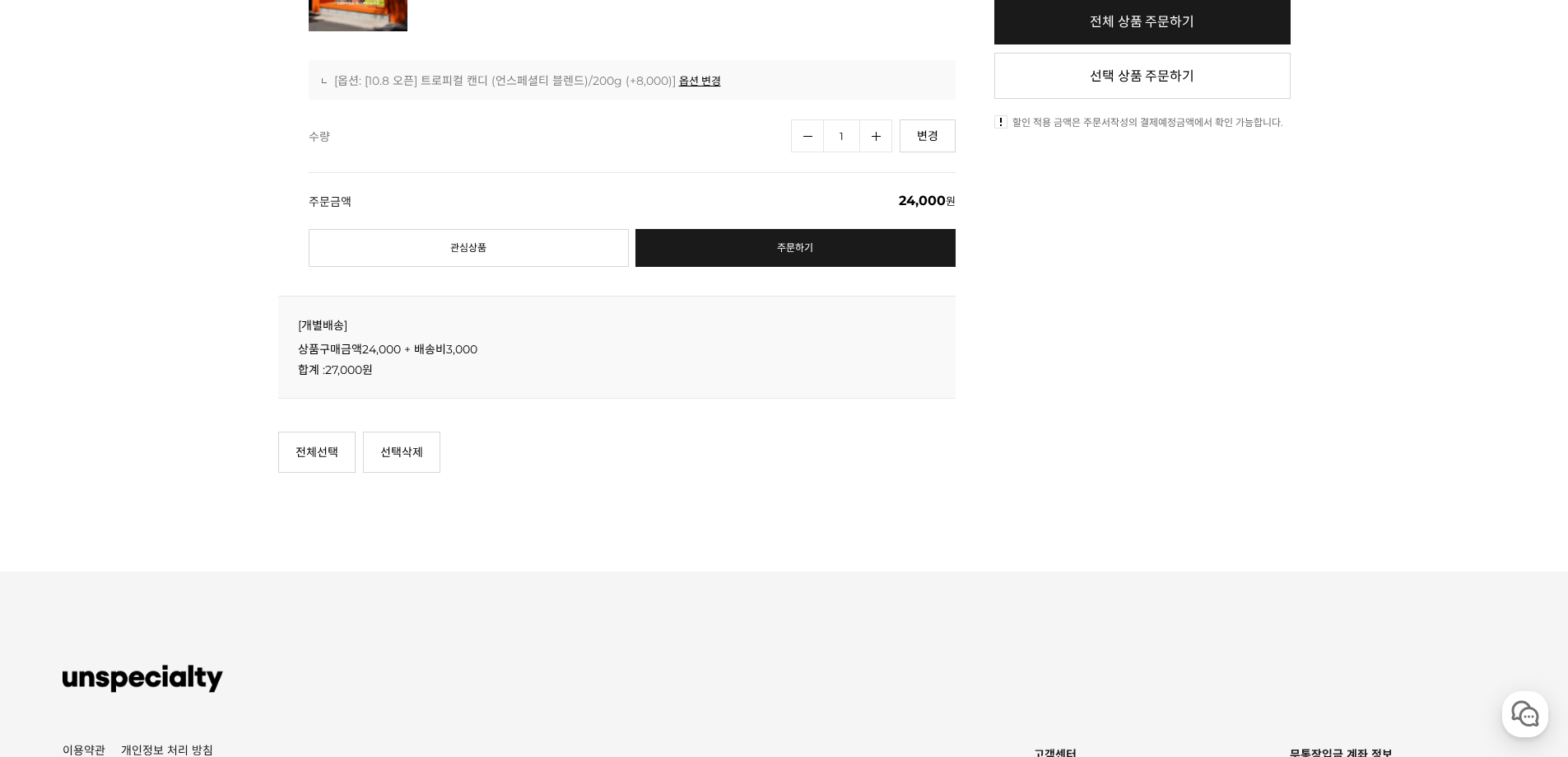
scroll to position [646, 0]
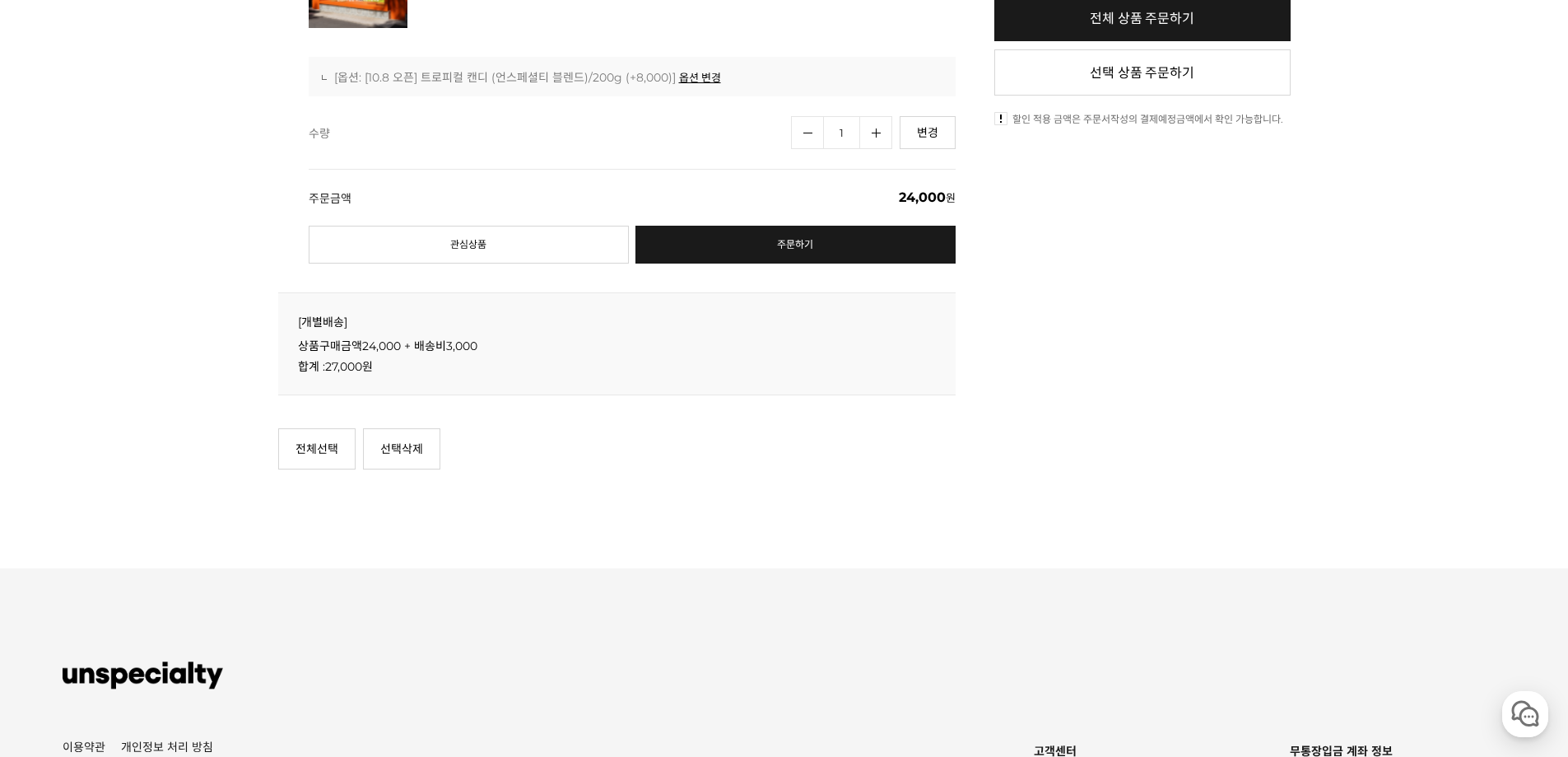
click at [789, 246] on link "주문하기" at bounding box center [796, 245] width 320 height 38
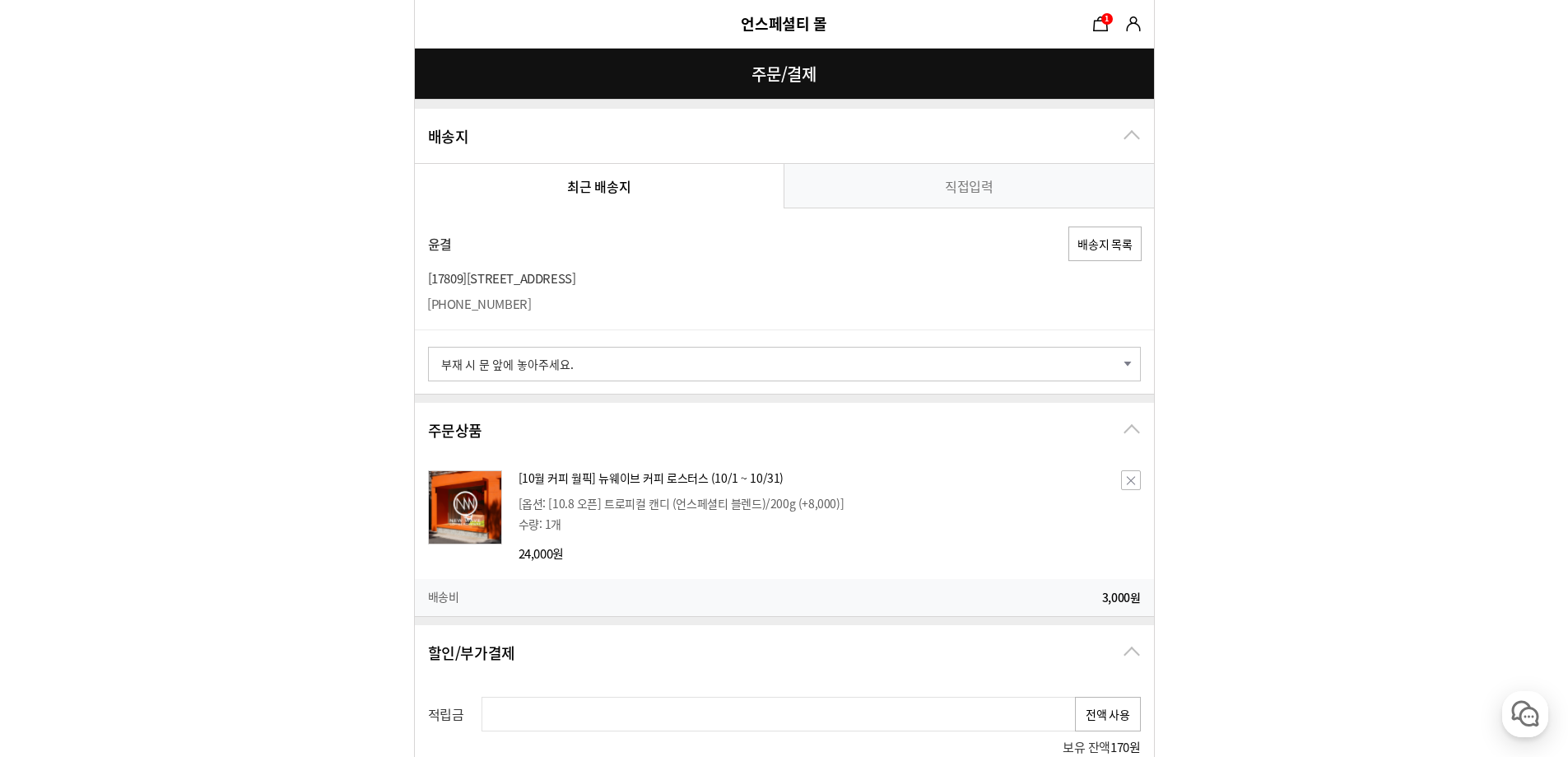
click at [953, 180] on link "직접입력" at bounding box center [969, 185] width 370 height 44
radio input "true"
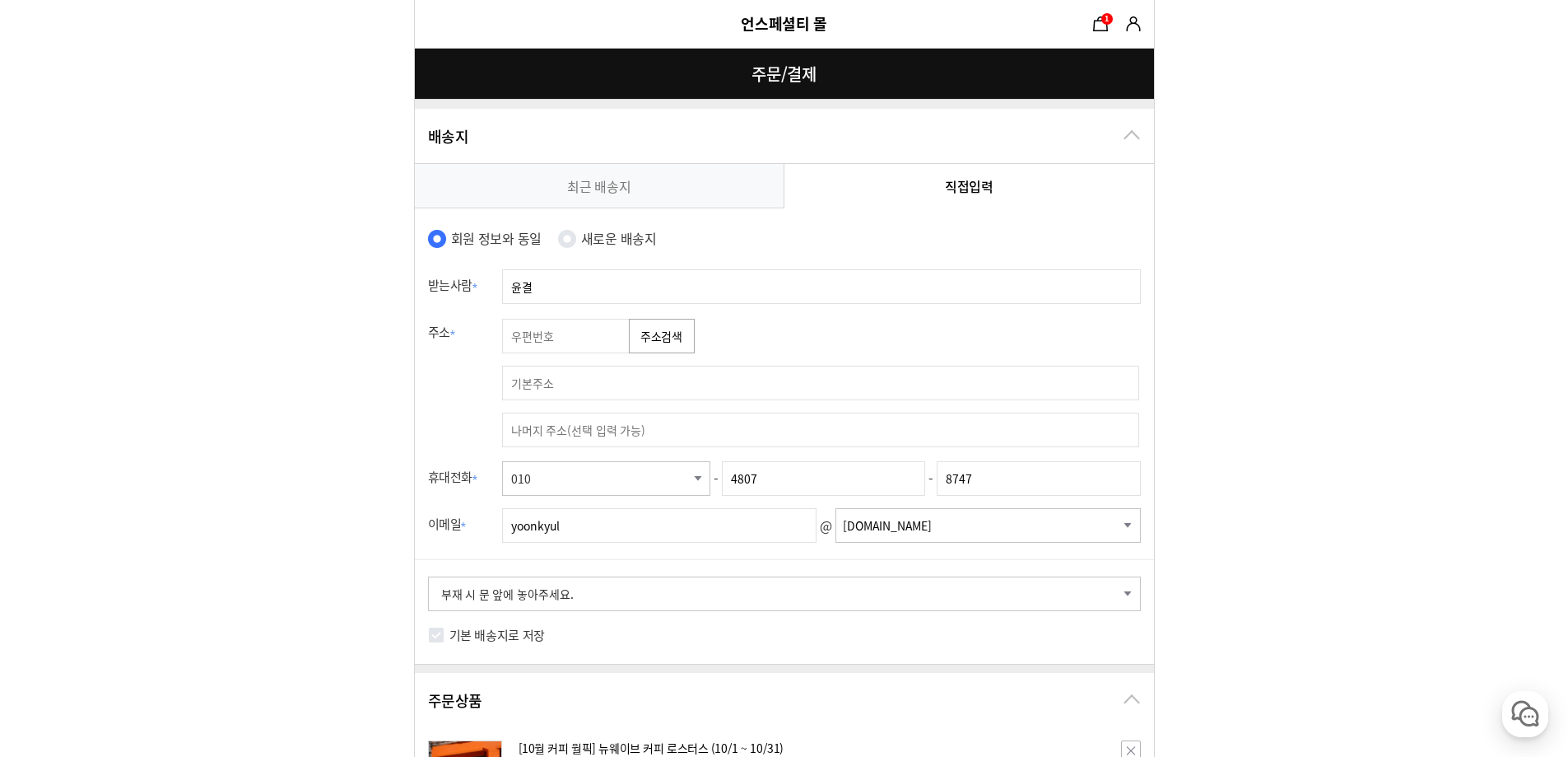
click at [685, 177] on link "최근 배송지" at bounding box center [600, 185] width 370 height 44
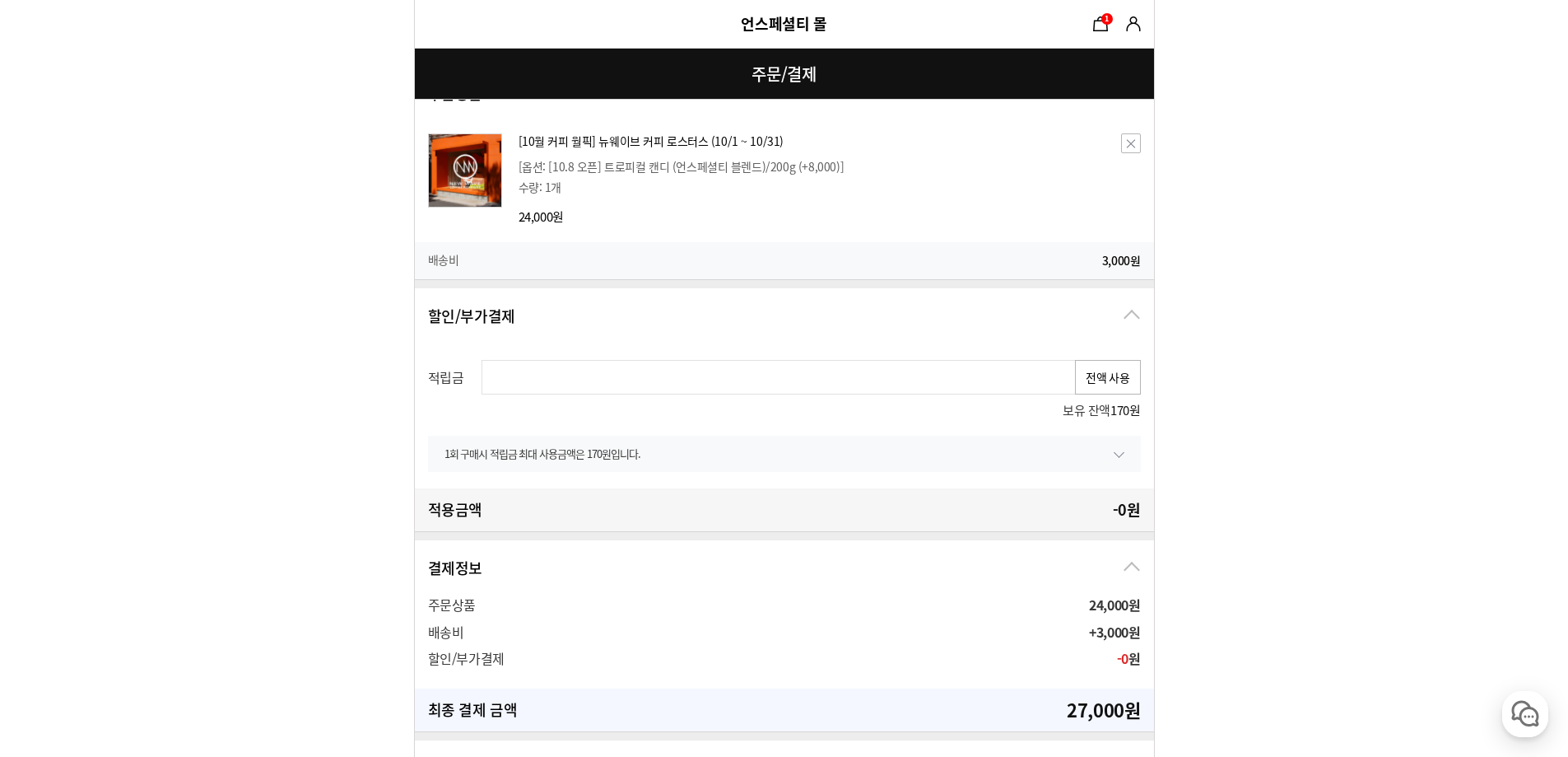
scroll to position [364, 0]
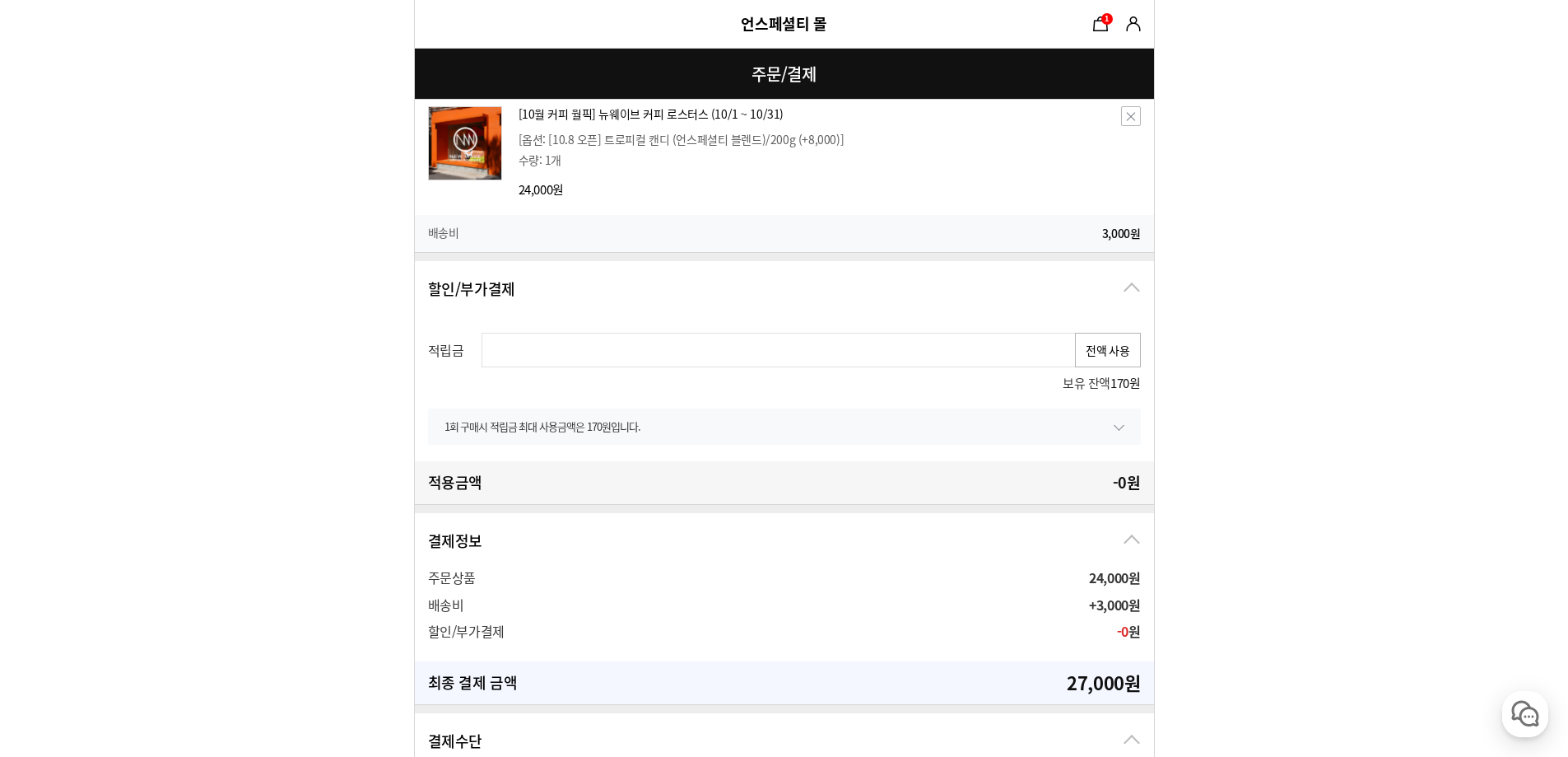
click at [1096, 338] on button "전액 사용" at bounding box center [1107, 350] width 66 height 34
type input "170"
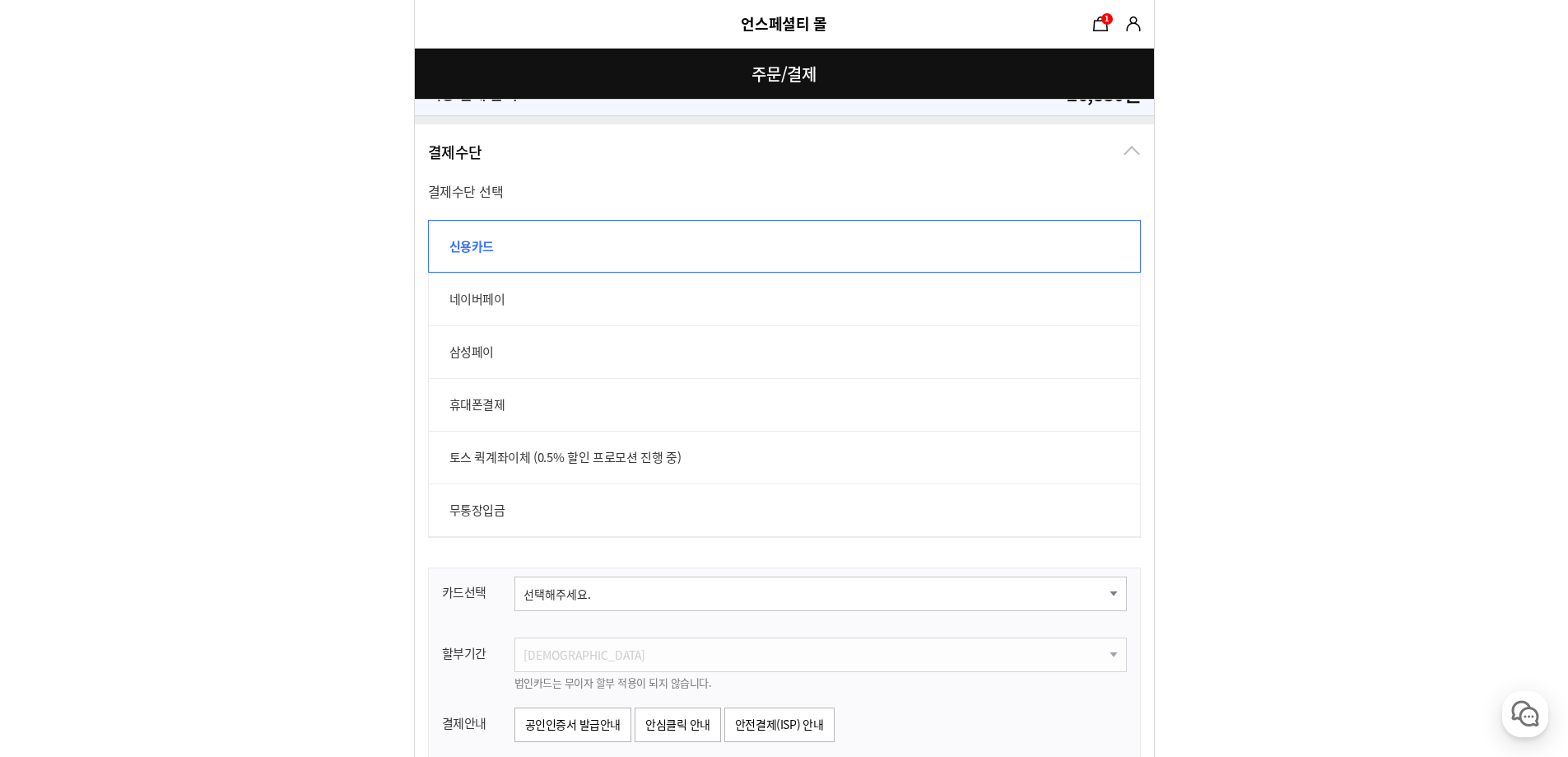
scroll to position [1023, 0]
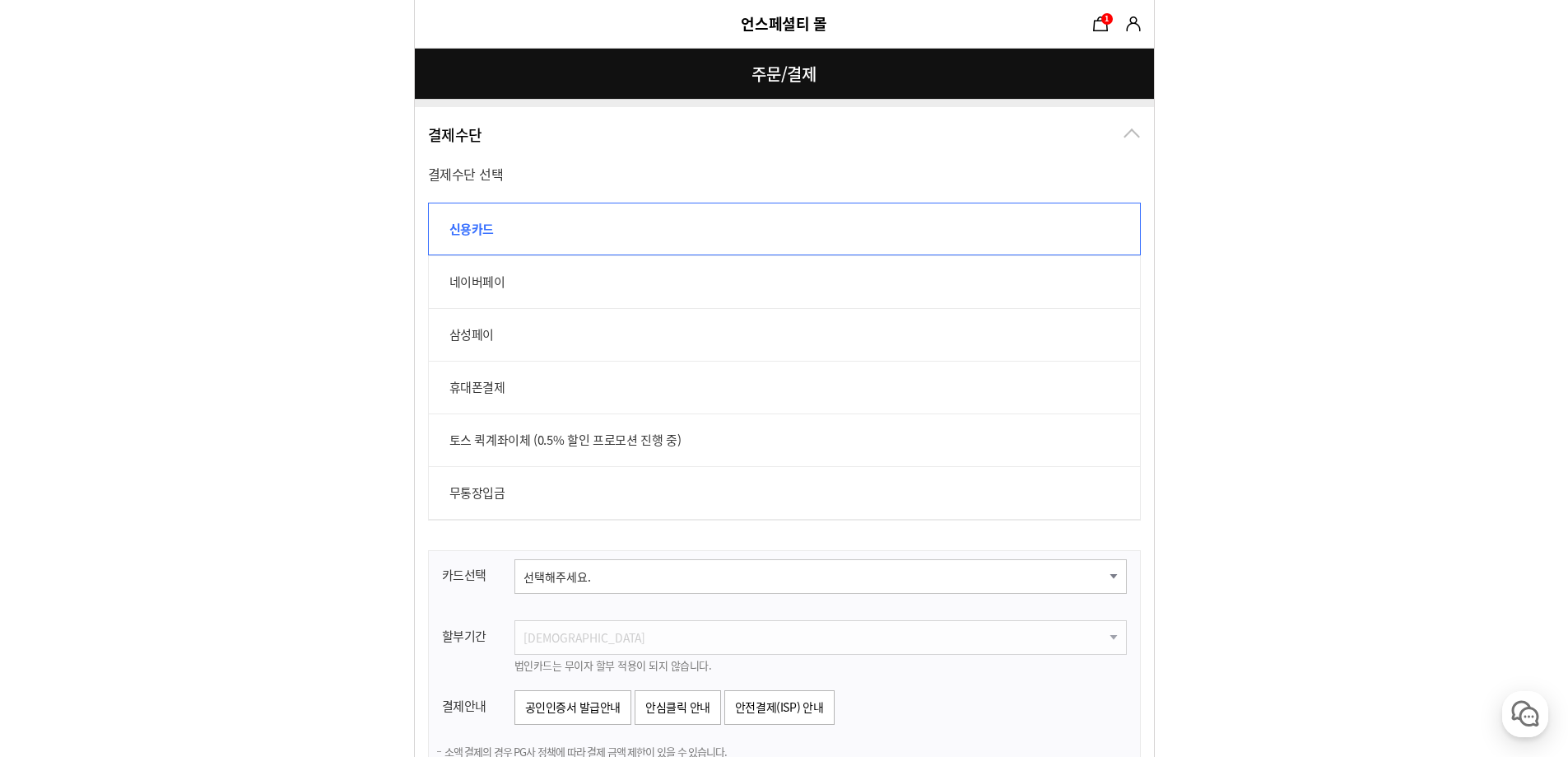
click at [493, 277] on label "네이버페이" at bounding box center [784, 281] width 713 height 53
click at [446, 273] on input "네이버페이" at bounding box center [436, 263] width 18 height 18
radio input "true"
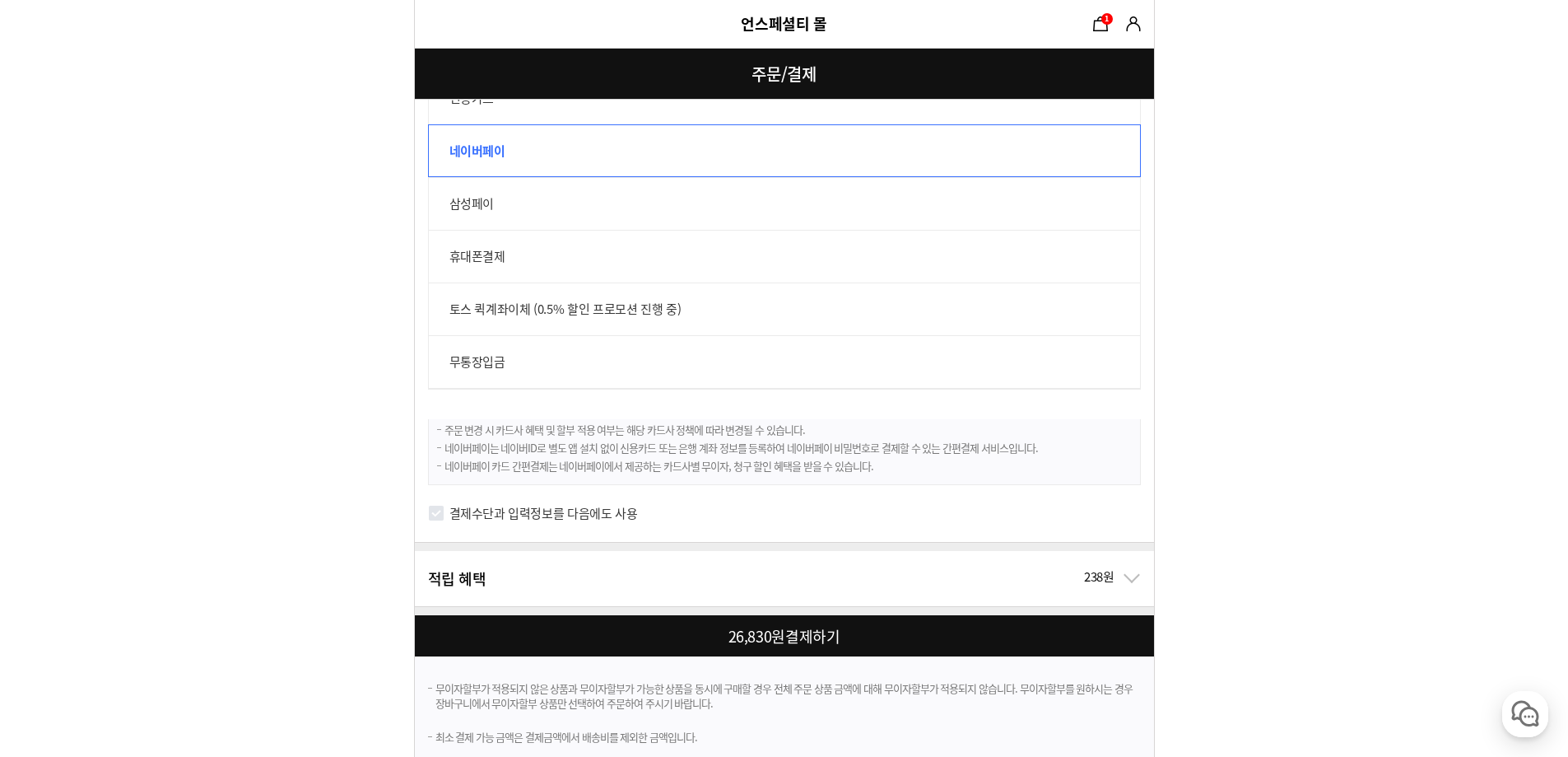
scroll to position [1175, 0]
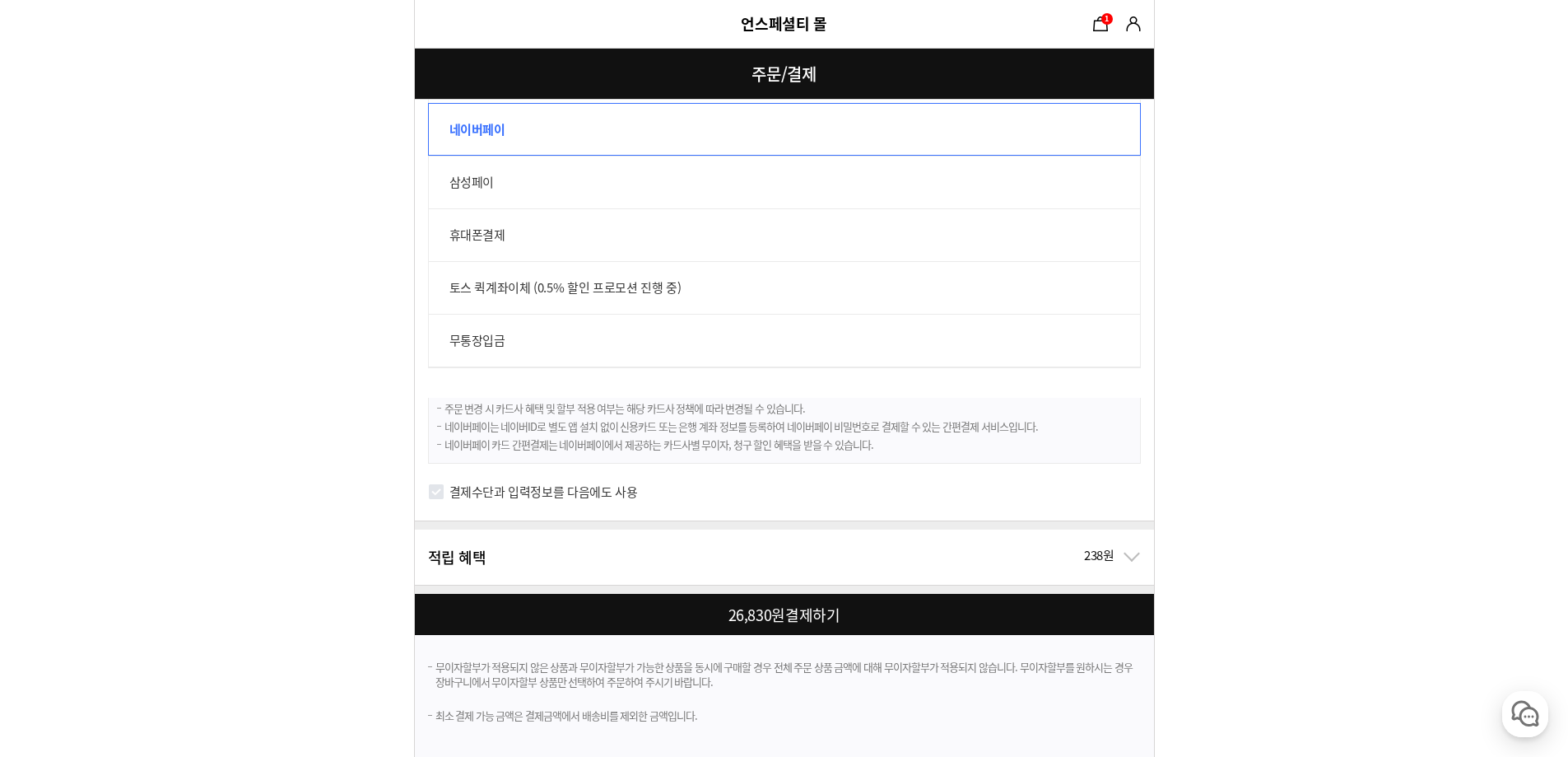
click at [436, 488] on input "결제수단과 입력정보를 다음에도 사용" at bounding box center [436, 492] width 17 height 17
click at [782, 607] on div at bounding box center [787, 614] width 745 height 41
checkbox input "true"
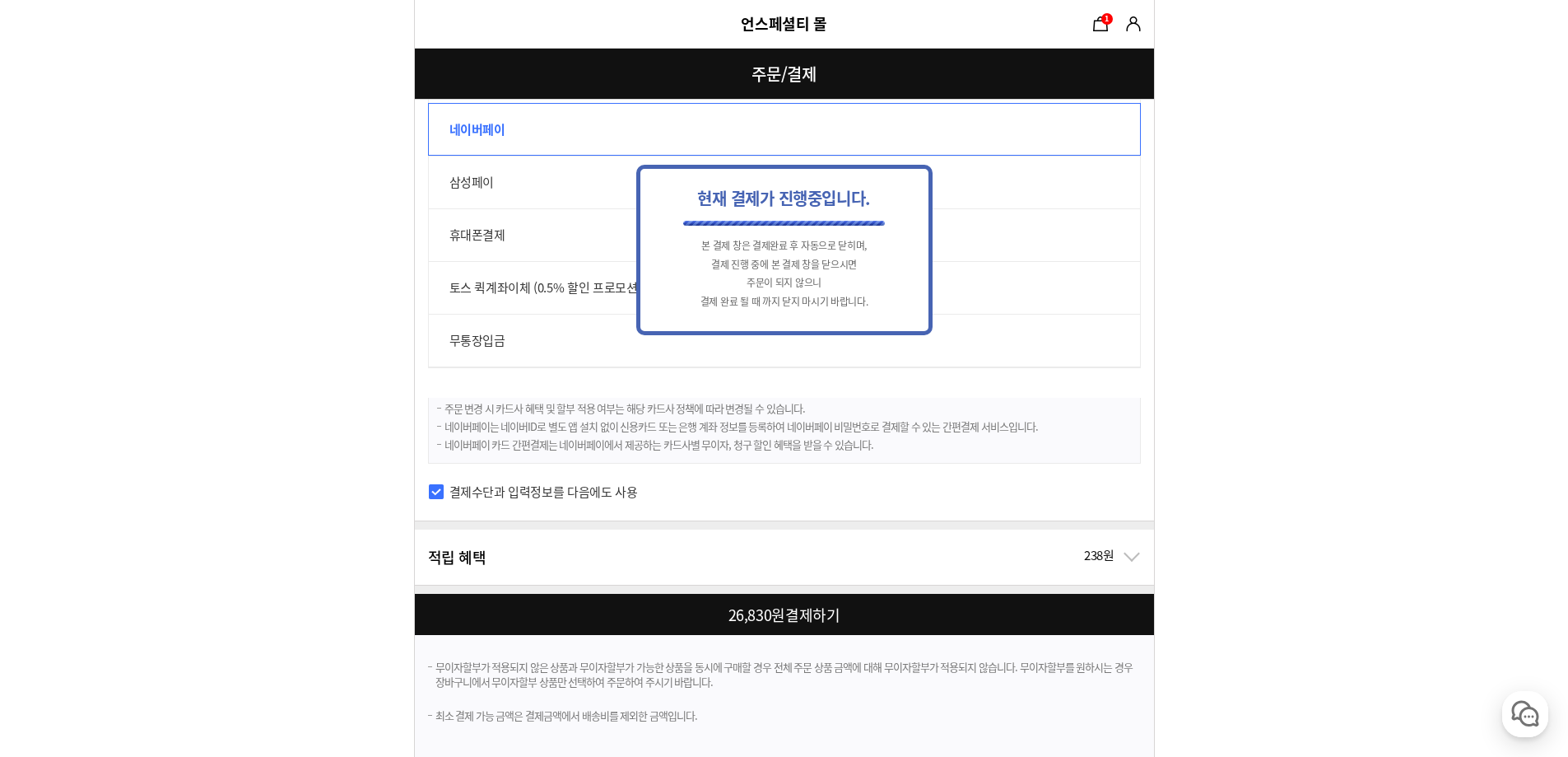
scroll to position [0, 0]
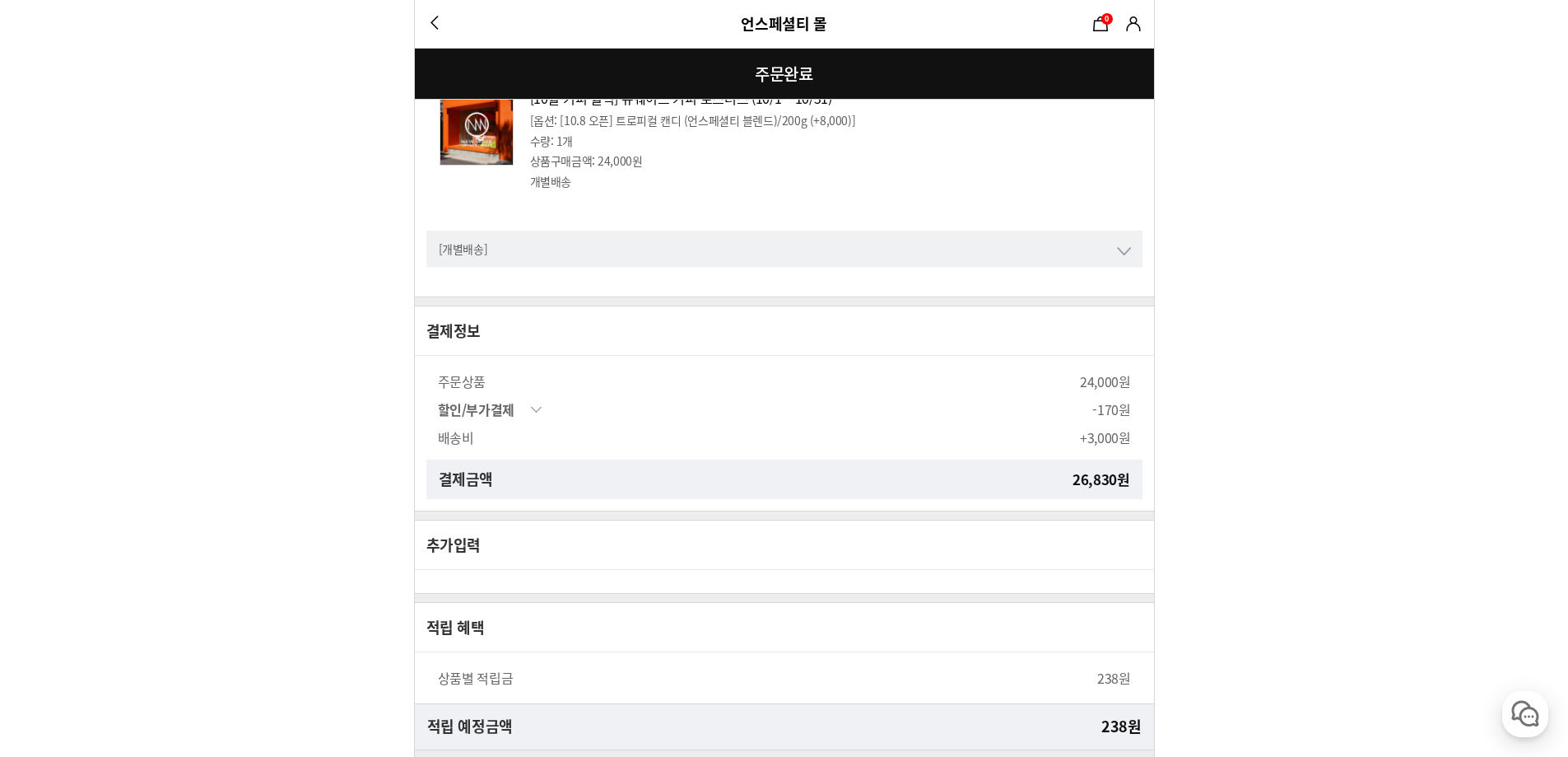
scroll to position [786, 0]
